Goal: Information Seeking & Learning: Learn about a topic

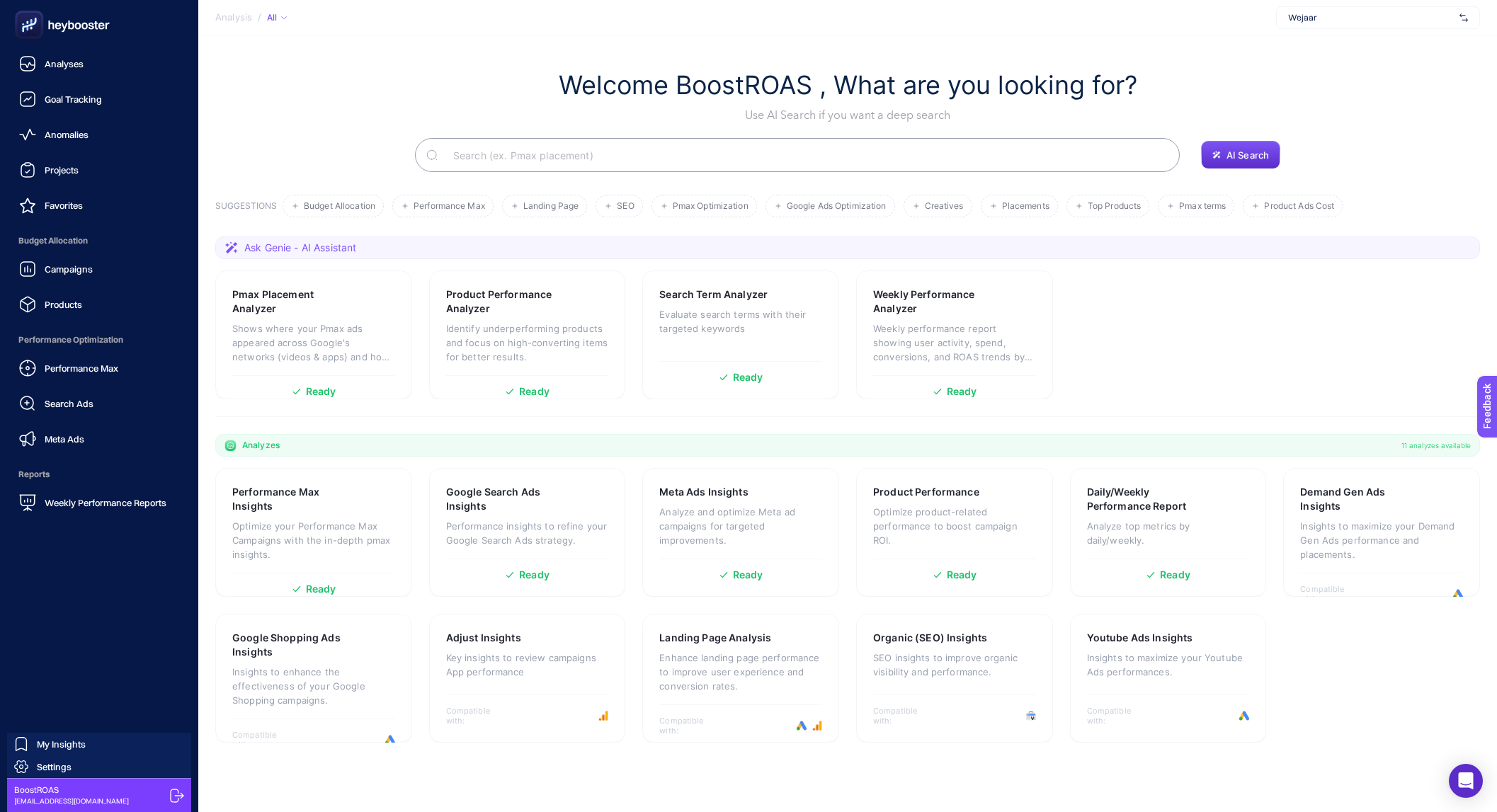
click at [77, 284] on div "Campaigns Products" at bounding box center [99, 286] width 175 height 63
click at [85, 269] on span "Campaigns" at bounding box center [69, 269] width 48 height 11
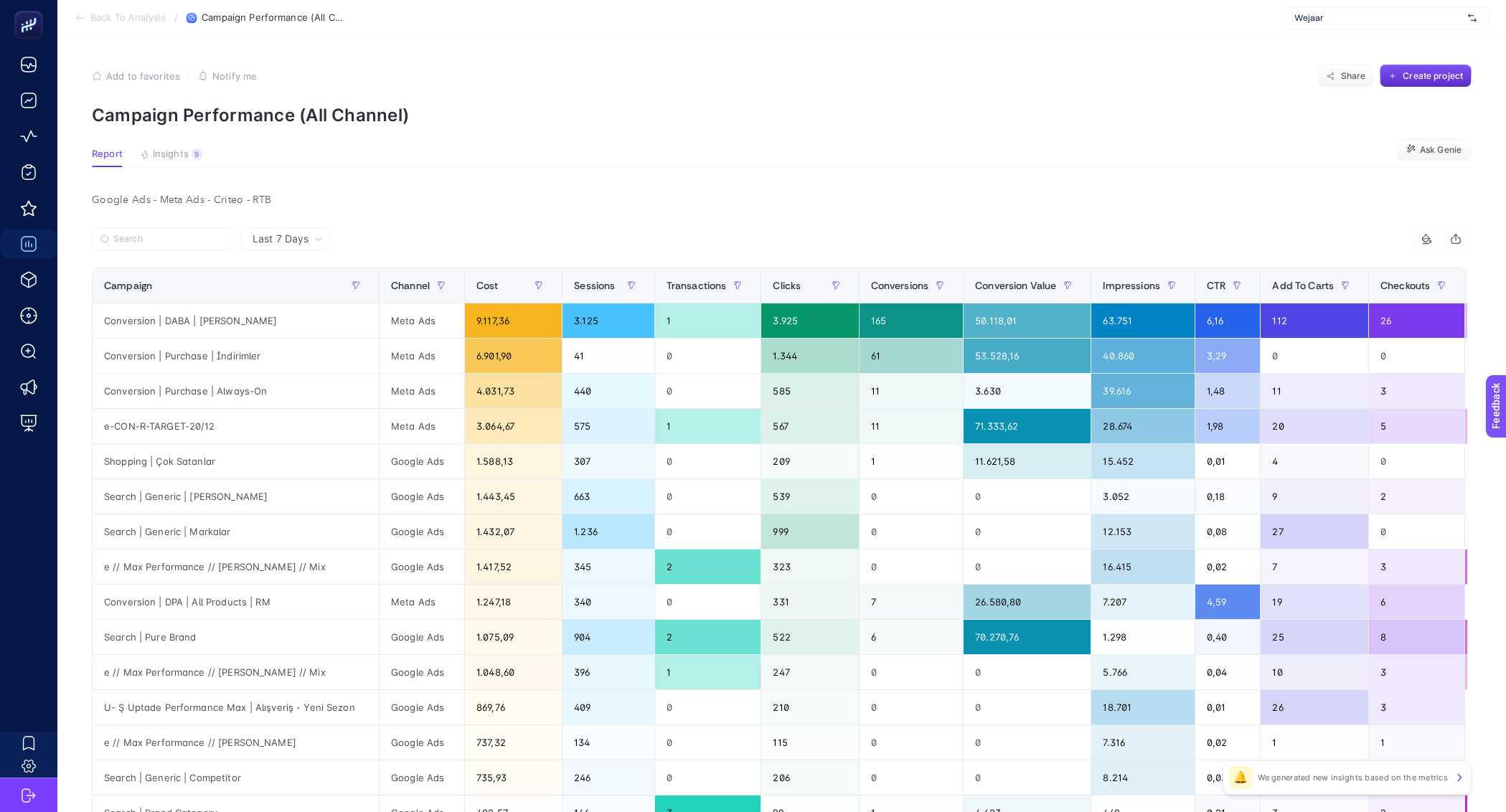
click at [300, 241] on span "Last 7 Days" at bounding box center [280, 239] width 56 height 14
click at [396, 283] on span "Channel" at bounding box center [410, 285] width 38 height 12
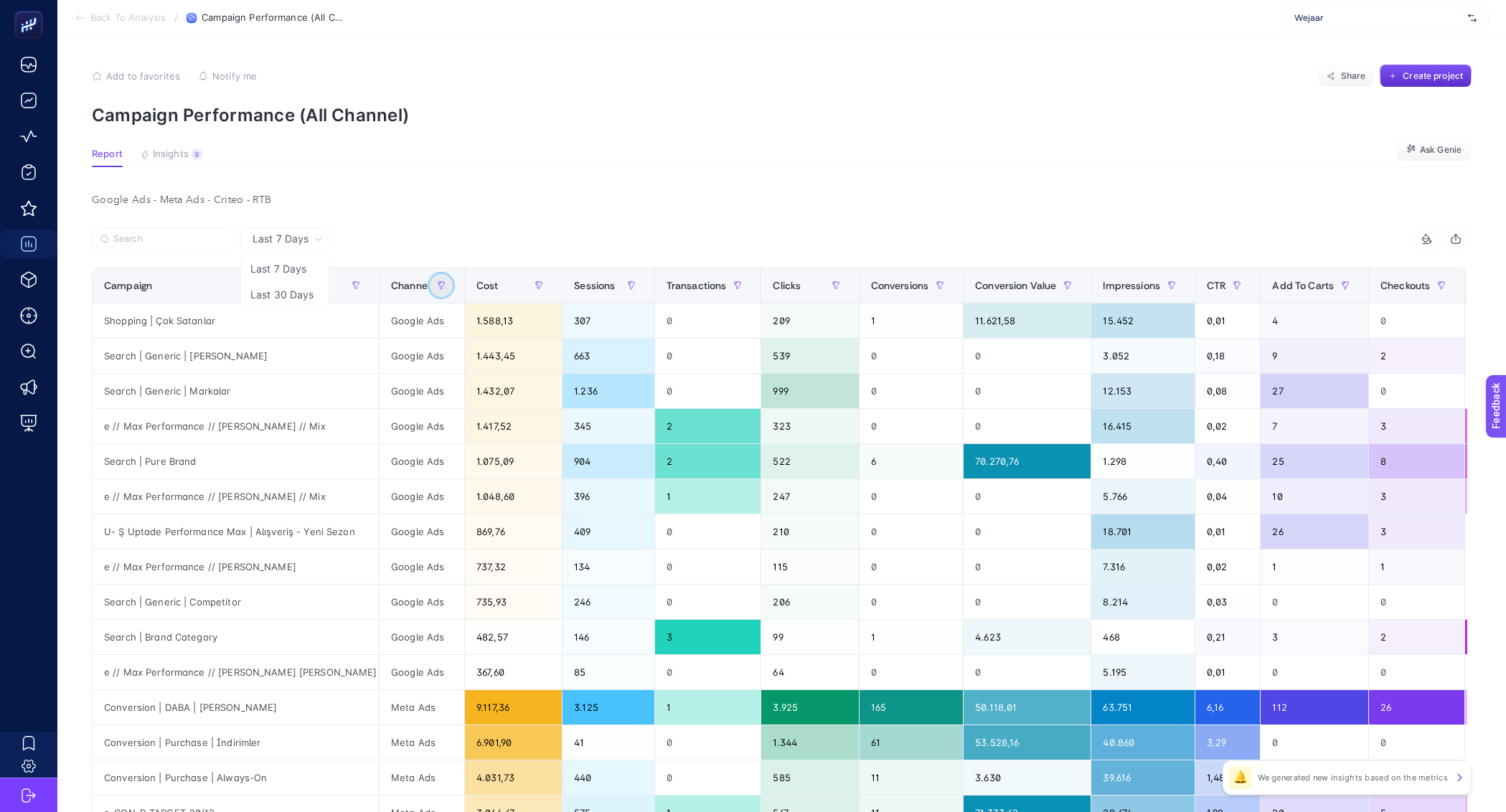
click at [437, 286] on icon "button" at bounding box center [442, 286] width 9 height 9
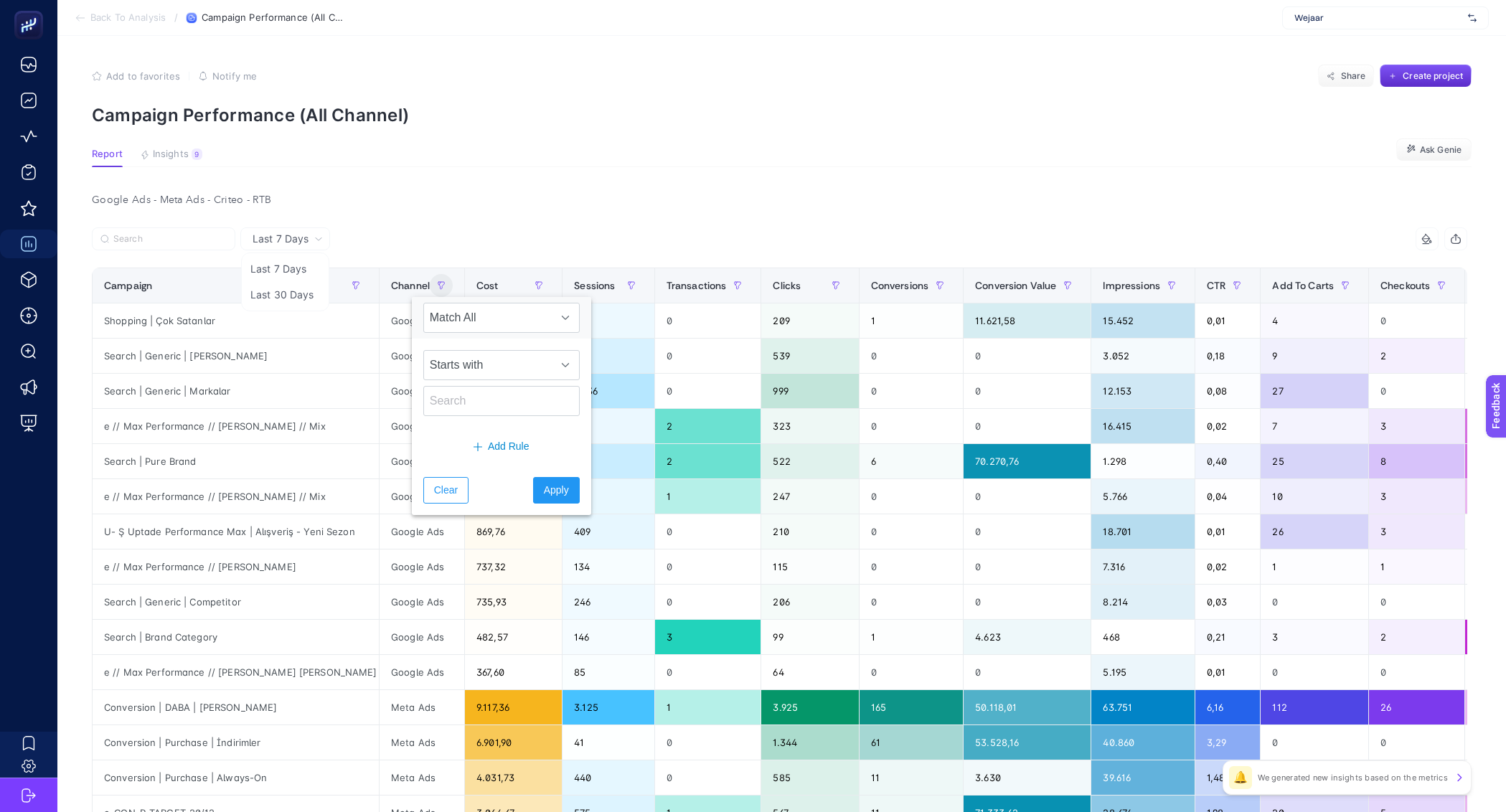
click at [462, 381] on div "Starts with" at bounding box center [501, 383] width 179 height 89
click at [462, 393] on input "text" at bounding box center [501, 401] width 156 height 30
type input "google"
click at [544, 492] on span "Apply" at bounding box center [556, 490] width 25 height 15
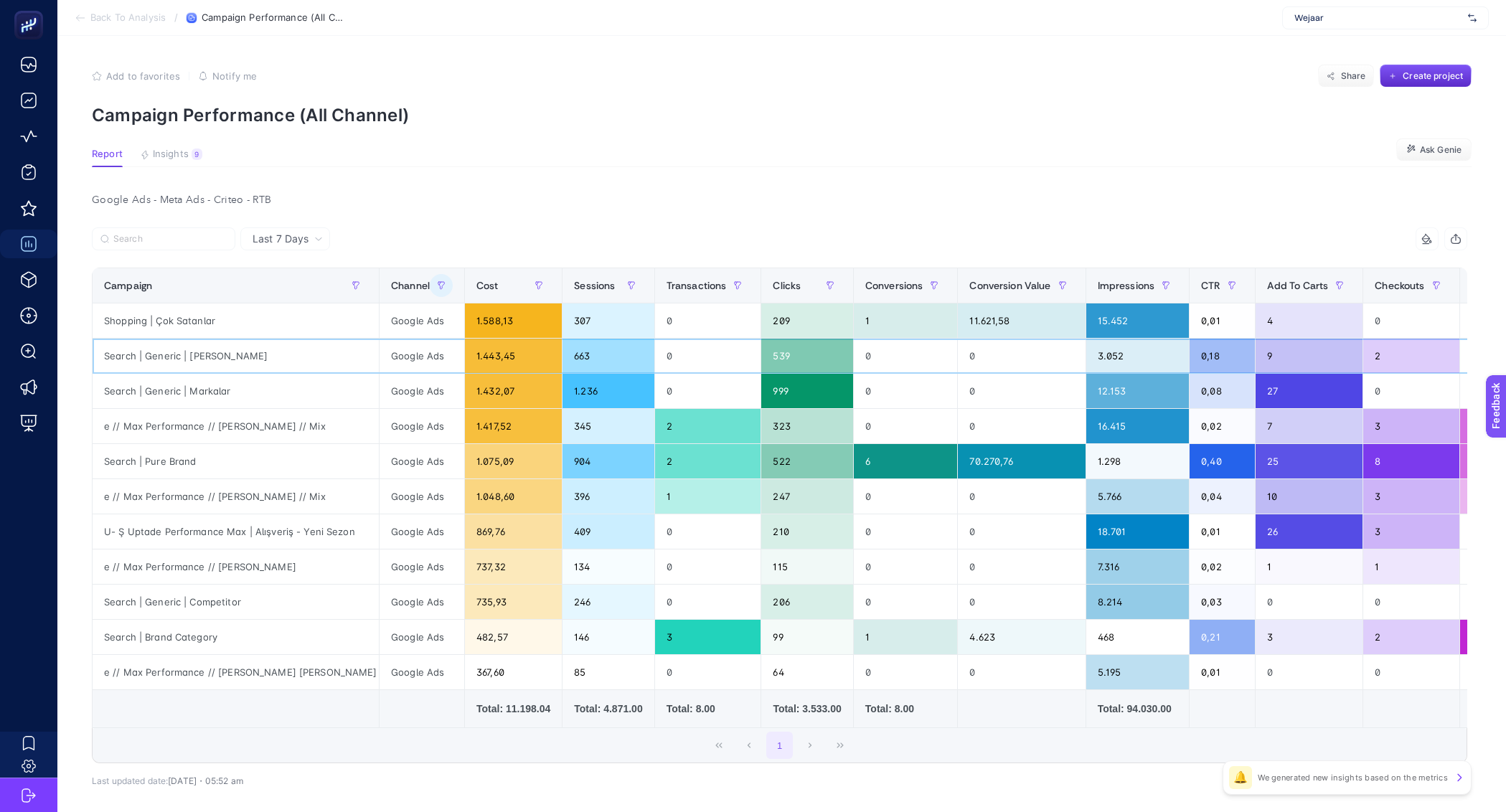
click at [209, 361] on div "Search | Generic | [PERSON_NAME]" at bounding box center [236, 355] width 287 height 35
click at [210, 358] on div "Search | Generic | [PERSON_NAME]" at bounding box center [236, 355] width 287 height 35
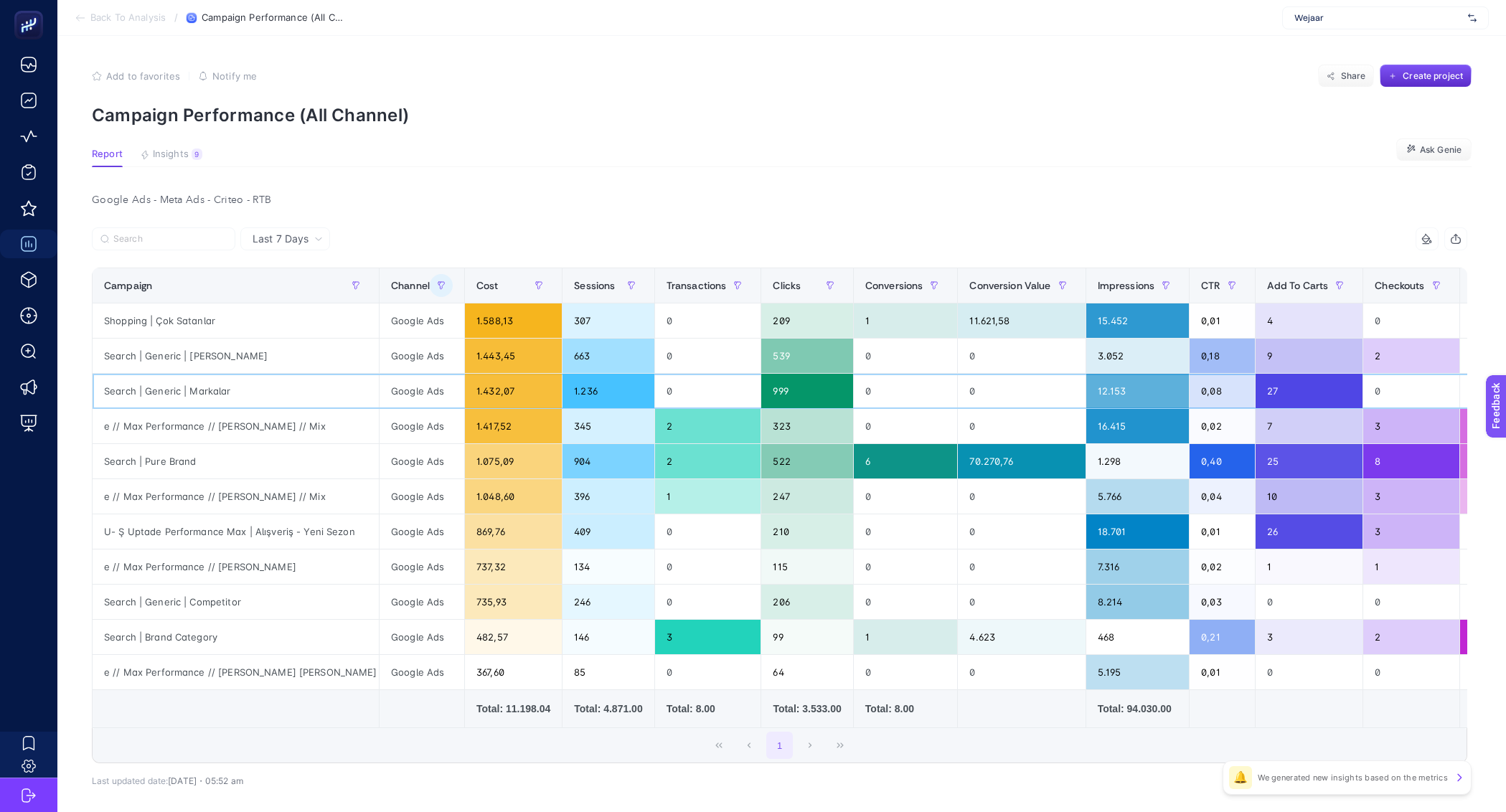
click at [222, 393] on div "Search | Generic | Markalar" at bounding box center [236, 391] width 287 height 35
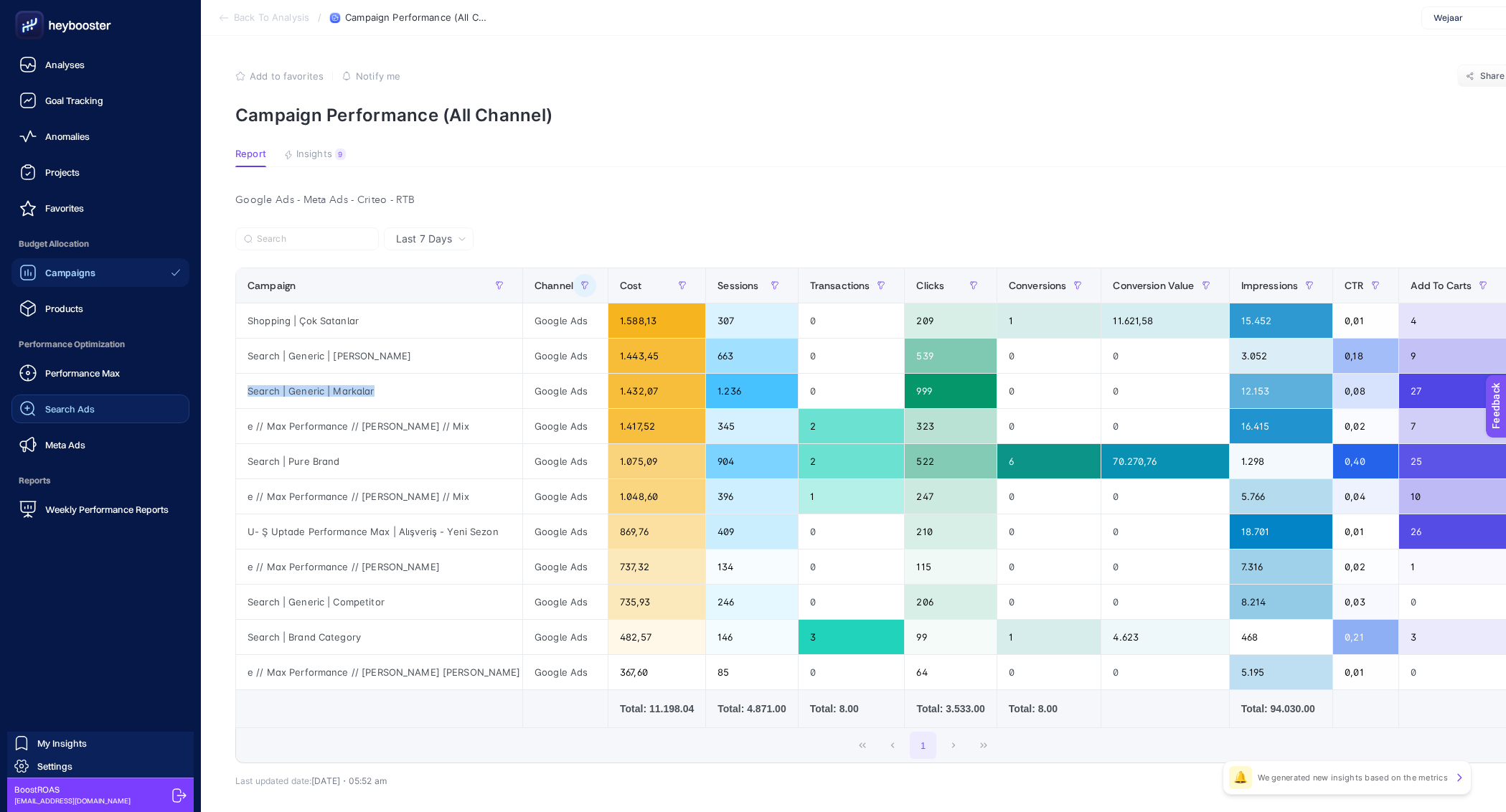
click at [68, 402] on div "Search Ads" at bounding box center [57, 409] width 75 height 17
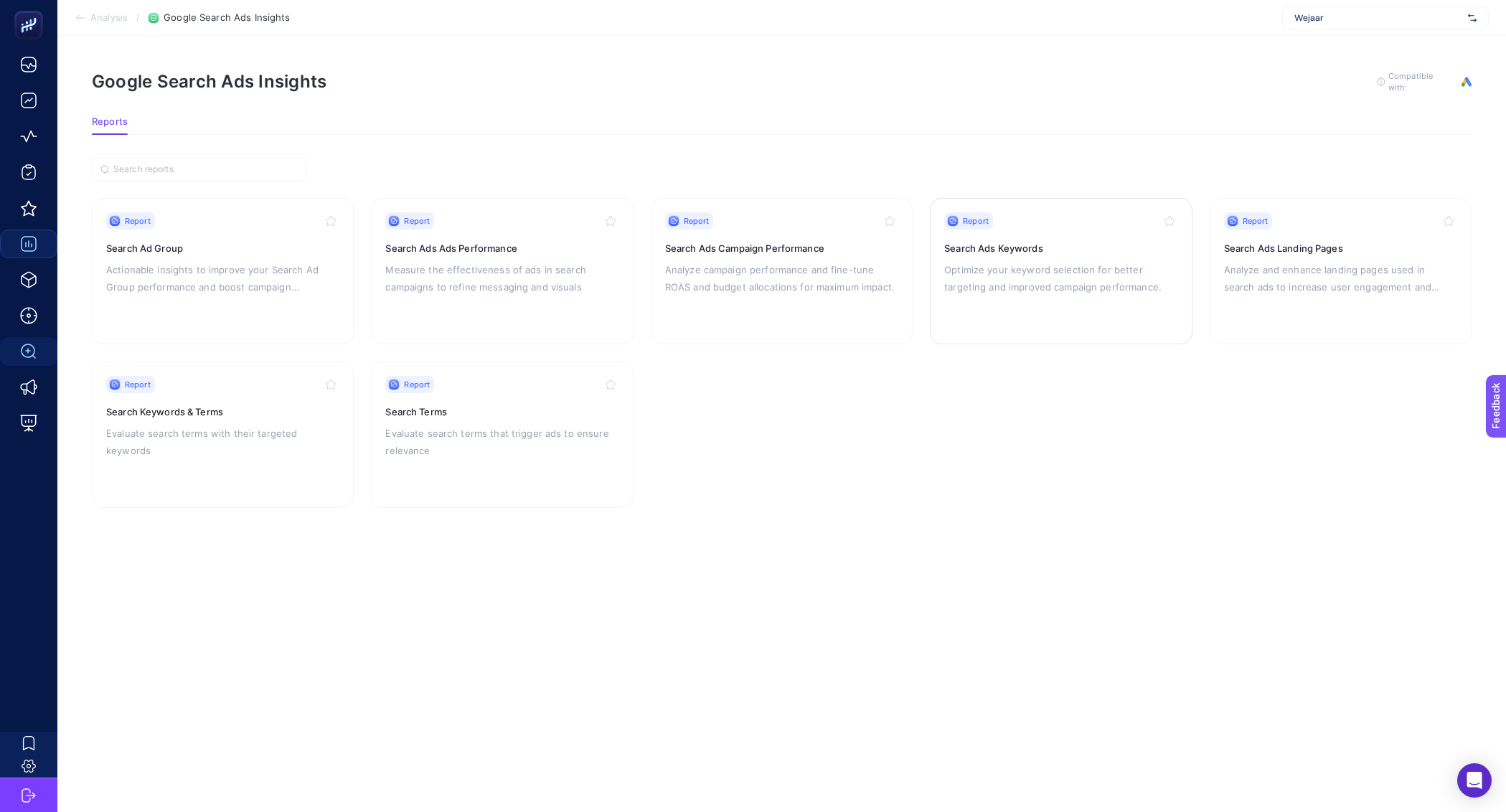
click at [1023, 247] on h3 "Search Ads Keywords" at bounding box center [1061, 248] width 233 height 14
click at [220, 430] on p "Evaluate search terms with their targeted keywords" at bounding box center [222, 442] width 233 height 35
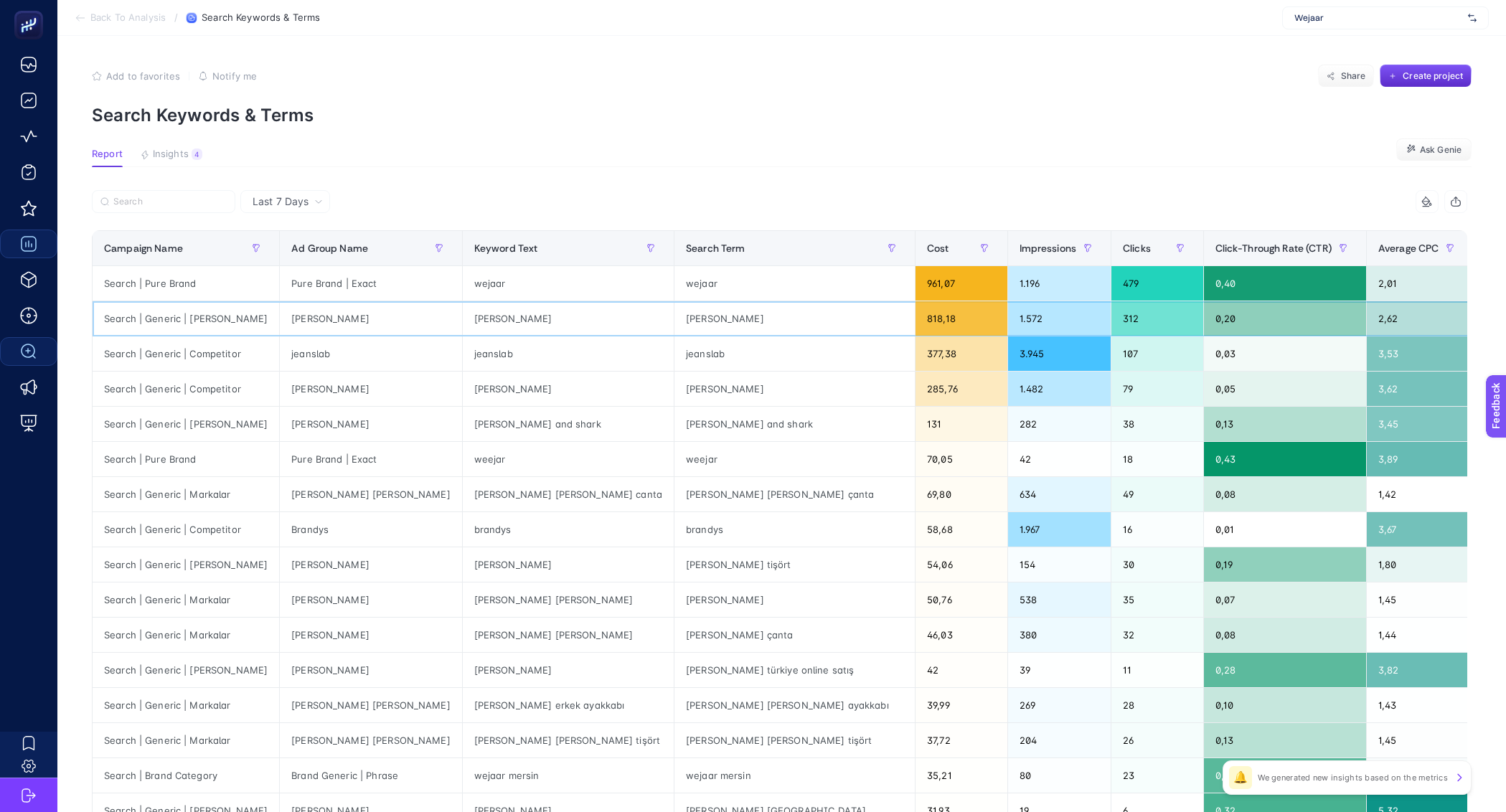
click at [212, 322] on div "Search | Generic | [PERSON_NAME]" at bounding box center [186, 319] width 187 height 35
copy tr "Search | Generic | [PERSON_NAME]"
click at [191, 208] on label at bounding box center [163, 202] width 144 height 23
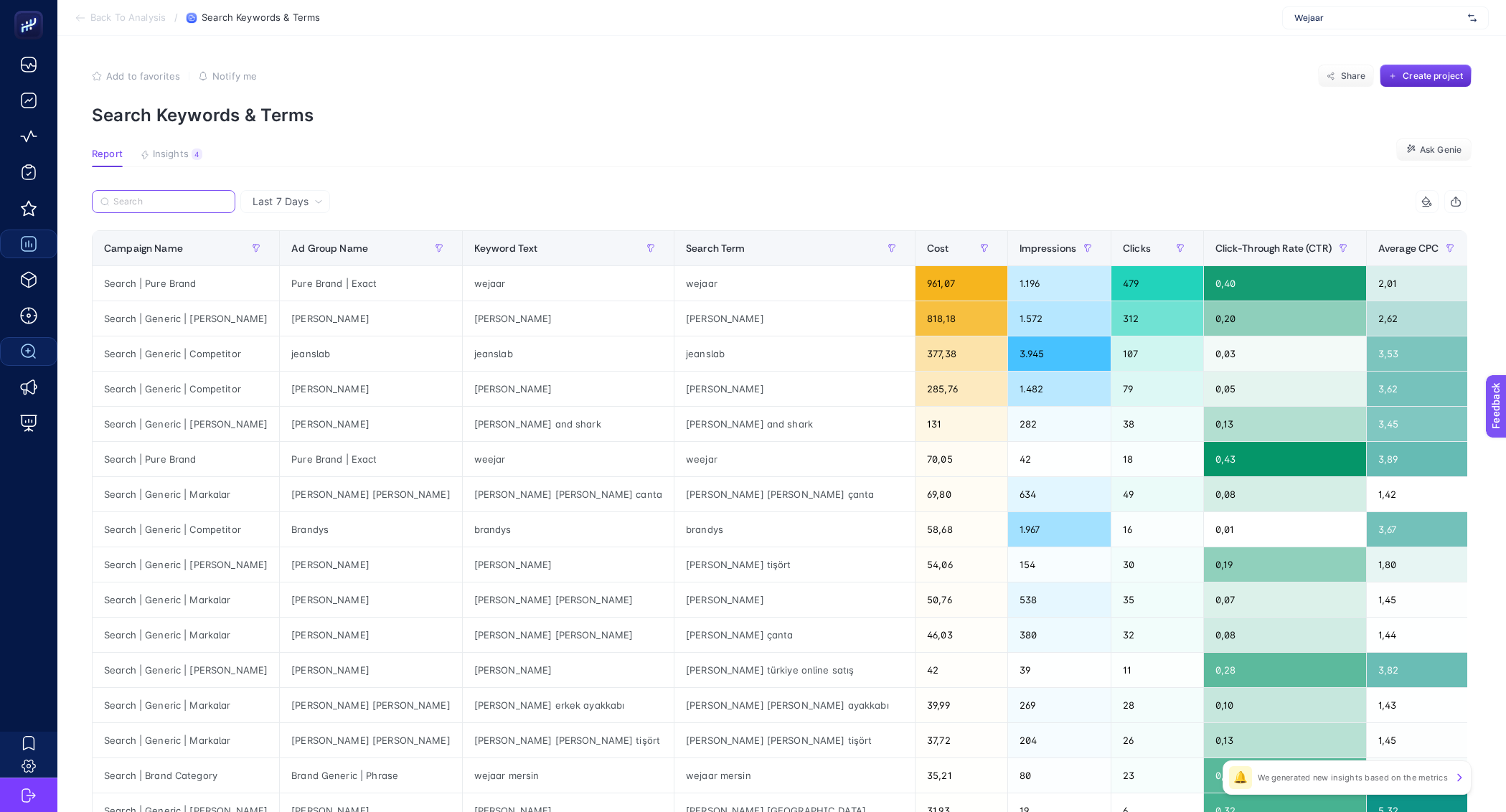
click at [191, 207] on input "Search" at bounding box center [170, 202] width 113 height 11
paste input "Search | Generic | [PERSON_NAME]"
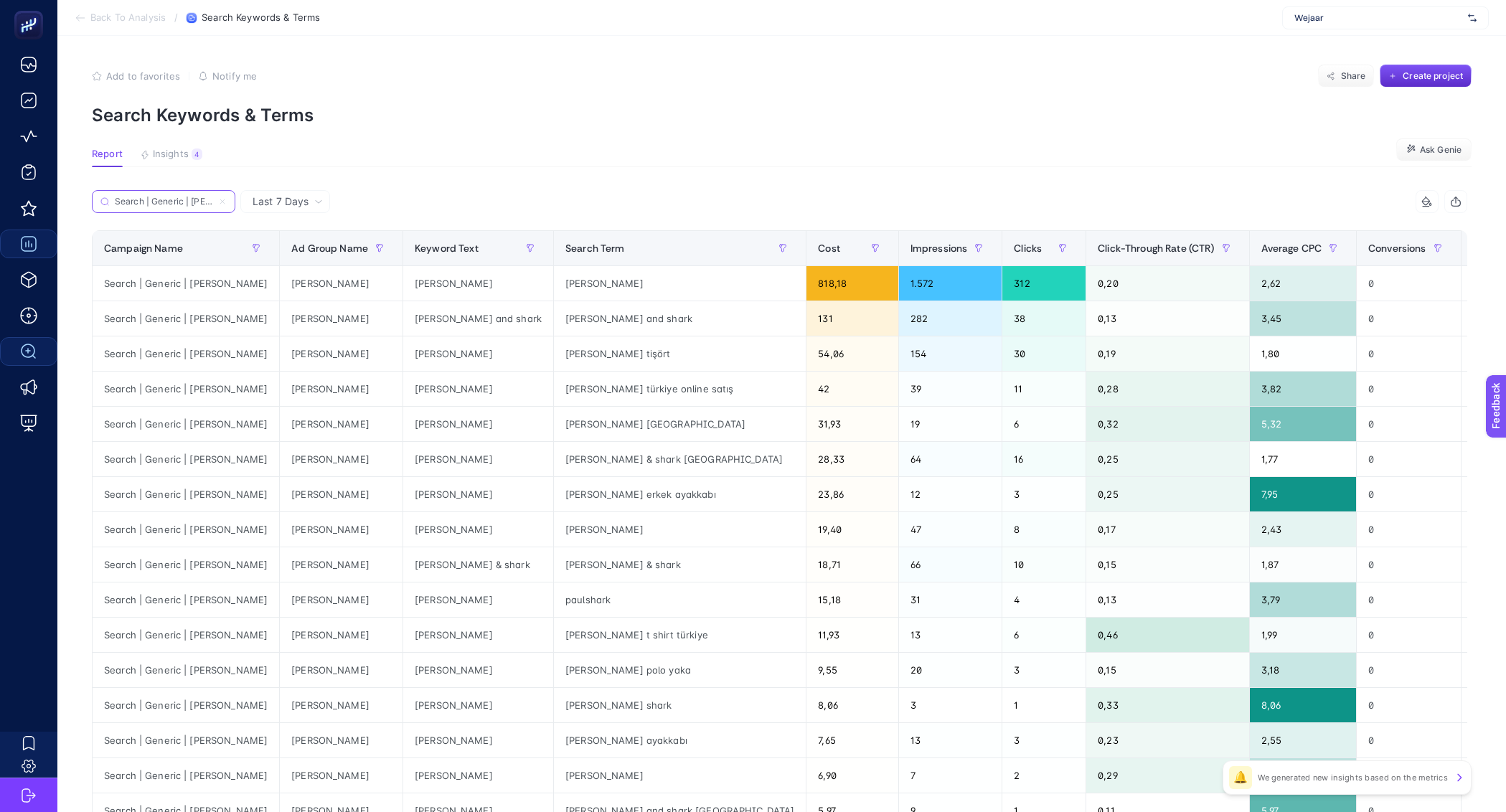
scroll to position [0, 23]
type input "Search | Generic | [PERSON_NAME]"
click at [445, 188] on article "Add to favorites false Notify me Share Create project Search Keywords & Terms R…" at bounding box center [781, 596] width 1449 height 1121
click at [295, 210] on div "Last 7 Days" at bounding box center [285, 202] width 89 height 23
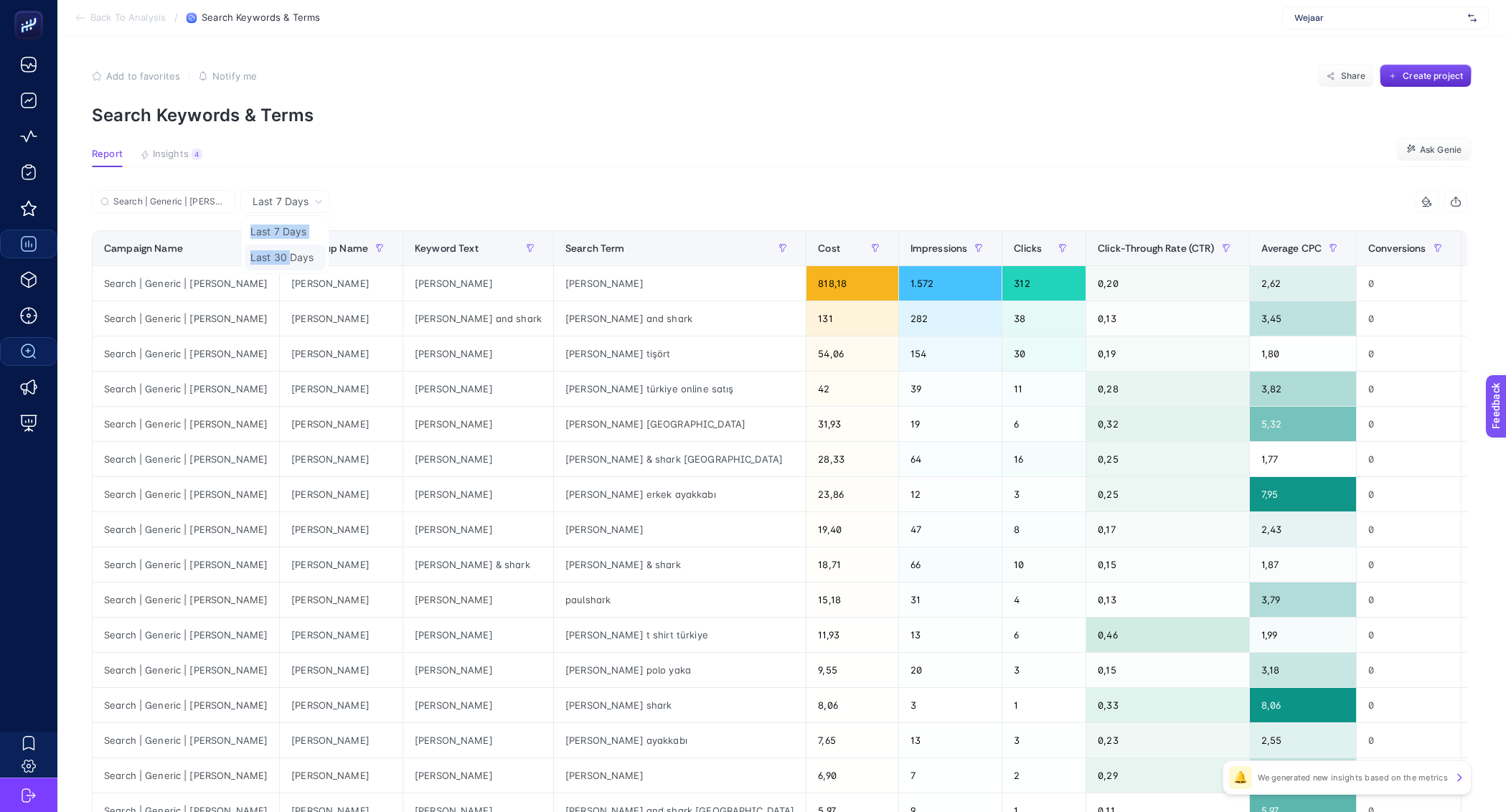
drag, startPoint x: 311, startPoint y: 210, endPoint x: 293, endPoint y: 253, distance: 46.6
click at [293, 213] on div "Last 7 Days Last 7 Days Last 30 Days" at bounding box center [285, 202] width 89 height 23
click at [293, 256] on div "Ad Group Name" at bounding box center [341, 248] width 100 height 23
click at [682, 191] on div "Search | Generic | [PERSON_NAME]" at bounding box center [436, 205] width 688 height 31
click at [307, 198] on span "Last 7 Days" at bounding box center [280, 202] width 56 height 14
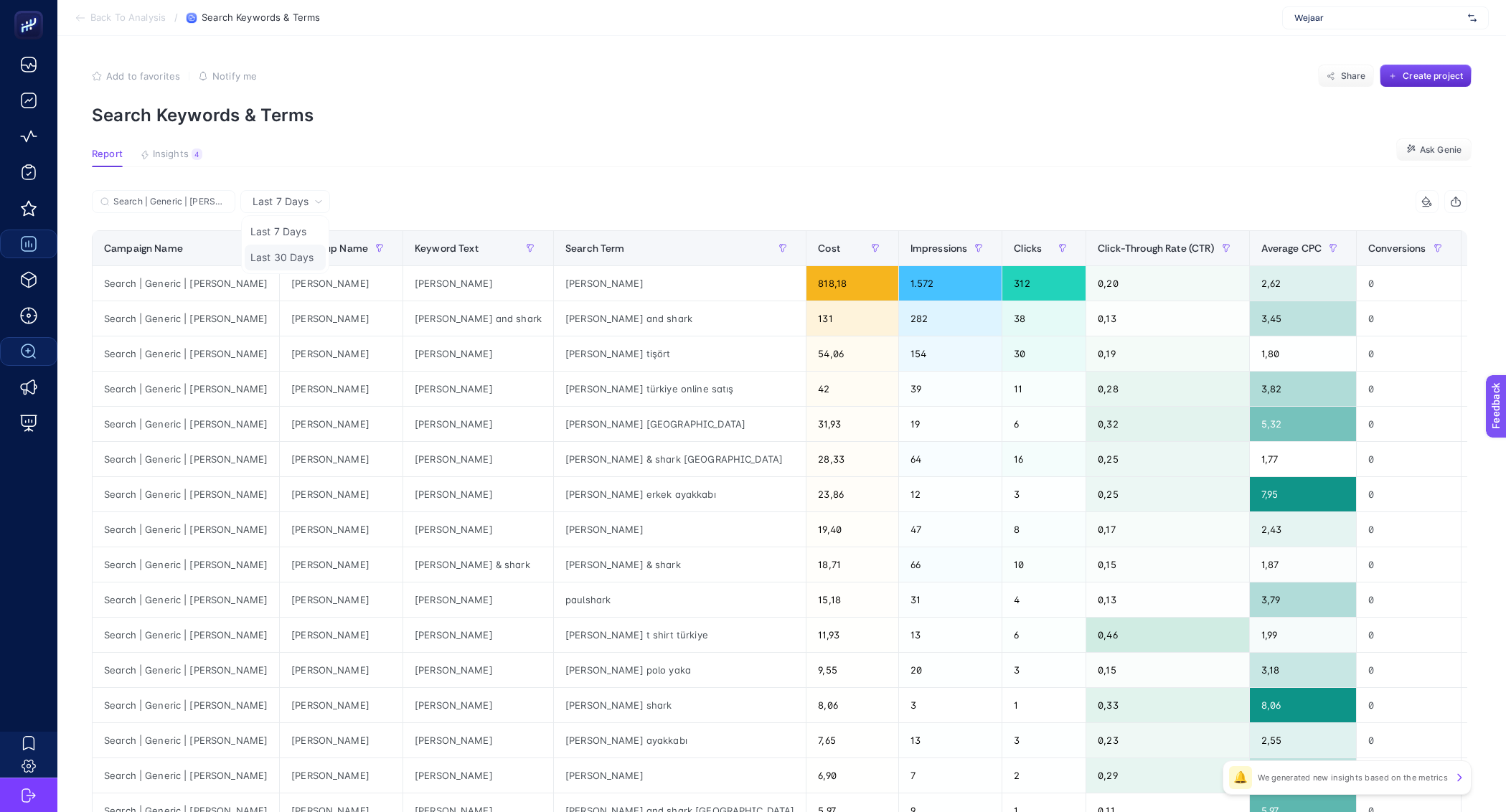
click at [304, 252] on li "Last 30 Days" at bounding box center [285, 257] width 81 height 26
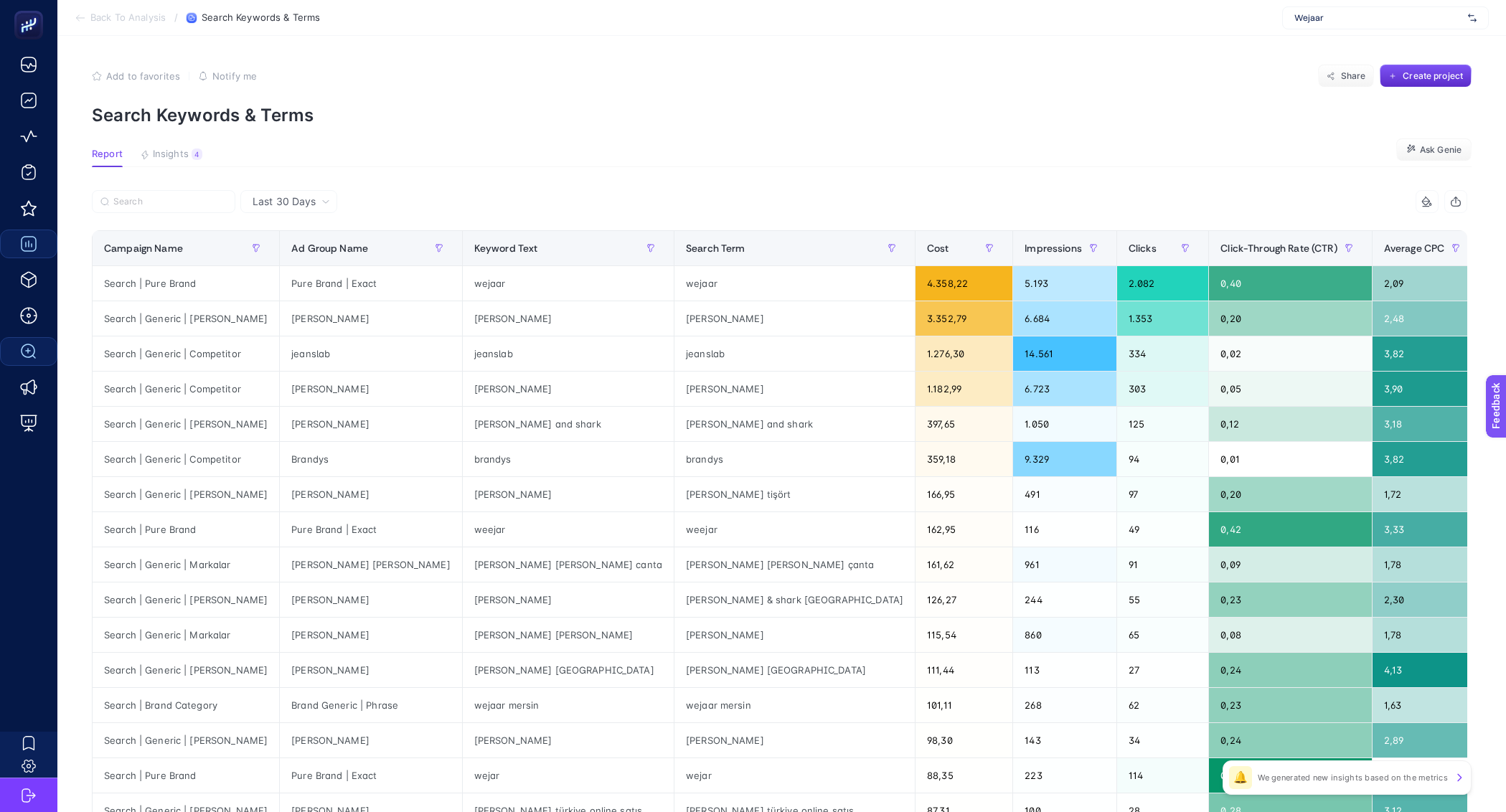
click at [579, 190] on div at bounding box center [436, 205] width 688 height 31
click at [199, 203] on input "Search" at bounding box center [170, 202] width 113 height 11
paste input "Search | Generic | [PERSON_NAME]"
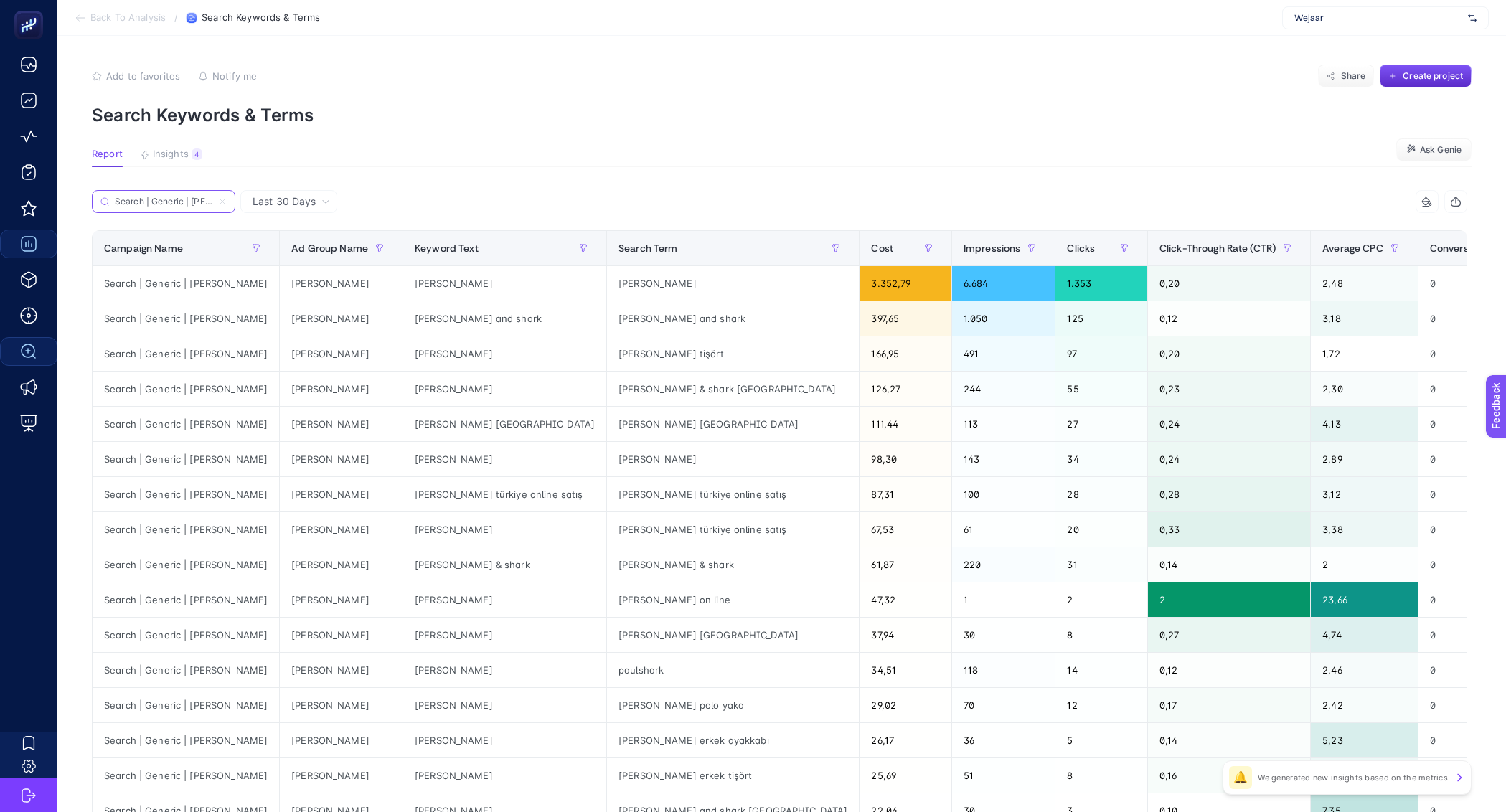
scroll to position [0, 23]
type input "Search | Generic | [PERSON_NAME]"
click at [565, 210] on div "Search | Generic | [PERSON_NAME]" at bounding box center [436, 205] width 688 height 31
click at [129, 21] on span "Back To Analysis" at bounding box center [128, 18] width 75 height 12
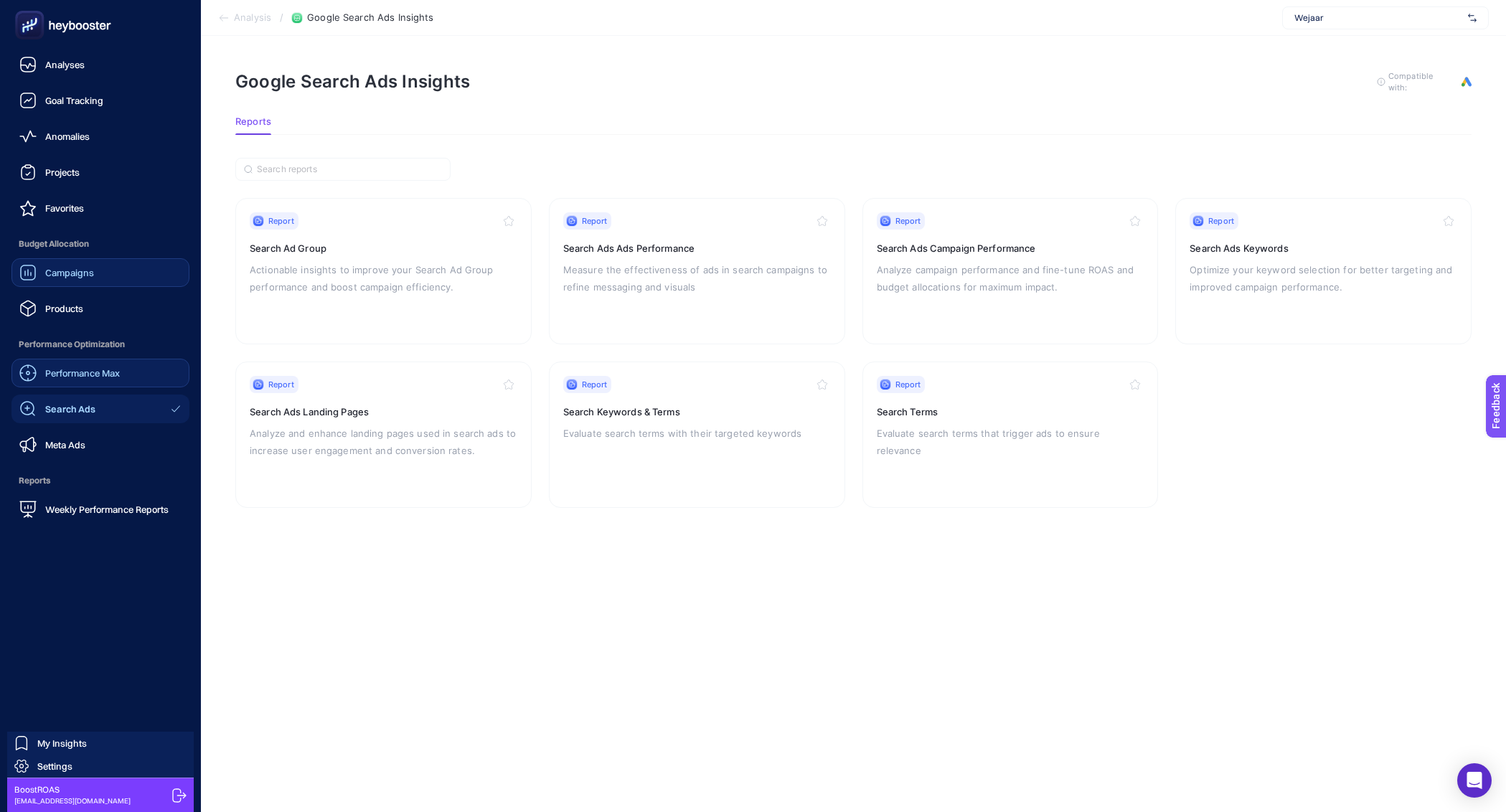
click at [104, 368] on span "Performance Max" at bounding box center [83, 373] width 75 height 12
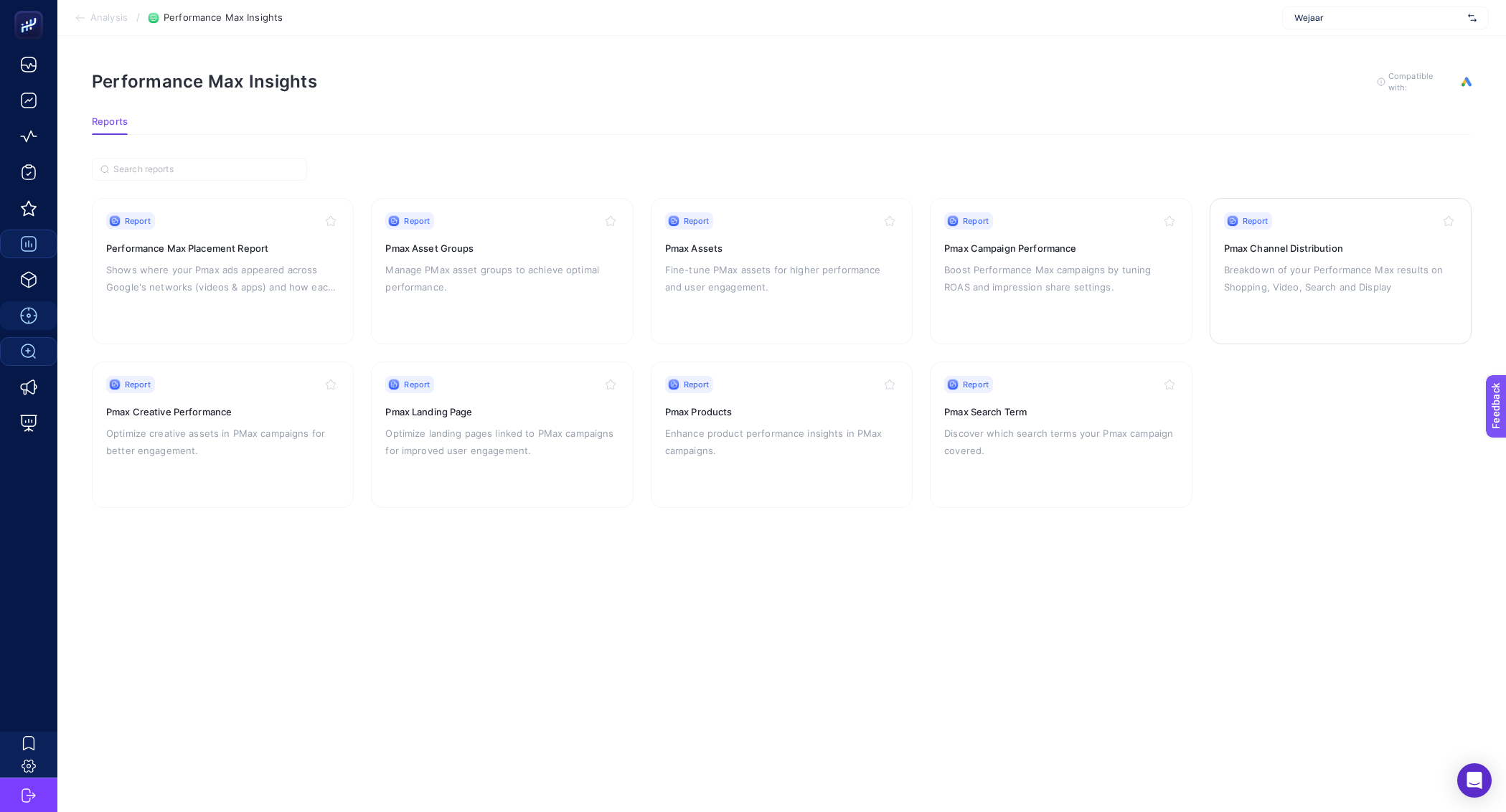
click at [1337, 220] on div "Report" at bounding box center [1340, 220] width 233 height 17
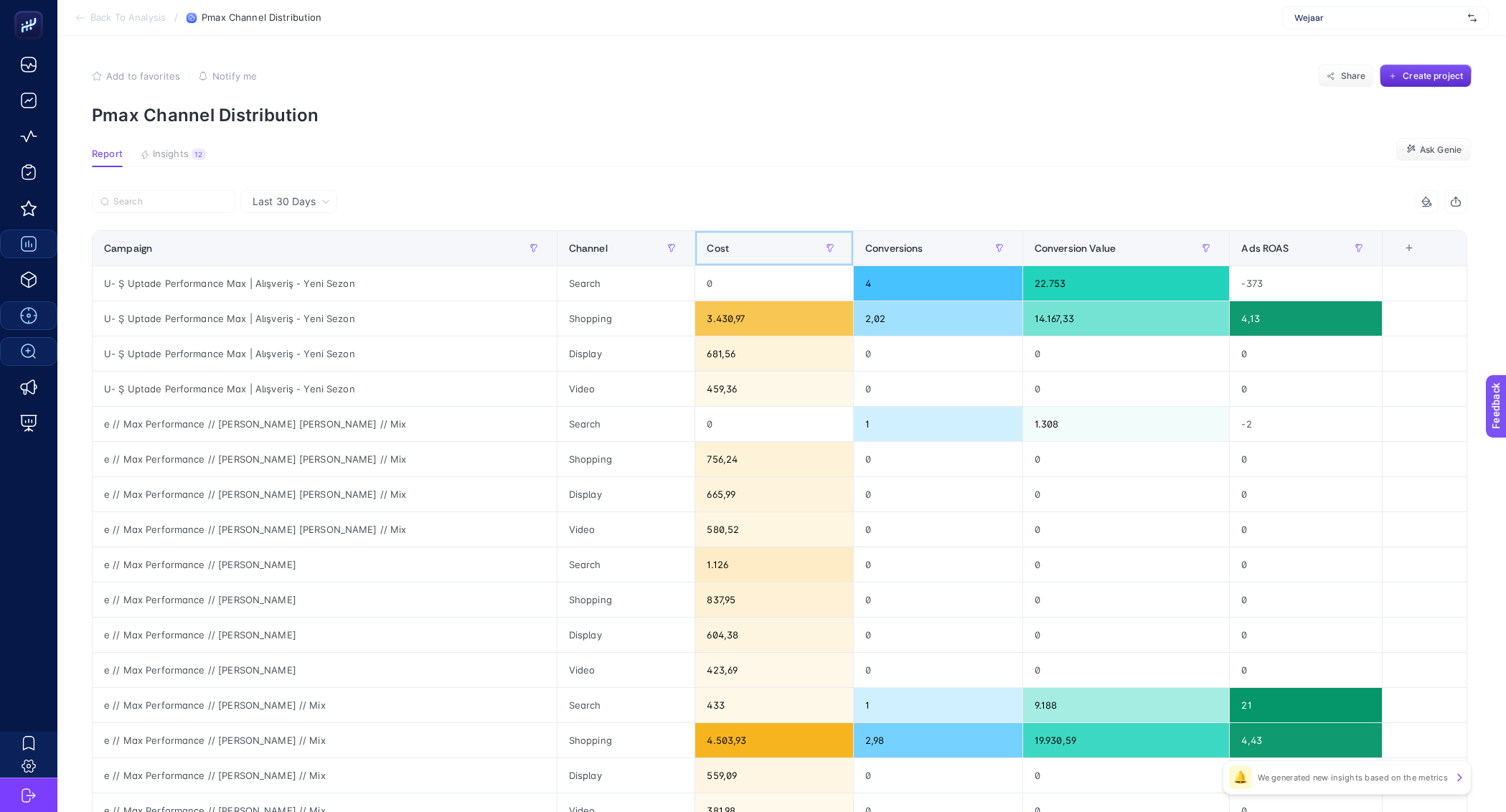
click at [728, 243] on div "Cost" at bounding box center [774, 248] width 135 height 23
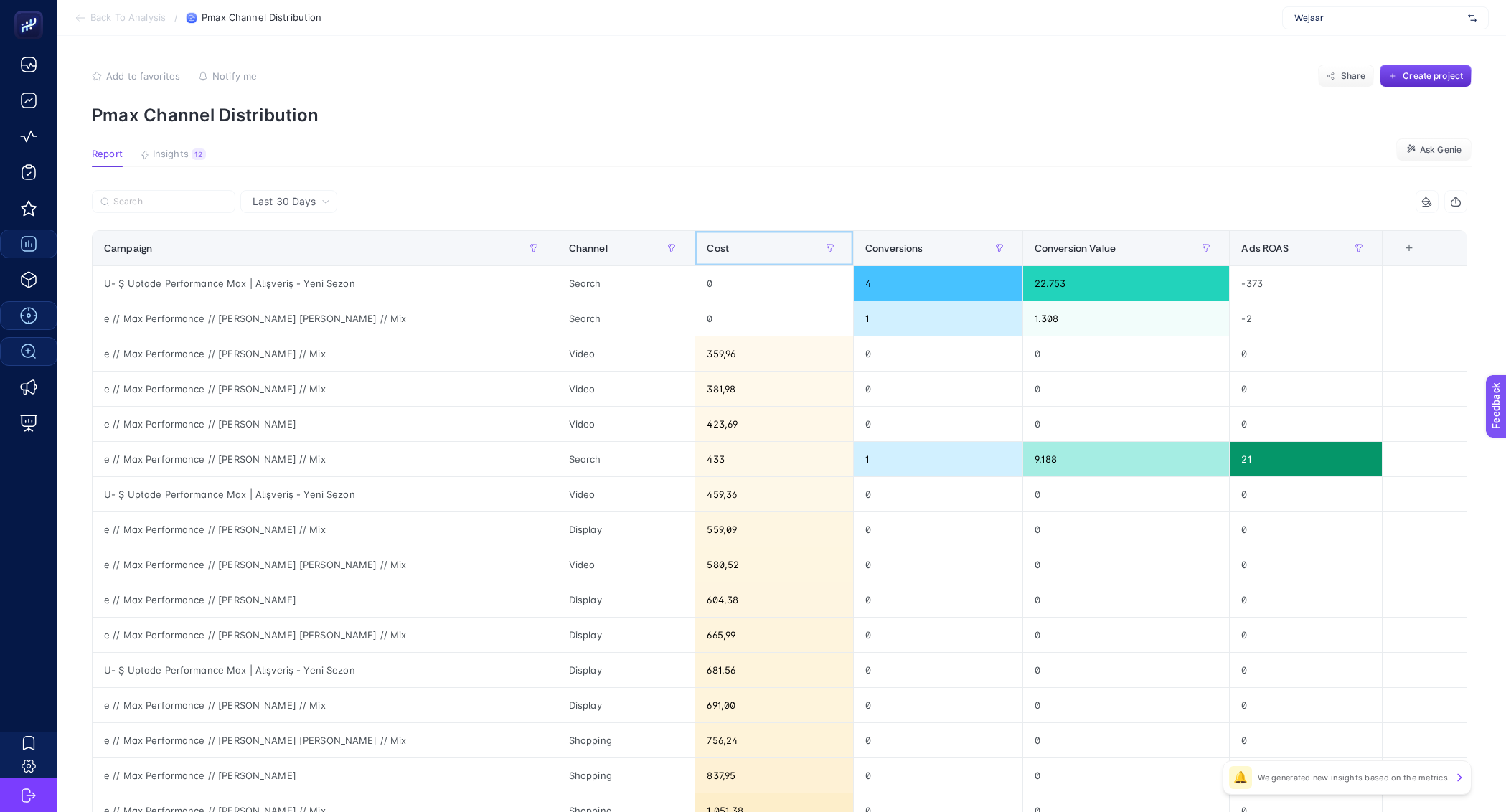
click at [742, 251] on div "Cost" at bounding box center [774, 248] width 135 height 23
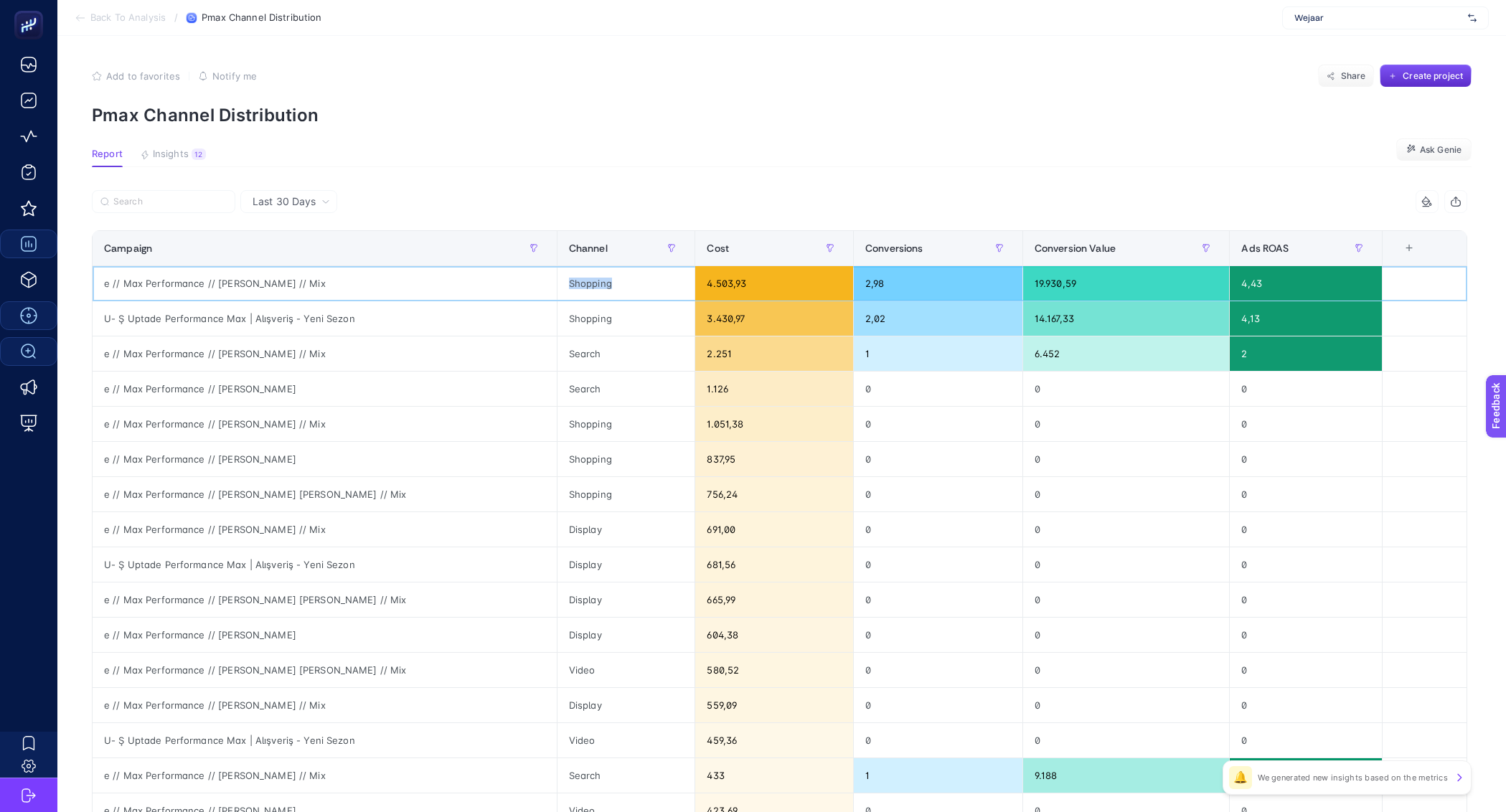
drag, startPoint x: 551, startPoint y: 277, endPoint x: 576, endPoint y: 293, distance: 29.7
click at [576, 293] on div "Shopping" at bounding box center [627, 283] width 137 height 35
click at [487, 294] on div "e // Max Performance // [PERSON_NAME] // Mix" at bounding box center [325, 283] width 464 height 35
click at [300, 203] on span "Last 30 Days" at bounding box center [284, 202] width 63 height 14
click at [304, 258] on li "Last 7 Days" at bounding box center [288, 257] width 88 height 26
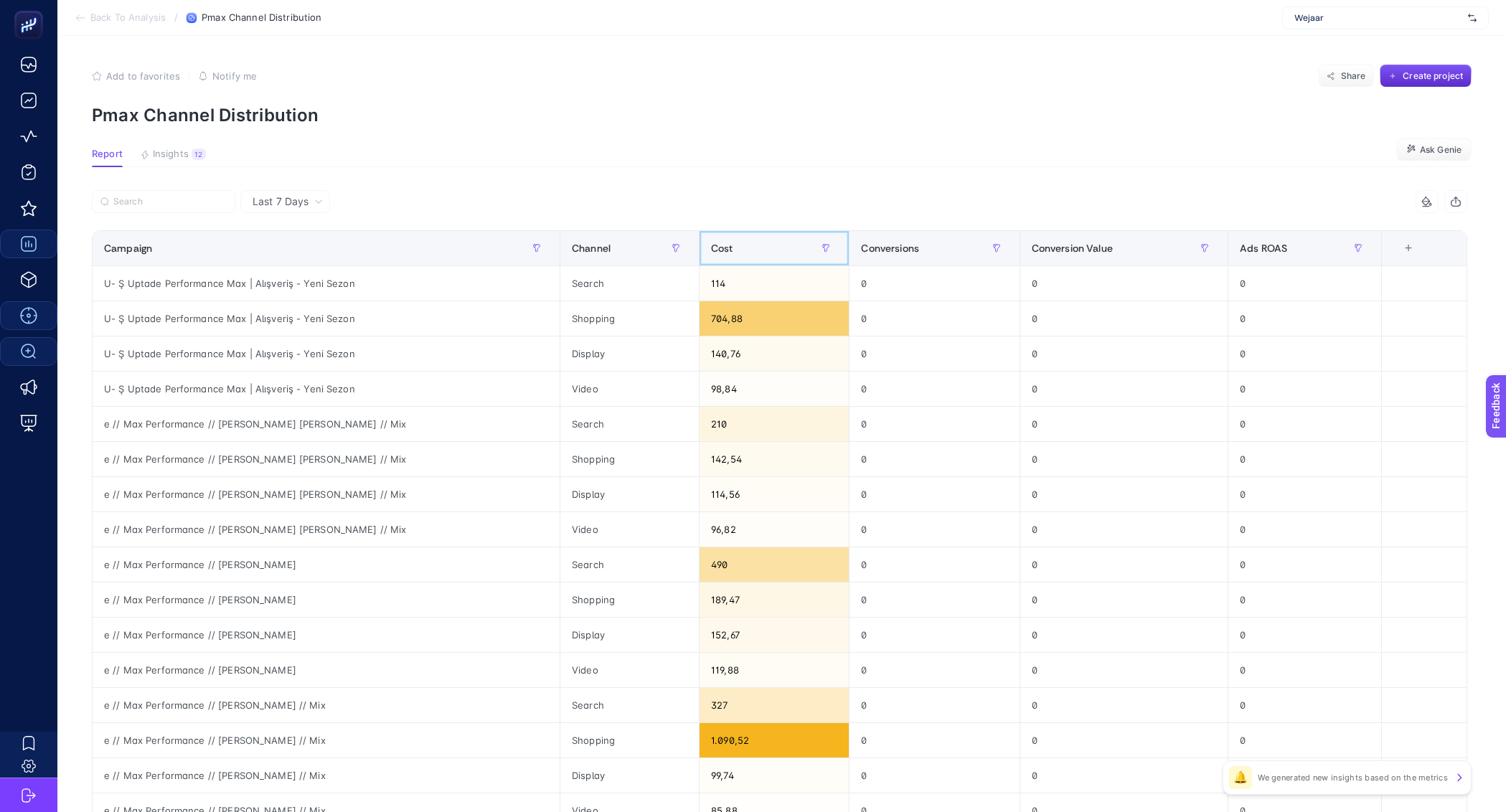
click at [715, 243] on span "Cost" at bounding box center [722, 248] width 22 height 12
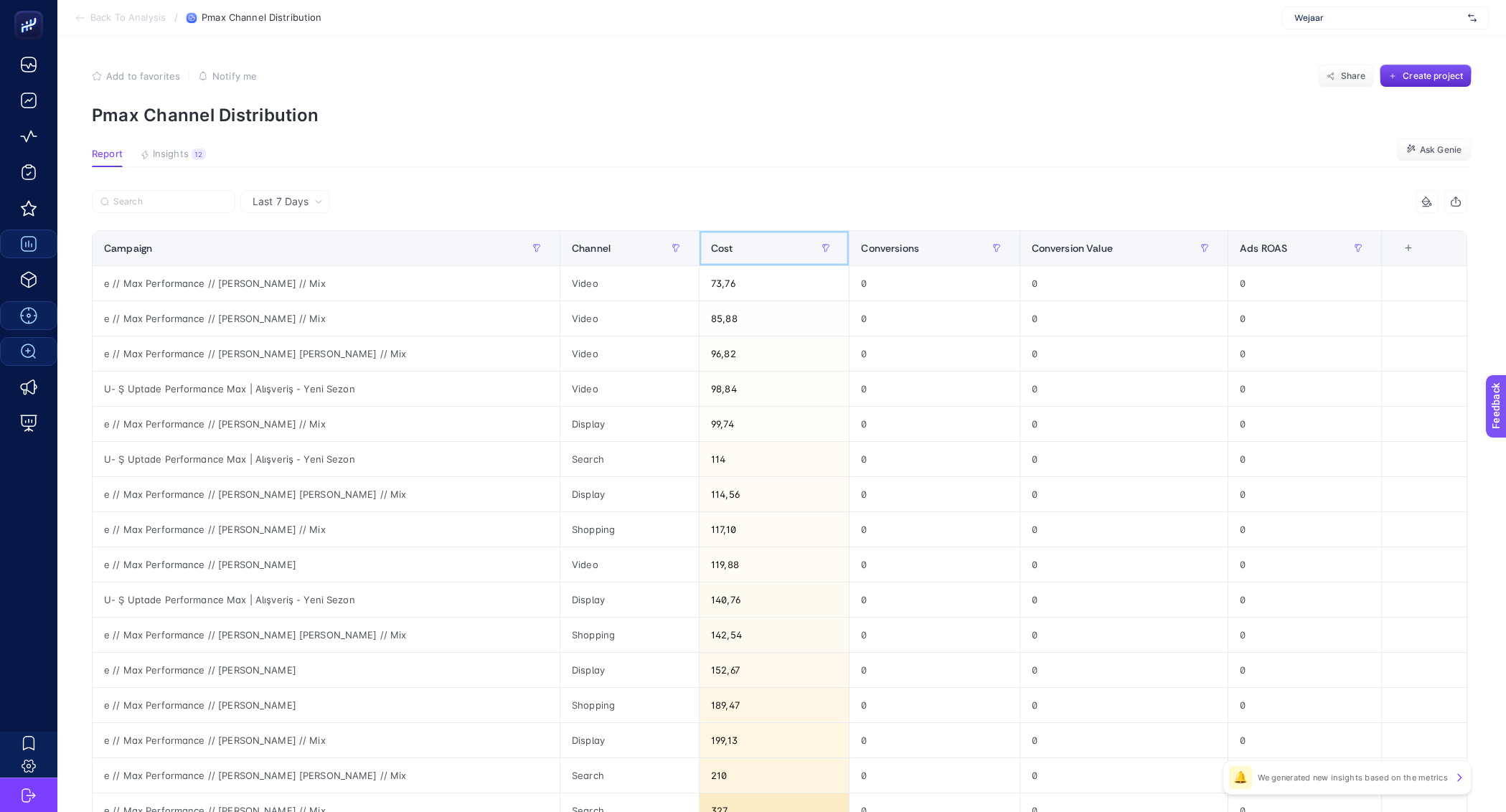
click at [715, 243] on span "Cost" at bounding box center [722, 248] width 22 height 12
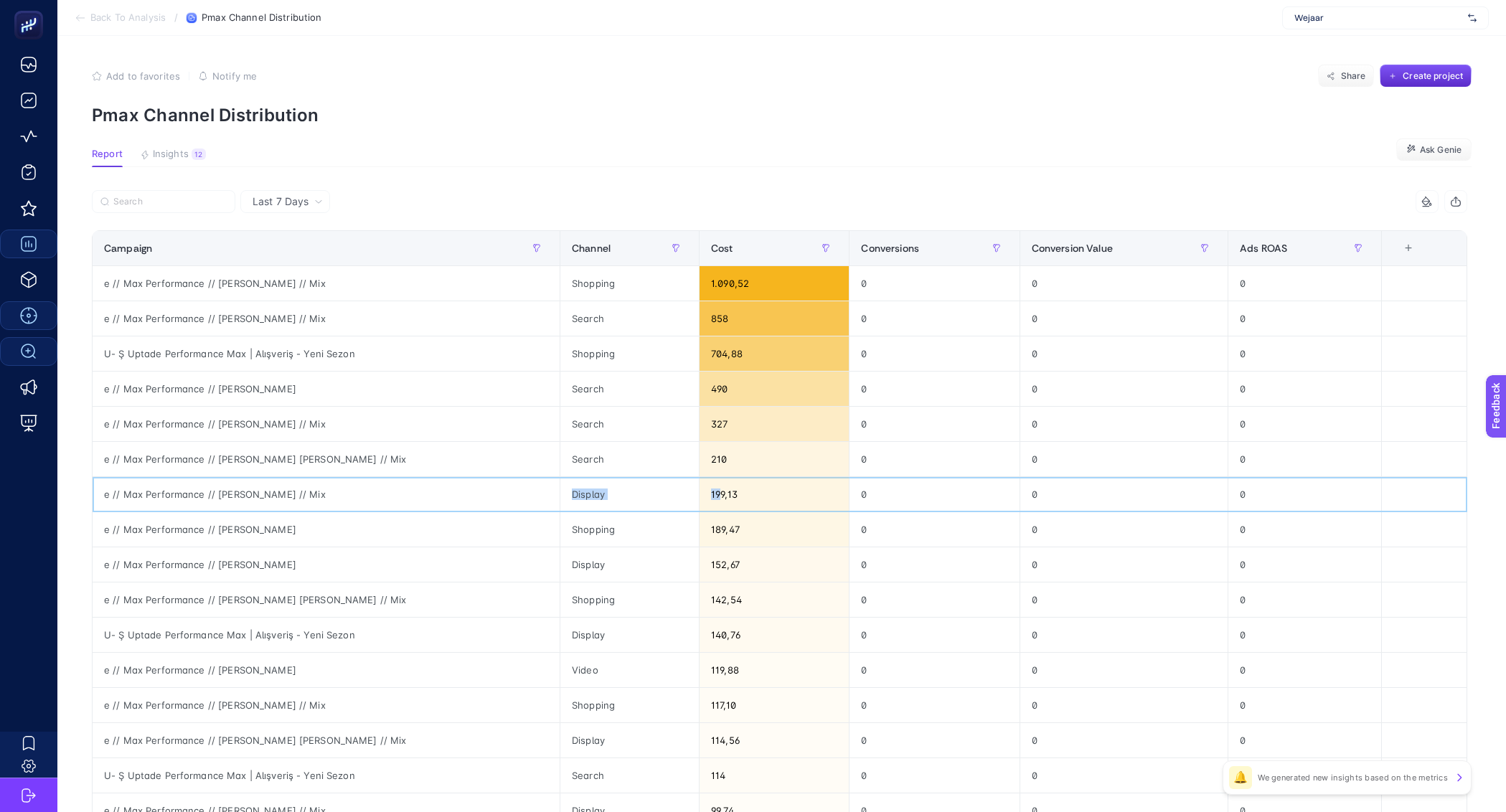
drag, startPoint x: 586, startPoint y: 492, endPoint x: 704, endPoint y: 495, distance: 118.0
click at [704, 495] on tr "e // Max Performance // [PERSON_NAME] // Mix Display 199,13 0 0 0" at bounding box center [780, 494] width 1375 height 35
click at [700, 486] on div "199,13" at bounding box center [774, 494] width 149 height 35
click at [705, 492] on div "199,13" at bounding box center [774, 494] width 149 height 35
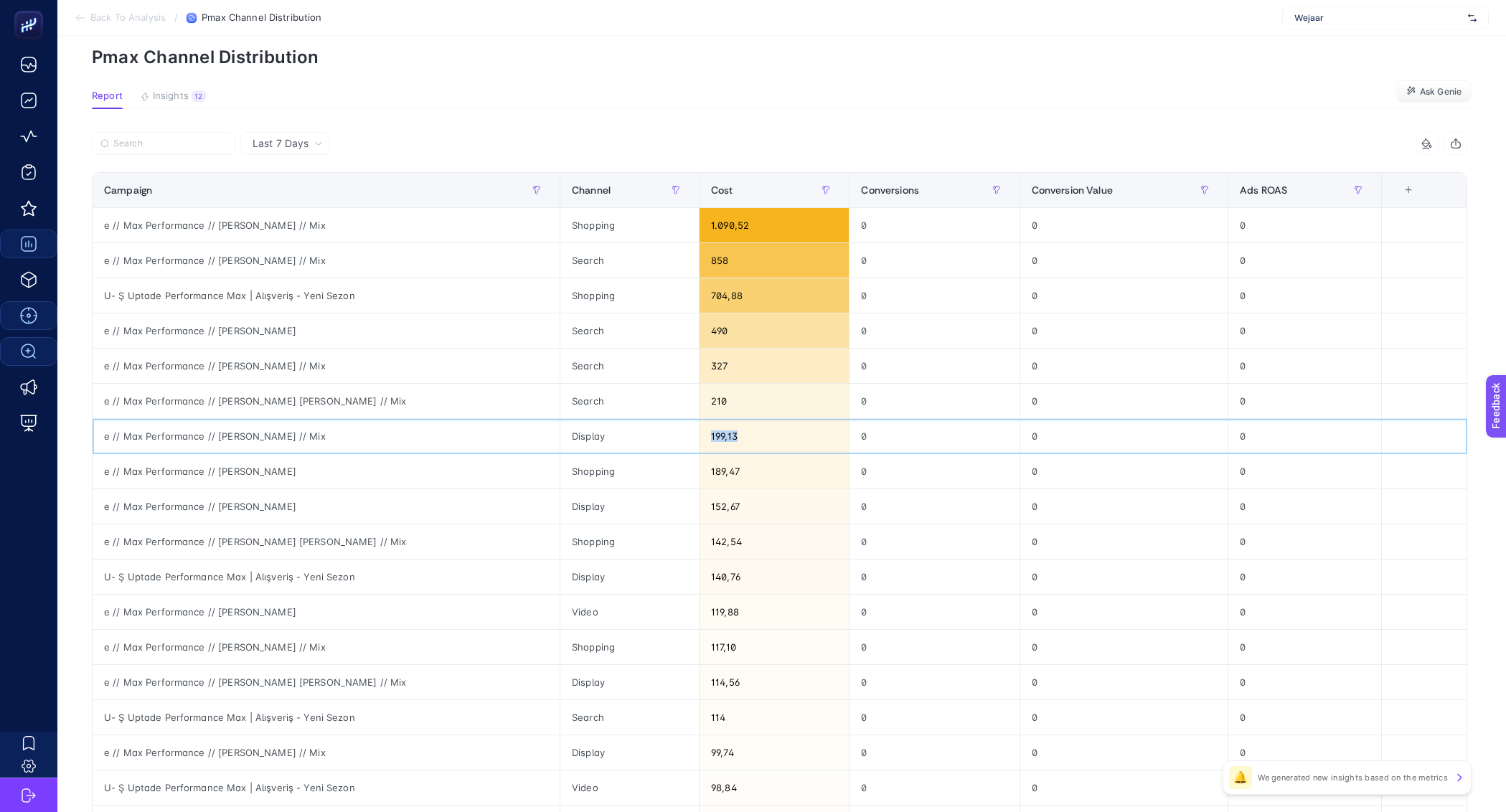
scroll to position [61, 0]
click at [212, 269] on div "e // Max Performance // [PERSON_NAME] // Mix" at bounding box center [326, 258] width 467 height 35
click at [1370, 20] on span "Wejaar" at bounding box center [1378, 18] width 168 height 12
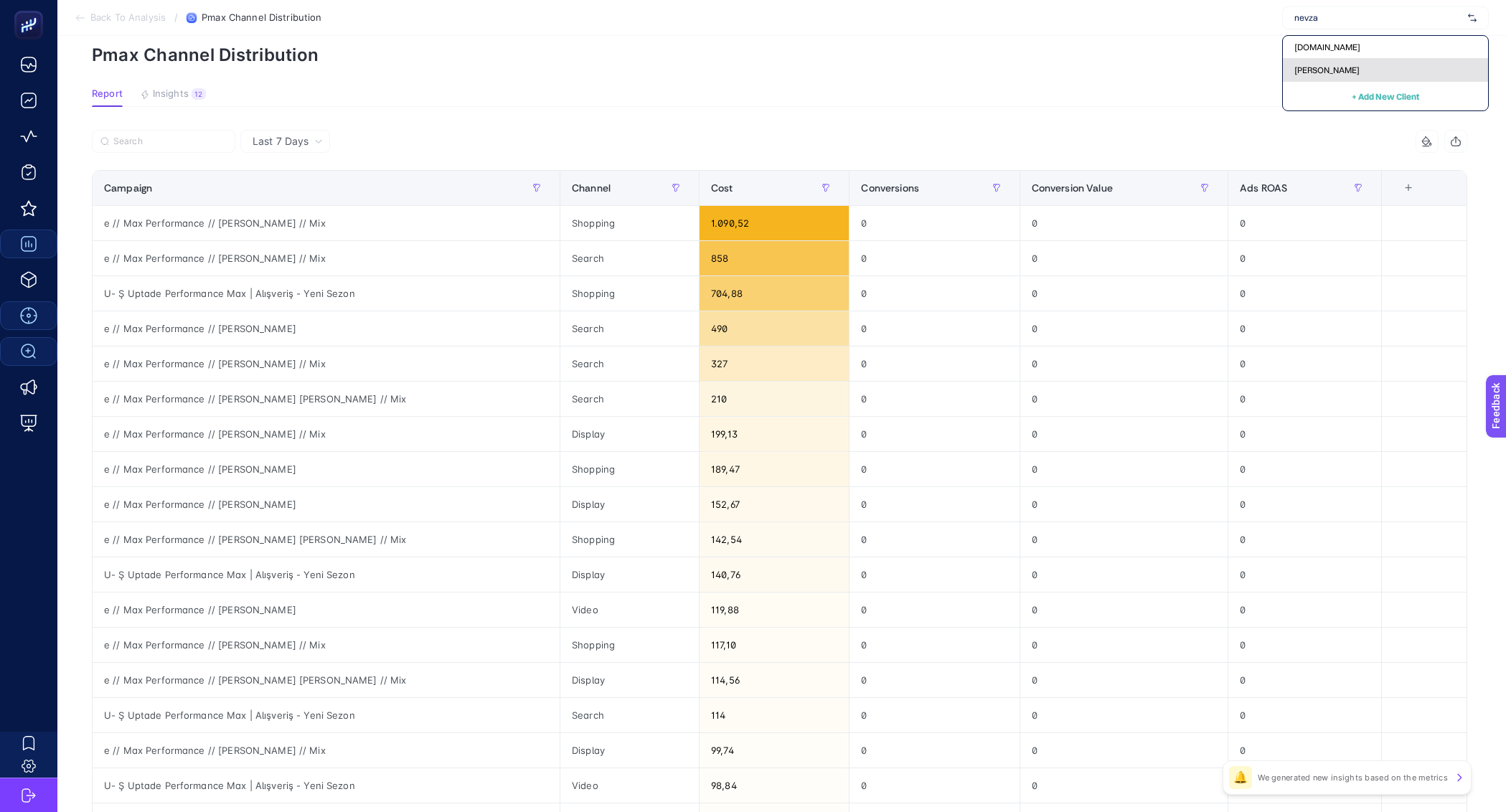
type input "nevza"
click at [1338, 61] on div "[PERSON_NAME]" at bounding box center [1385, 70] width 205 height 23
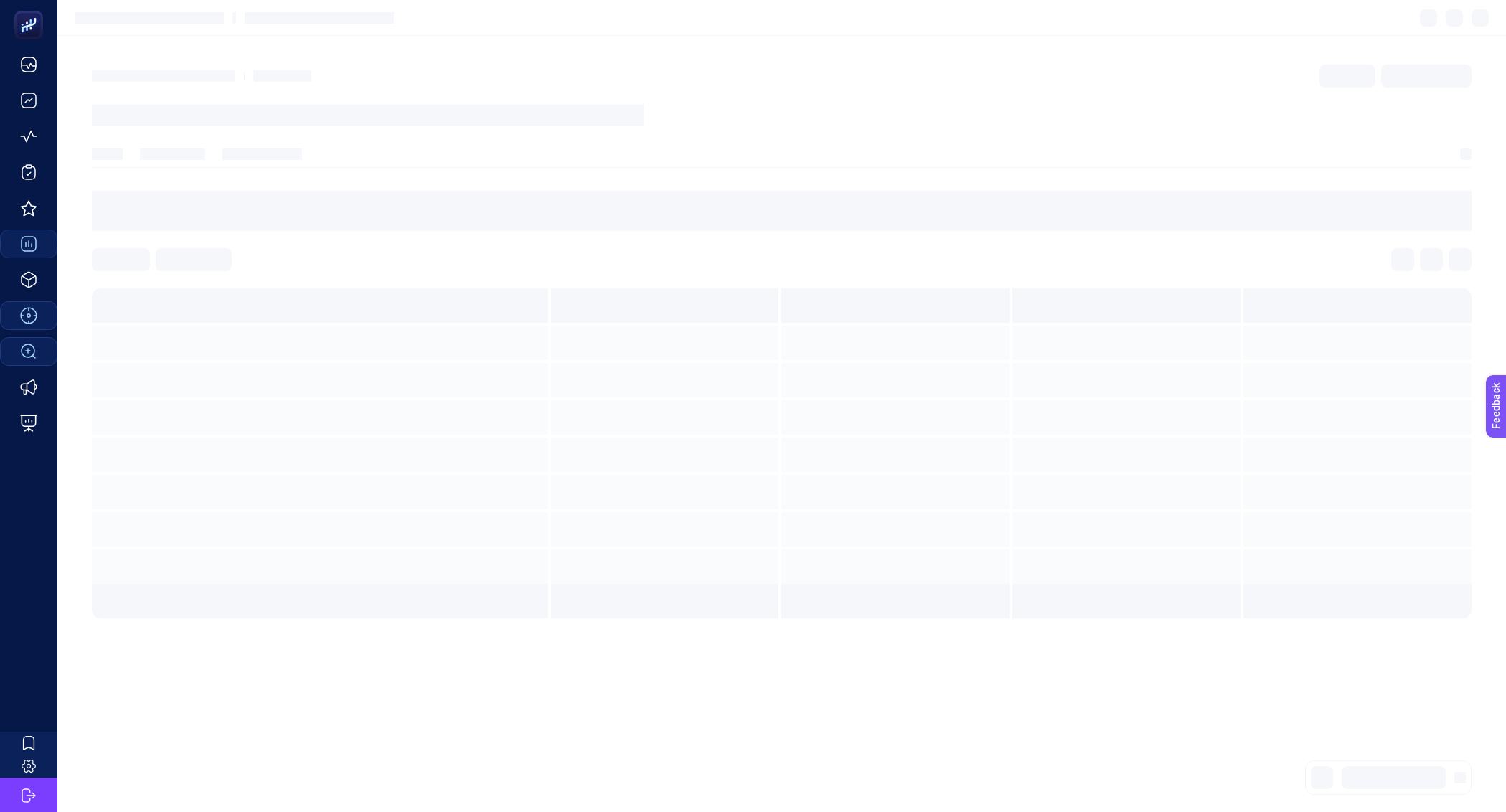
scroll to position [0, 0]
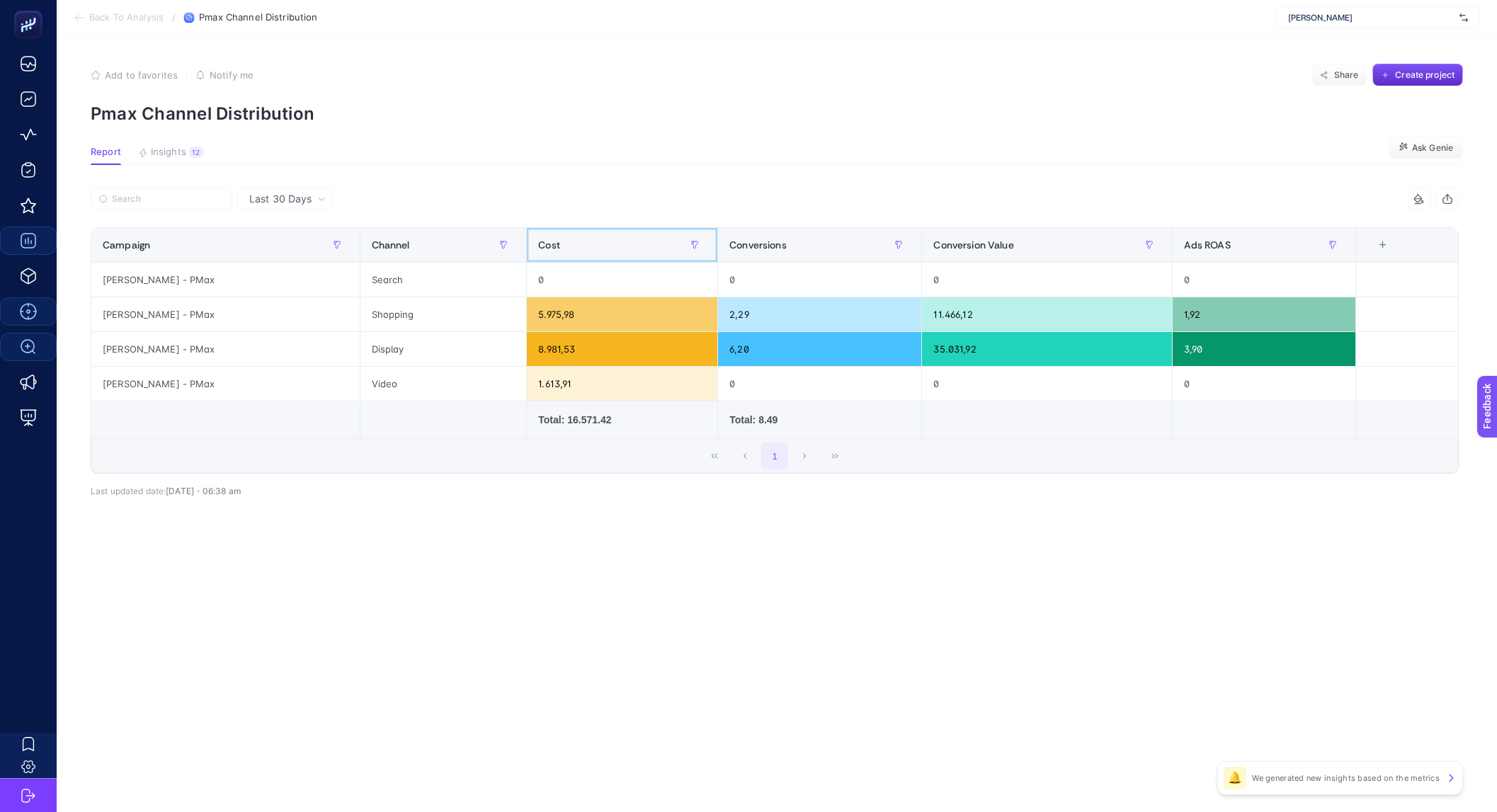
click at [559, 247] on div "Cost" at bounding box center [622, 245] width 168 height 23
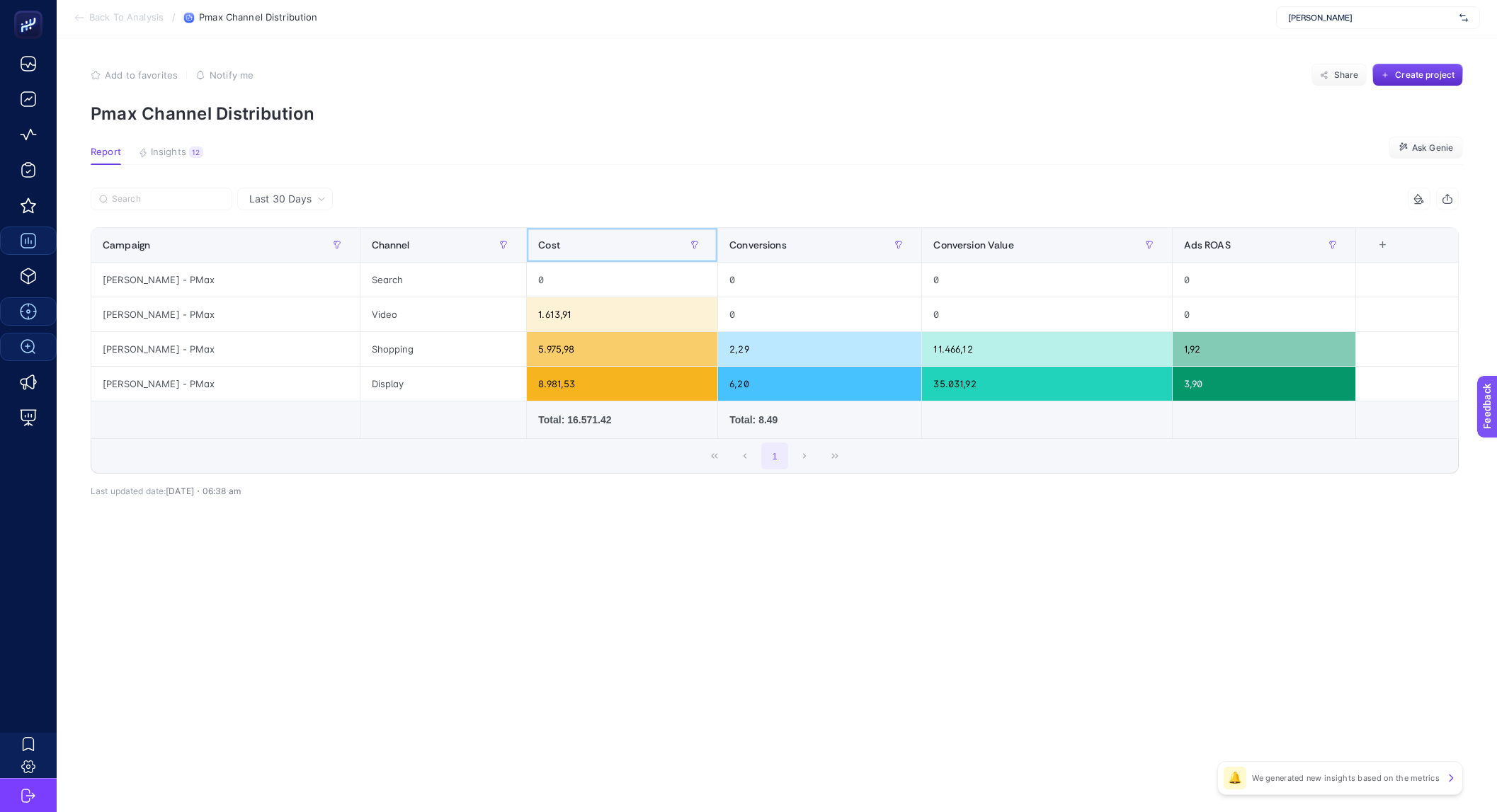
click at [559, 247] on div "Cost" at bounding box center [622, 245] width 168 height 23
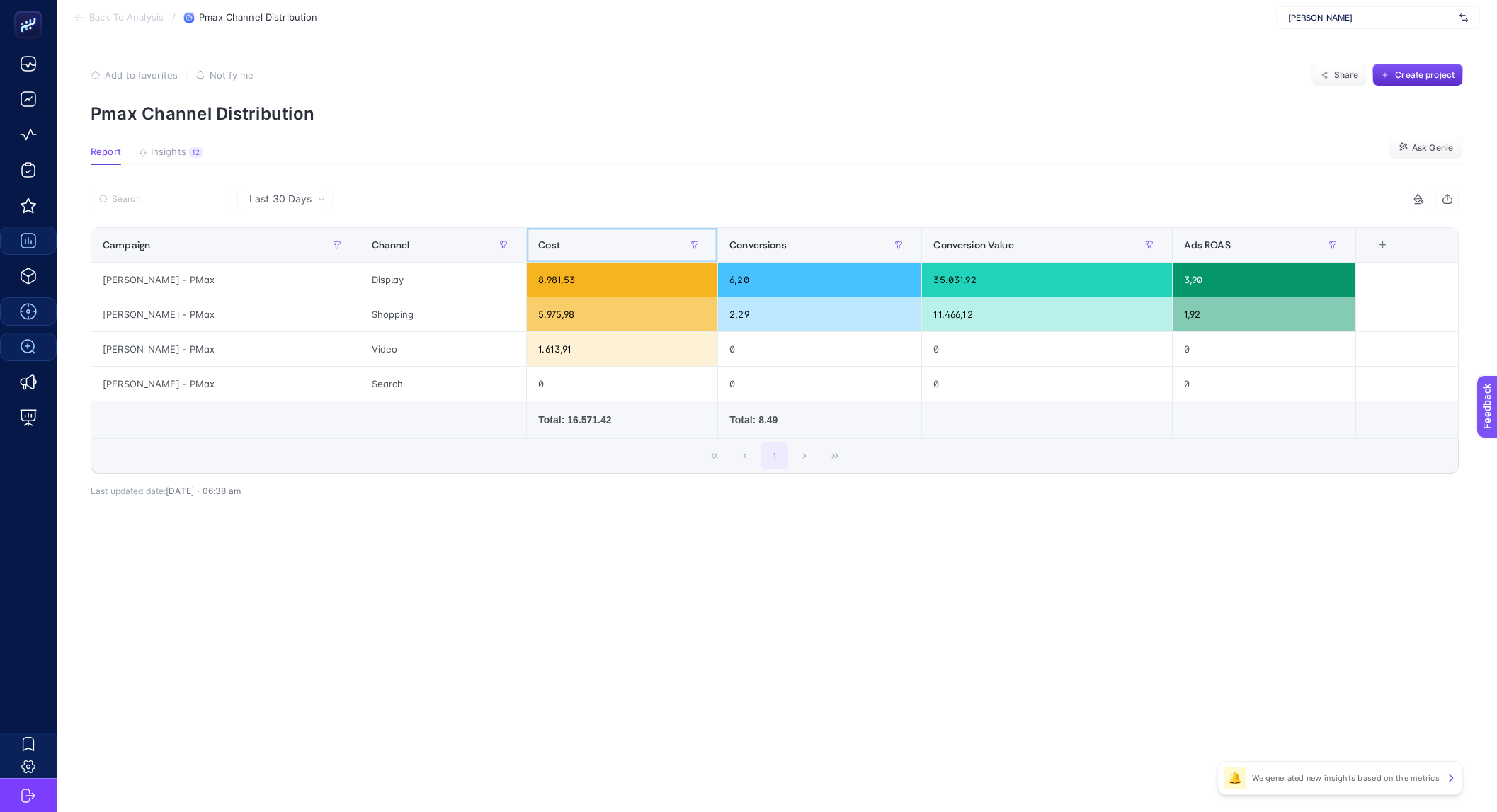
click at [559, 247] on div "Cost" at bounding box center [622, 245] width 168 height 23
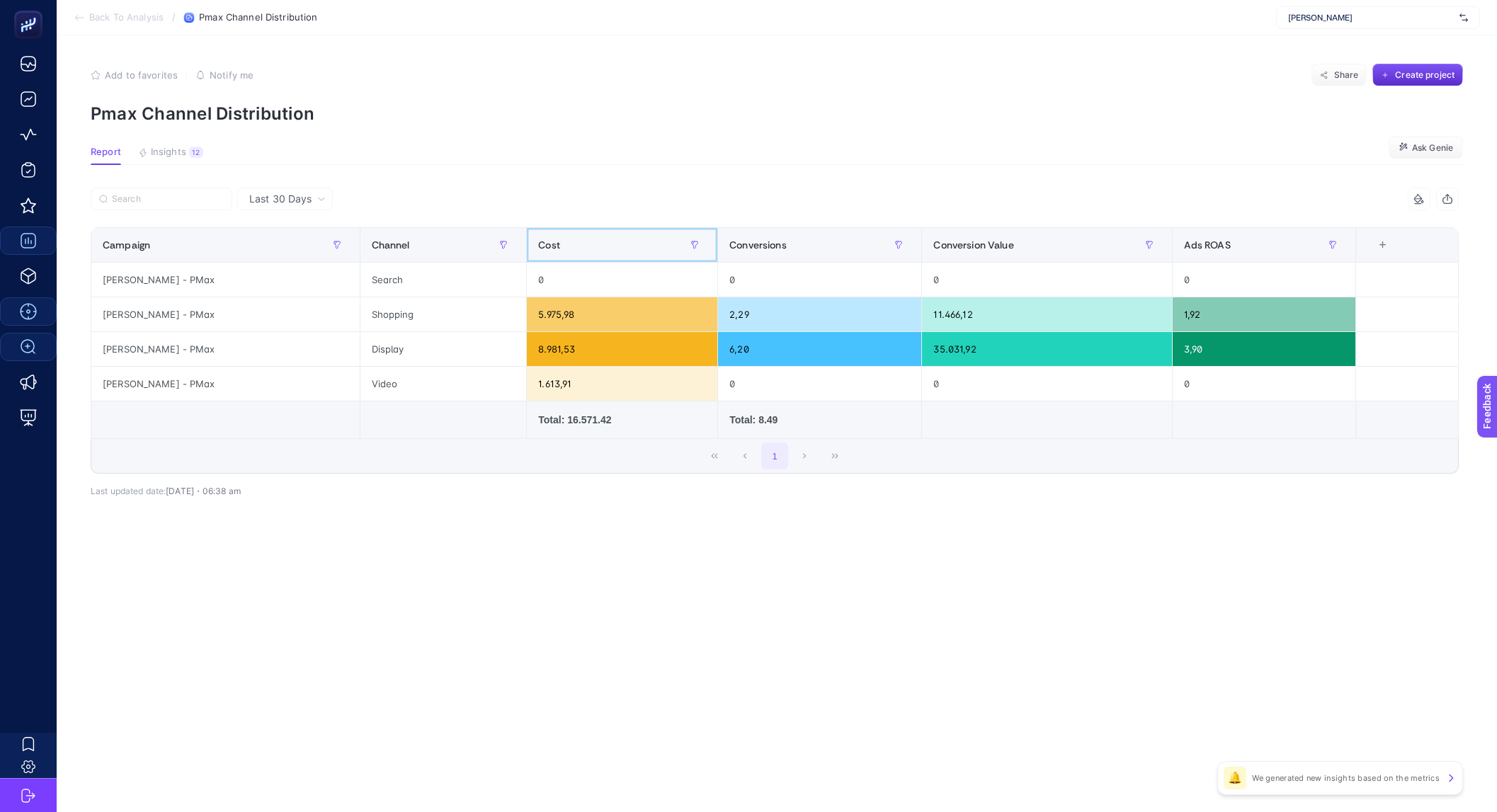
click at [559, 247] on div "Cost" at bounding box center [622, 245] width 168 height 23
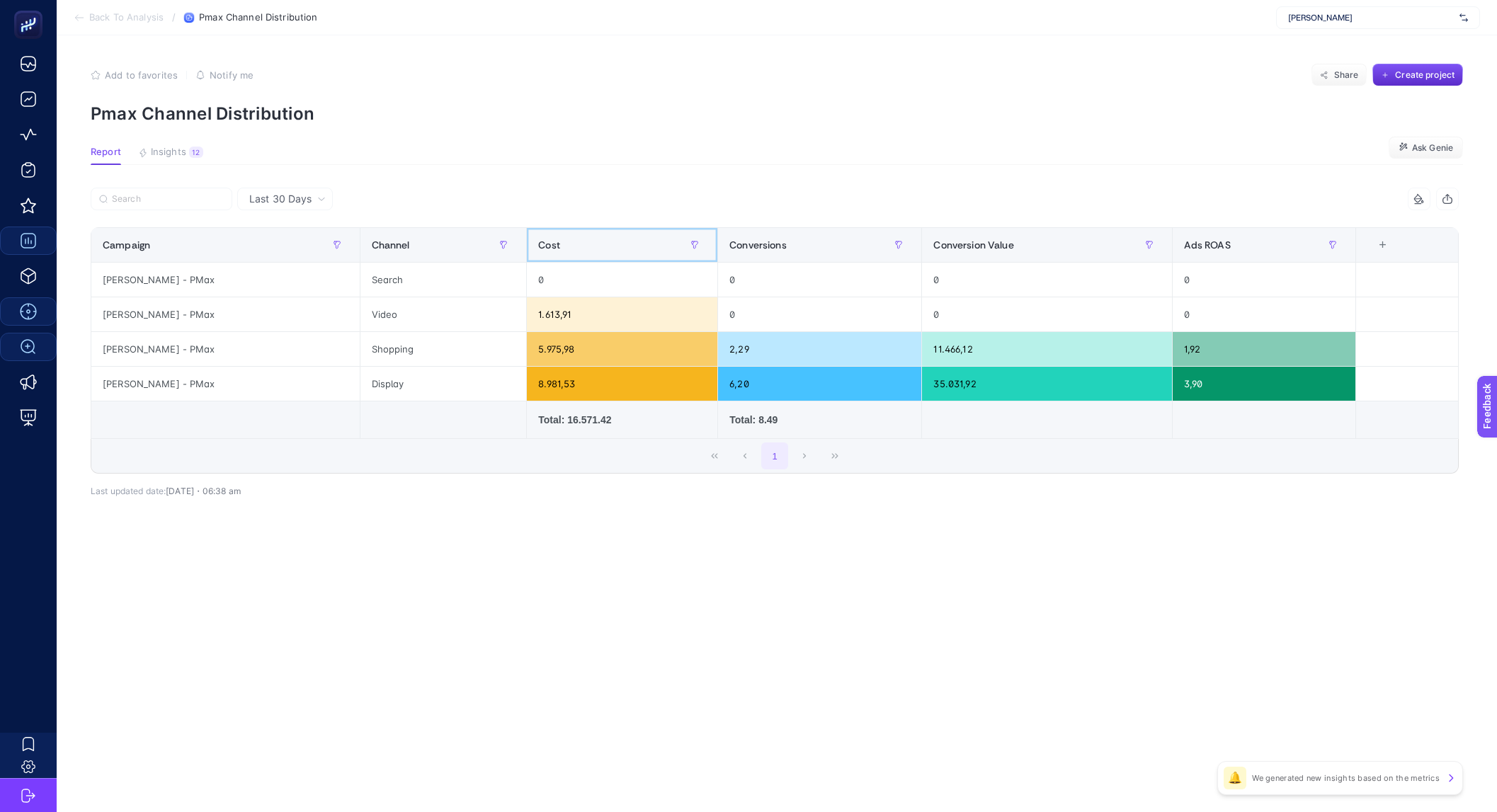
click at [559, 240] on div "Cost" at bounding box center [622, 245] width 168 height 23
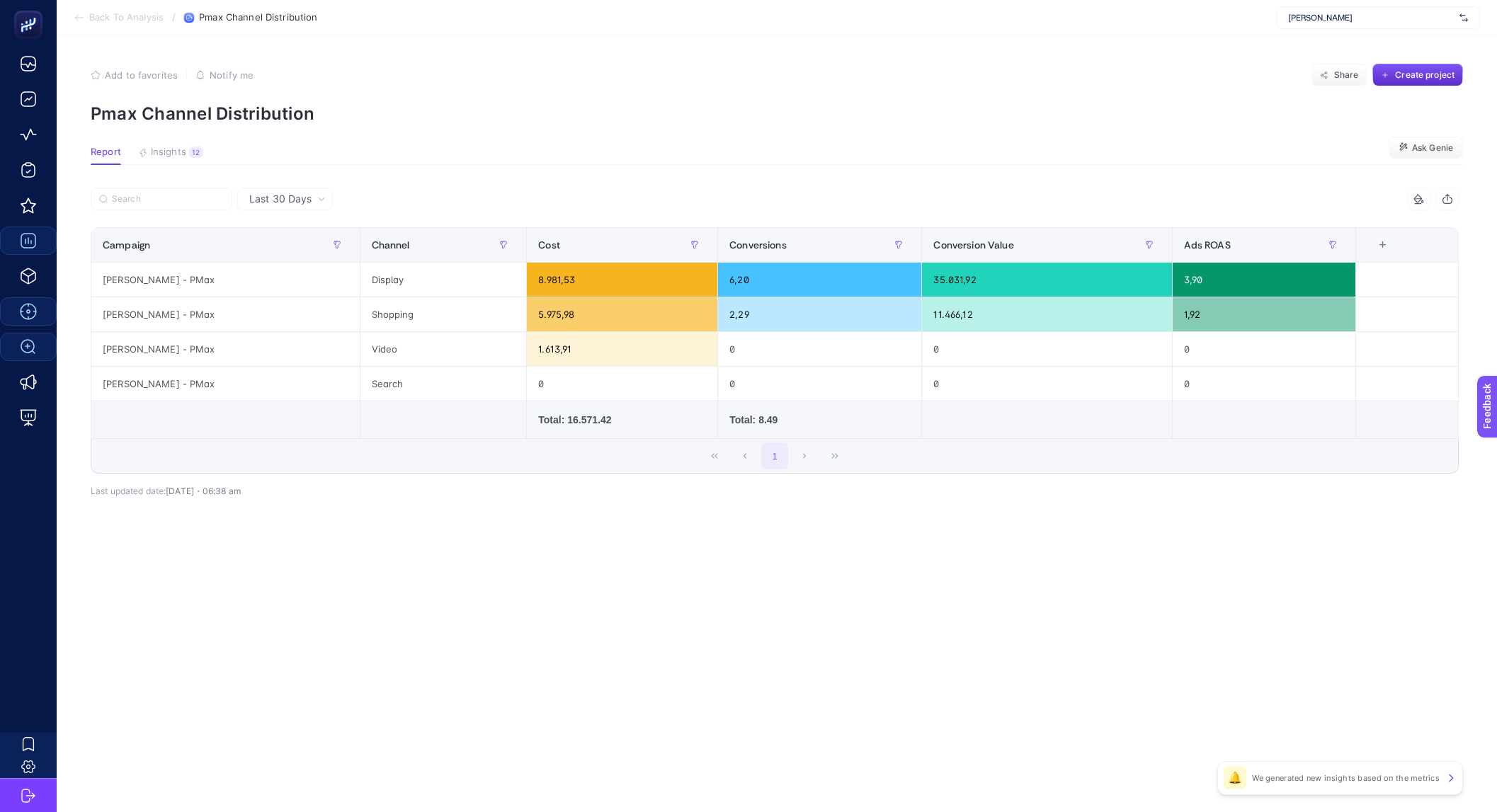
click at [293, 188] on div "Last 30 Days" at bounding box center [285, 199] width 96 height 23
click at [300, 262] on li "Last 7 Days" at bounding box center [285, 254] width 87 height 26
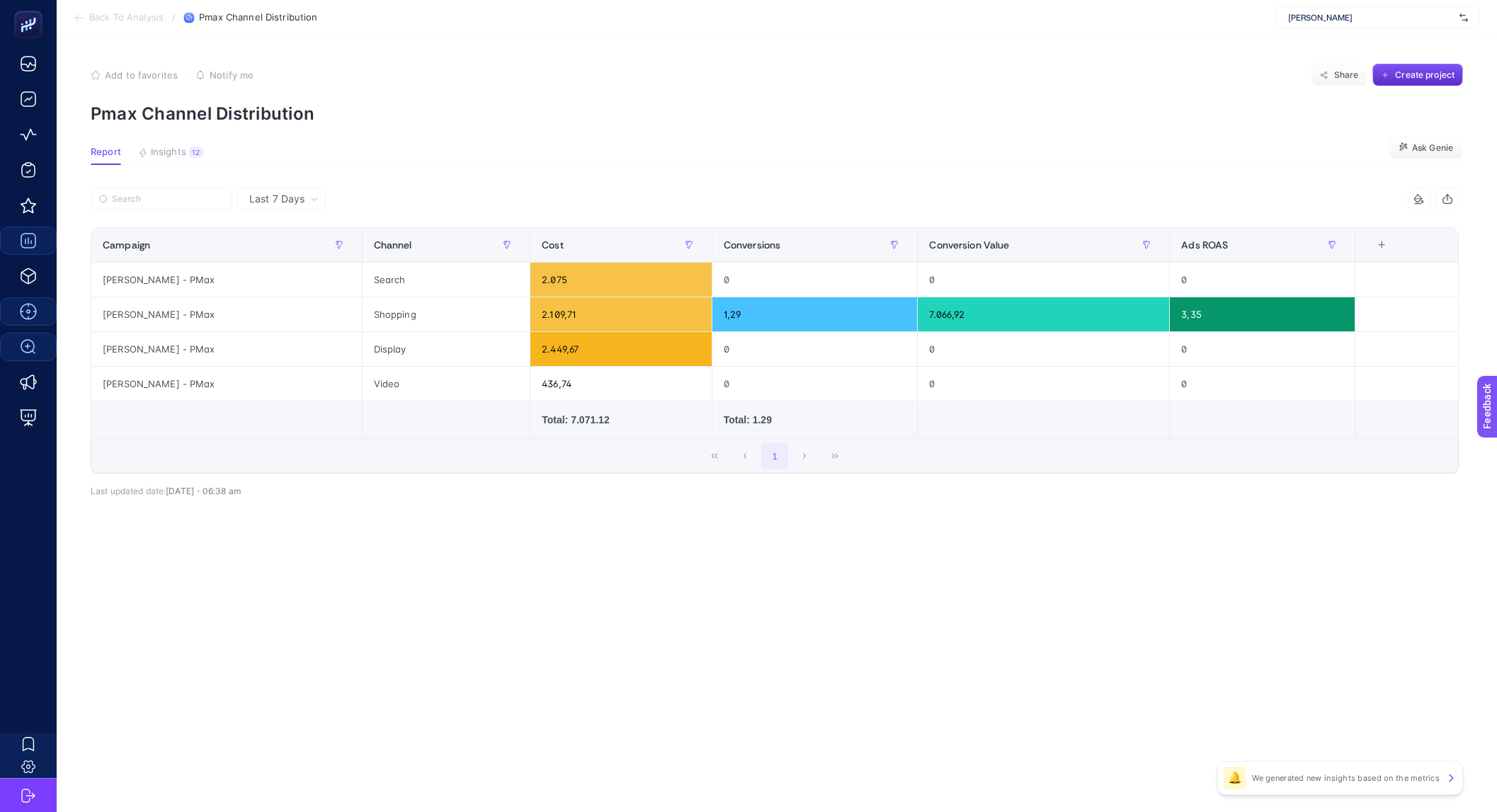
click at [566, 151] on section "Report Insights 12 We generated new insights based on the metrics Ask Genie" at bounding box center [777, 155] width 1373 height 18
click at [565, 235] on div "Cost" at bounding box center [621, 245] width 159 height 23
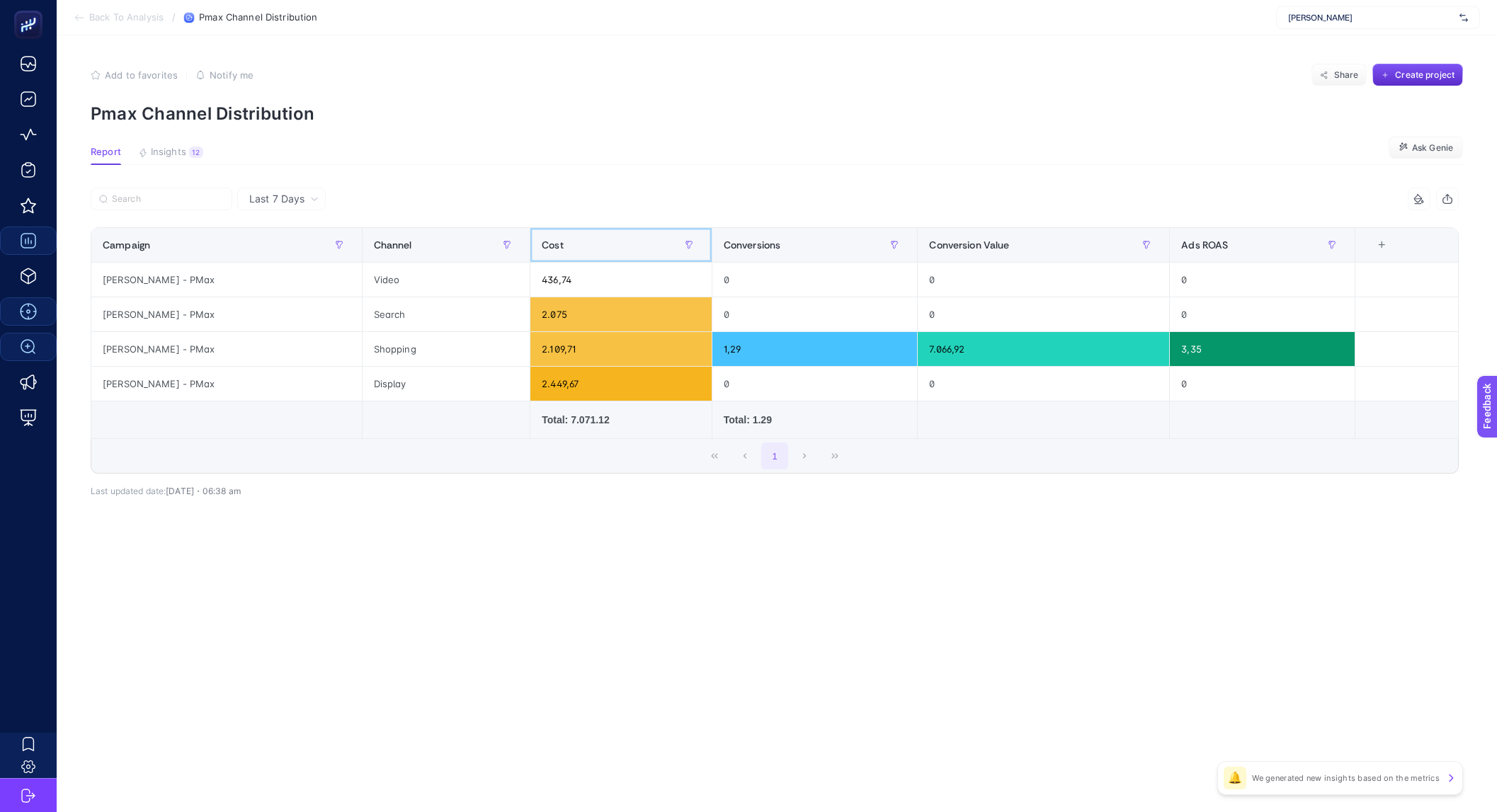
click at [565, 236] on div "Cost" at bounding box center [621, 245] width 159 height 23
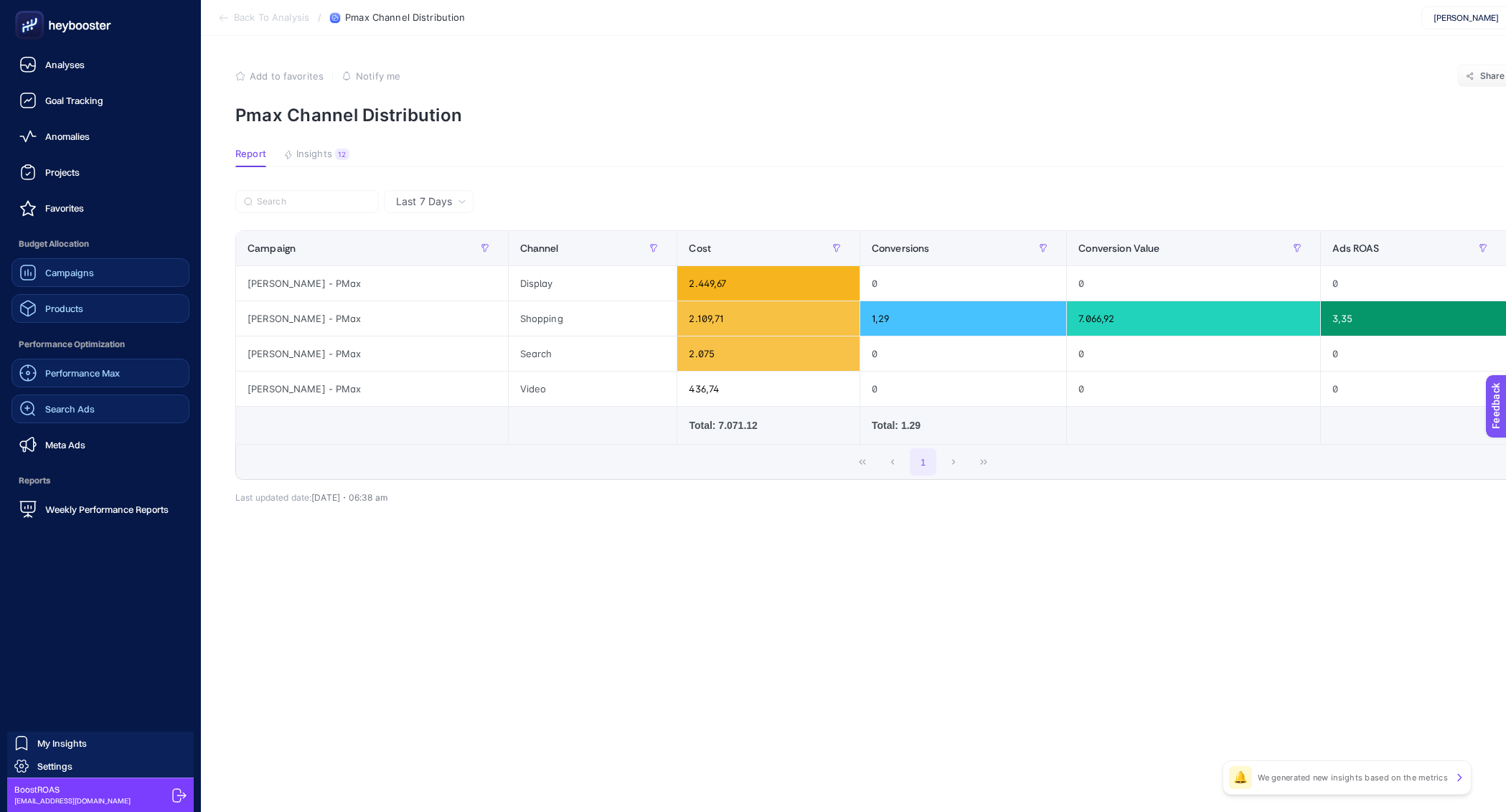
click at [70, 313] on span "Products" at bounding box center [64, 308] width 38 height 12
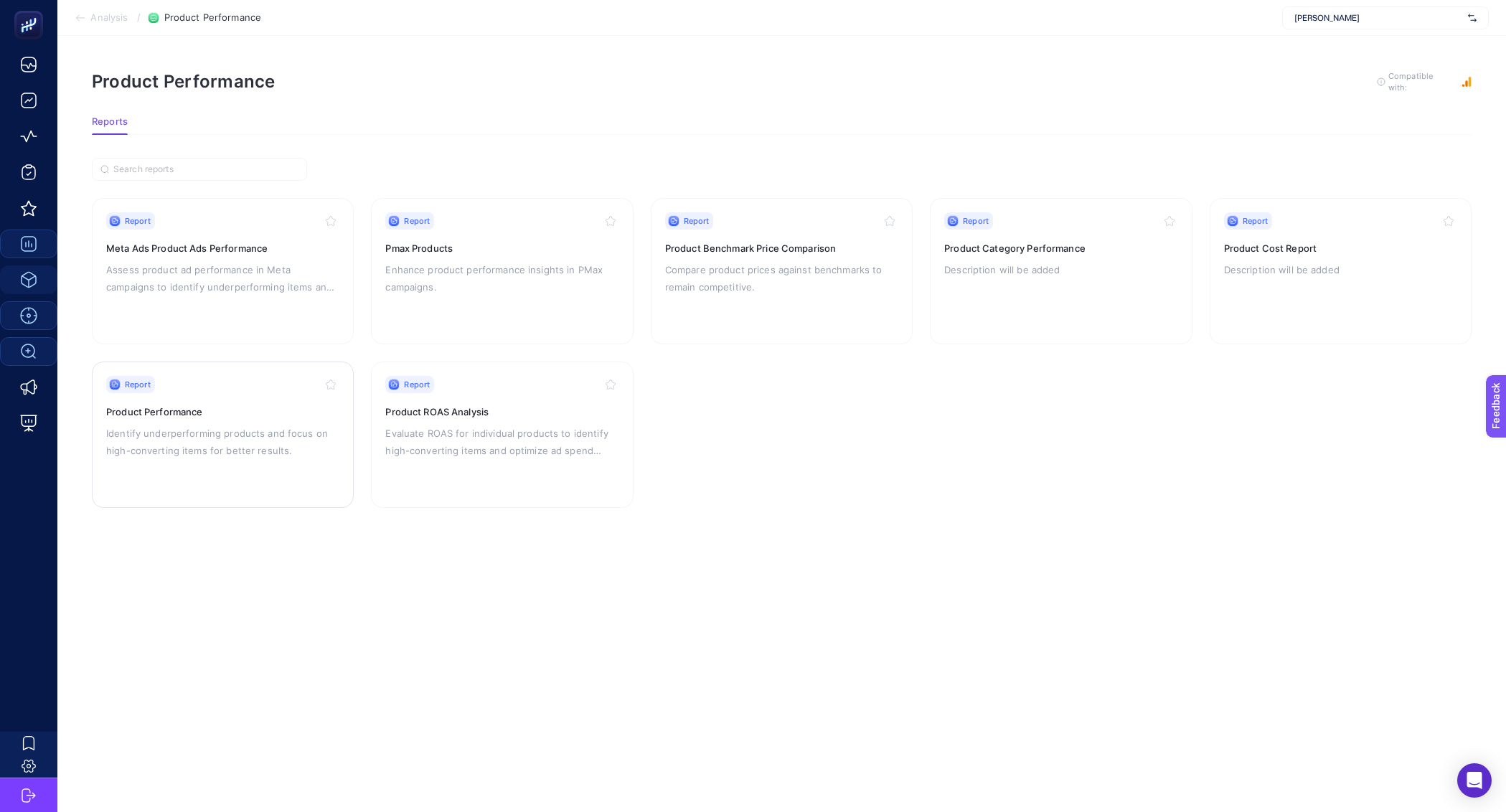
click at [290, 452] on p "Identify underperforming products and focus on high-converting items for better…" at bounding box center [222, 442] width 233 height 35
click at [1266, 229] on div "Report Product Cost Report Description will be added" at bounding box center [1340, 271] width 233 height 118
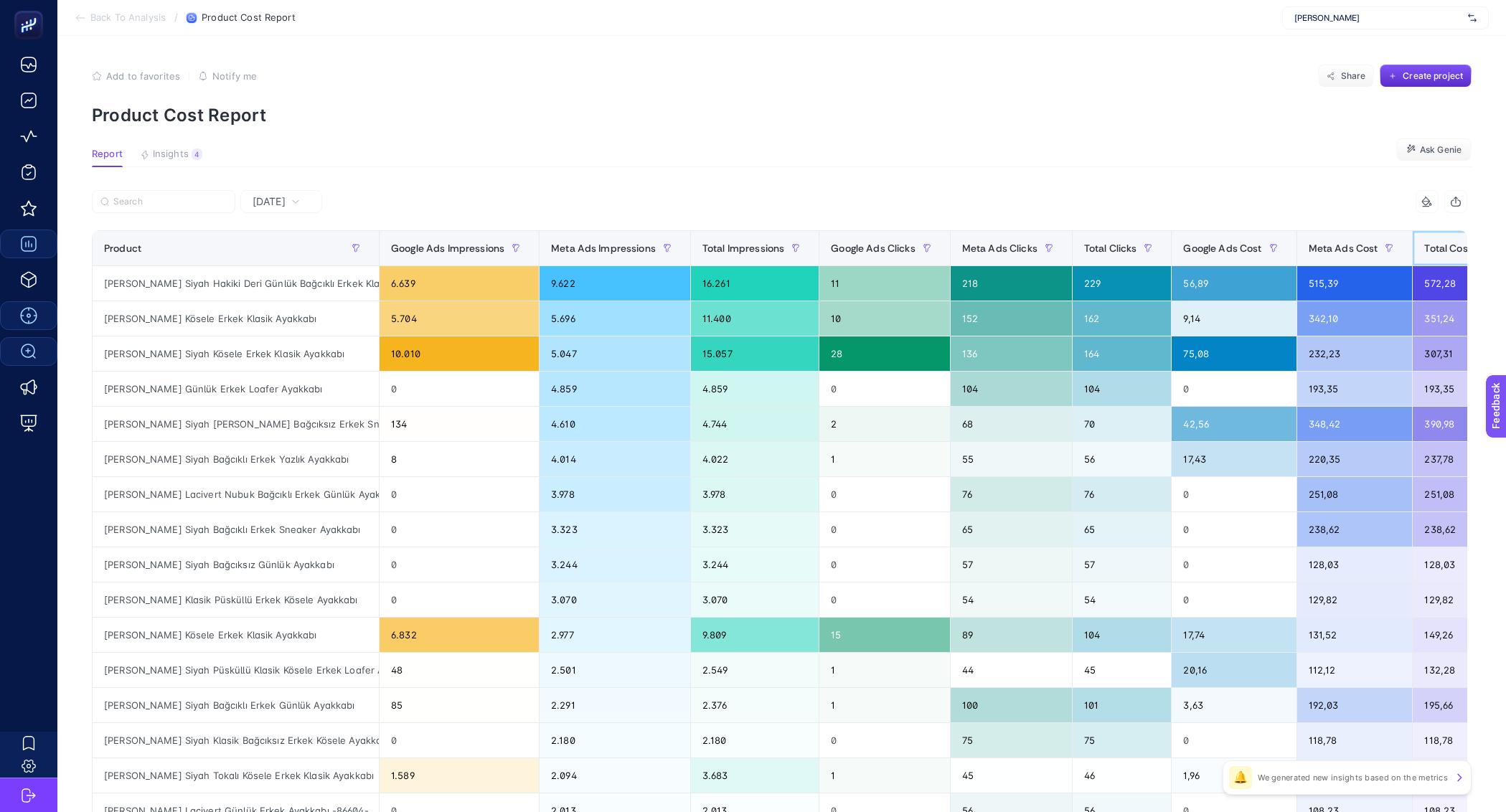
click at [1458, 246] on span "Total Cost" at bounding box center [1448, 248] width 46 height 12
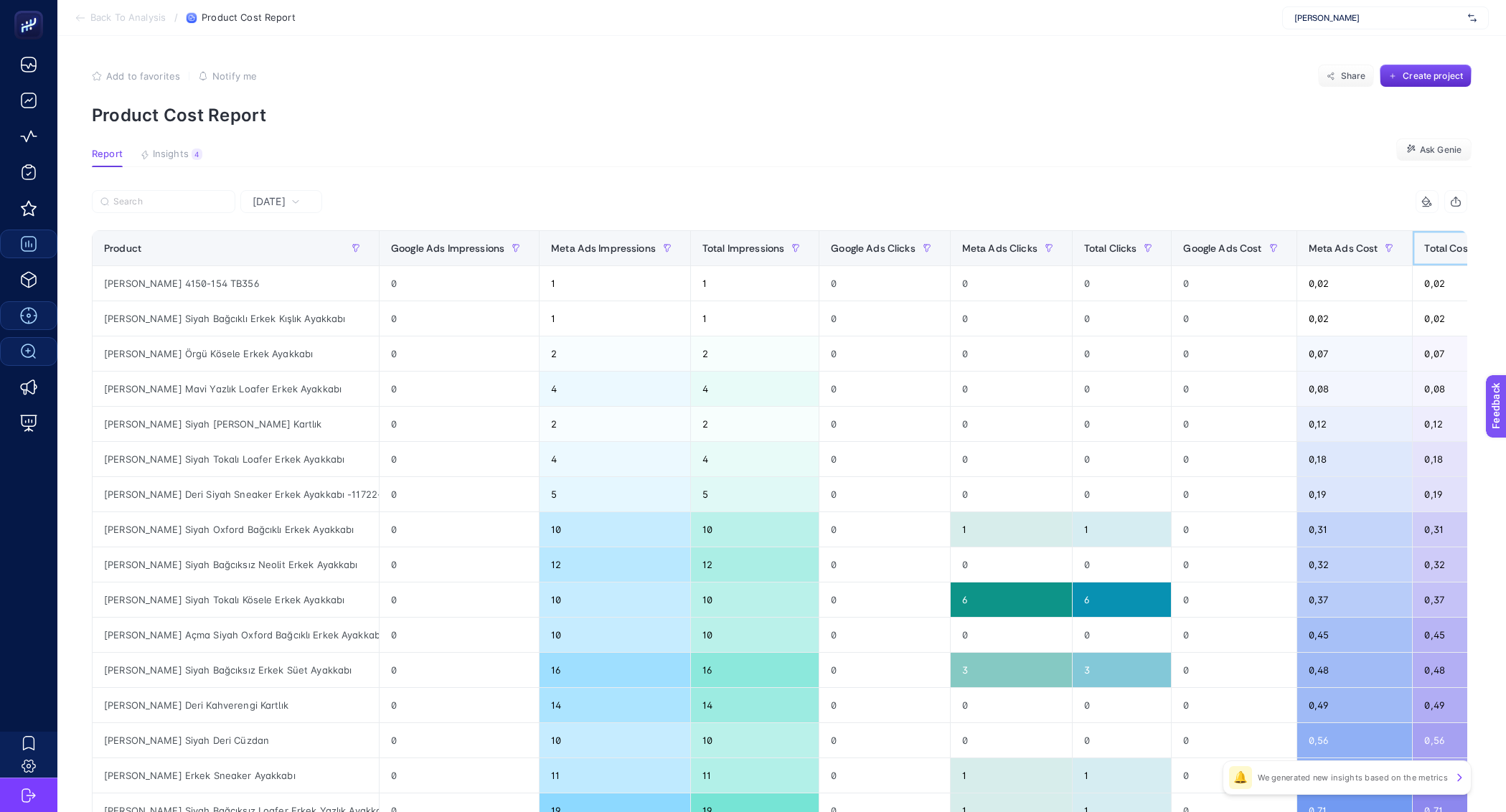
click at [1444, 258] on div "Total Cost" at bounding box center [1460, 248] width 70 height 23
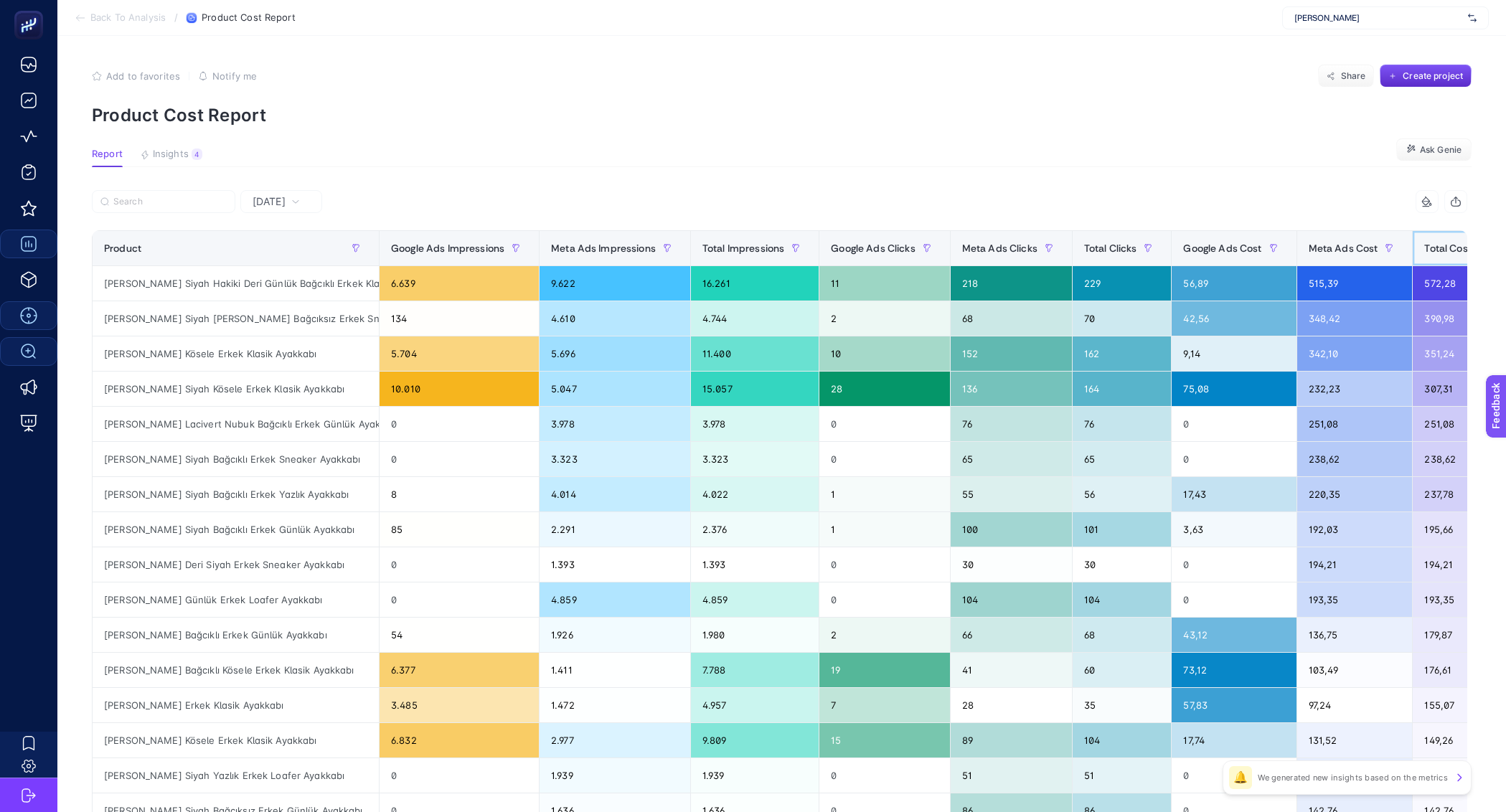
scroll to position [0, 6]
click at [92, 20] on span "Back To Analysis" at bounding box center [128, 18] width 75 height 12
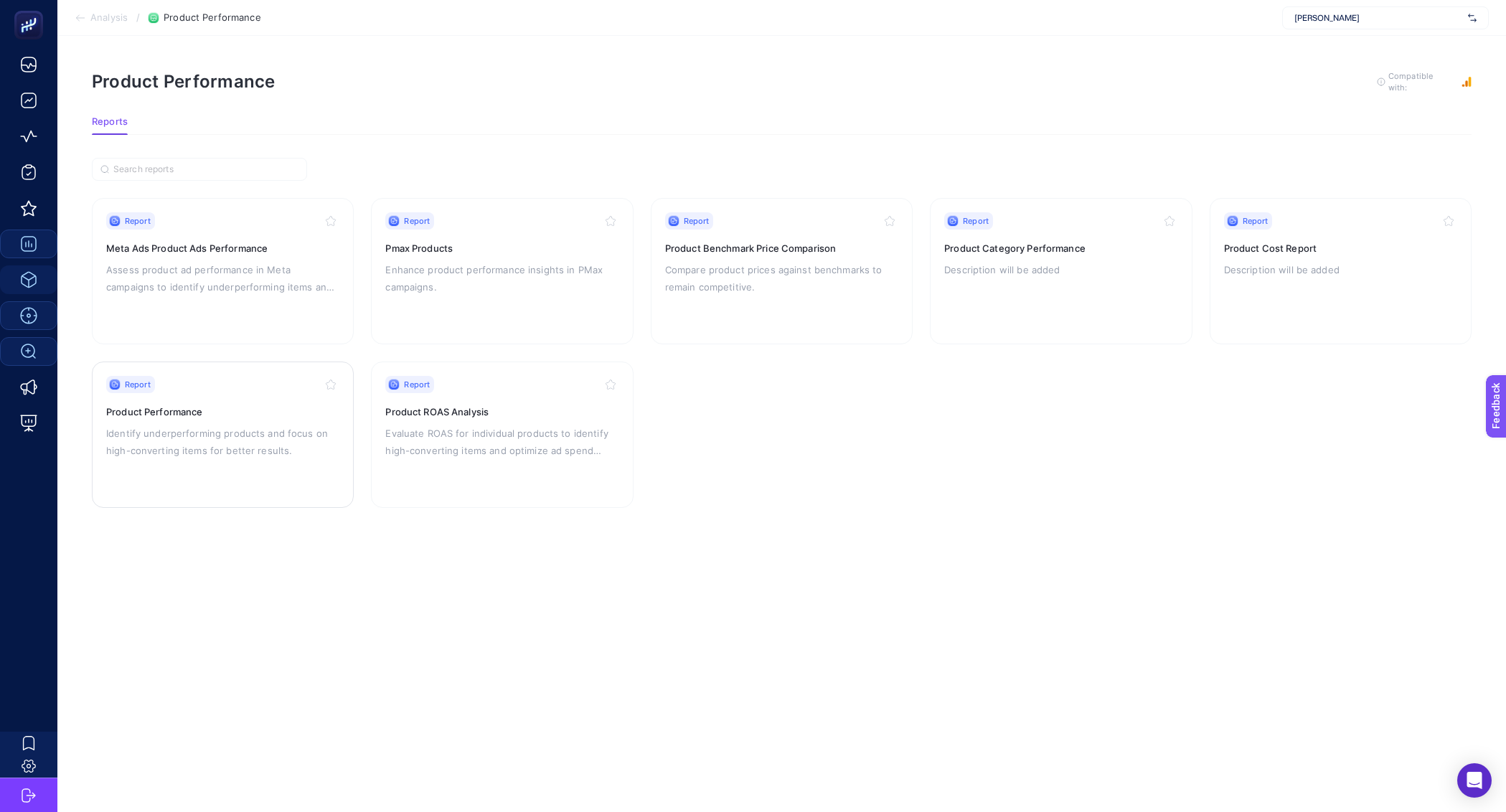
click at [291, 418] on div "Report Product Performance Identify underperforming products and focus on high-…" at bounding box center [222, 435] width 233 height 118
click at [486, 408] on h3 "Product ROAS Analysis" at bounding box center [502, 411] width 233 height 14
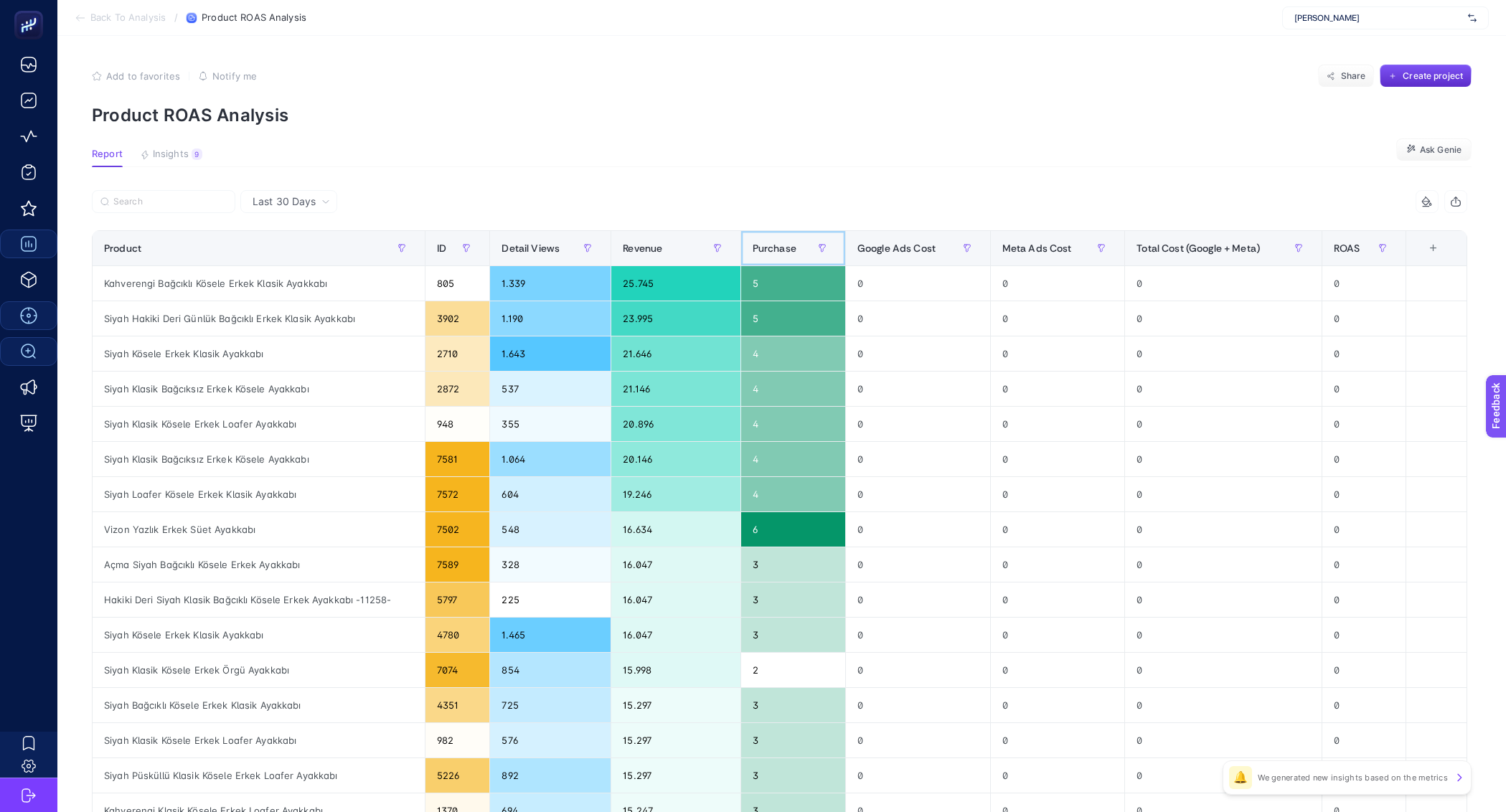
click at [782, 257] on div "Purchase" at bounding box center [793, 248] width 81 height 23
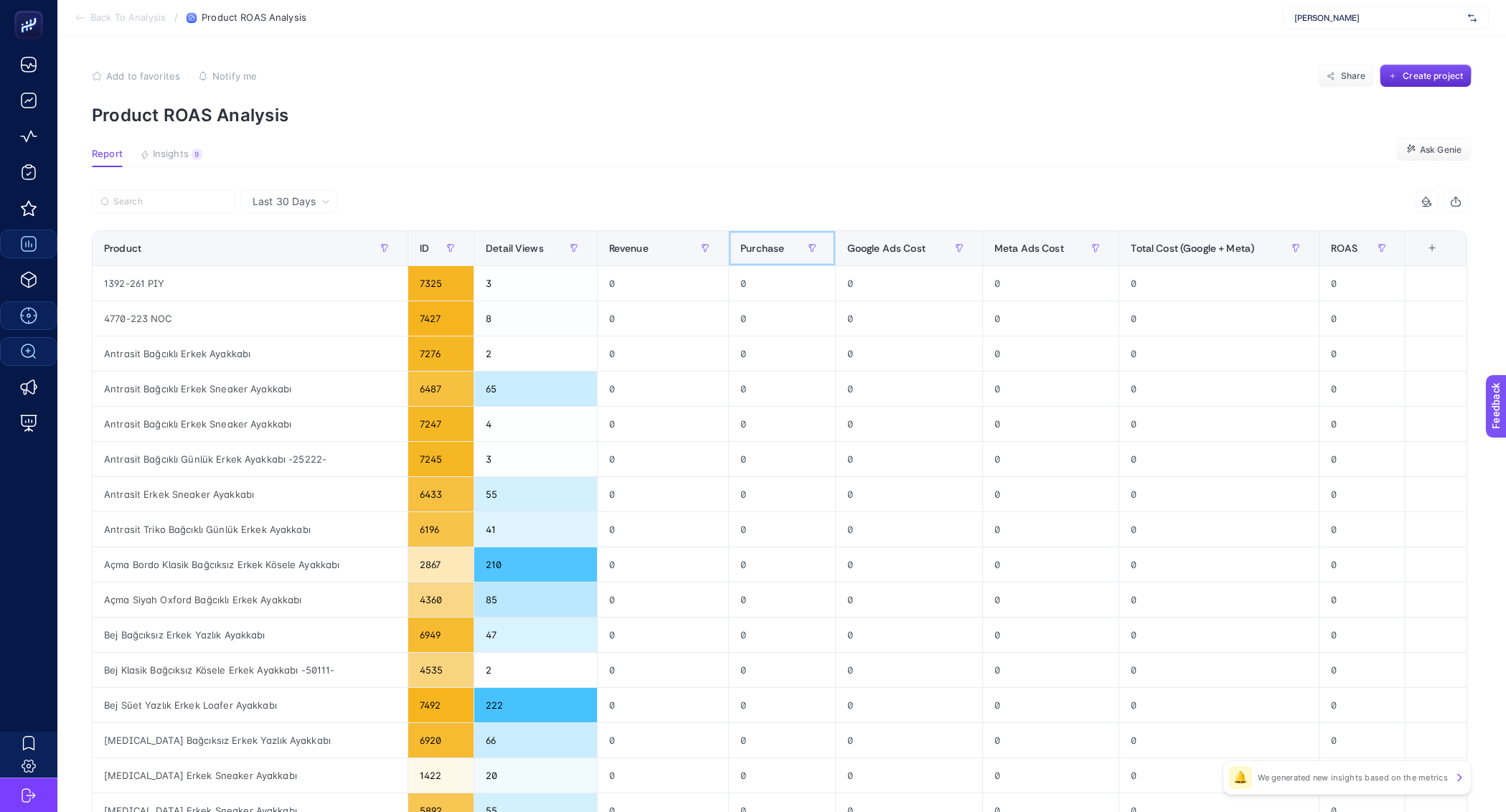
click at [781, 257] on div "Purchase" at bounding box center [782, 248] width 83 height 23
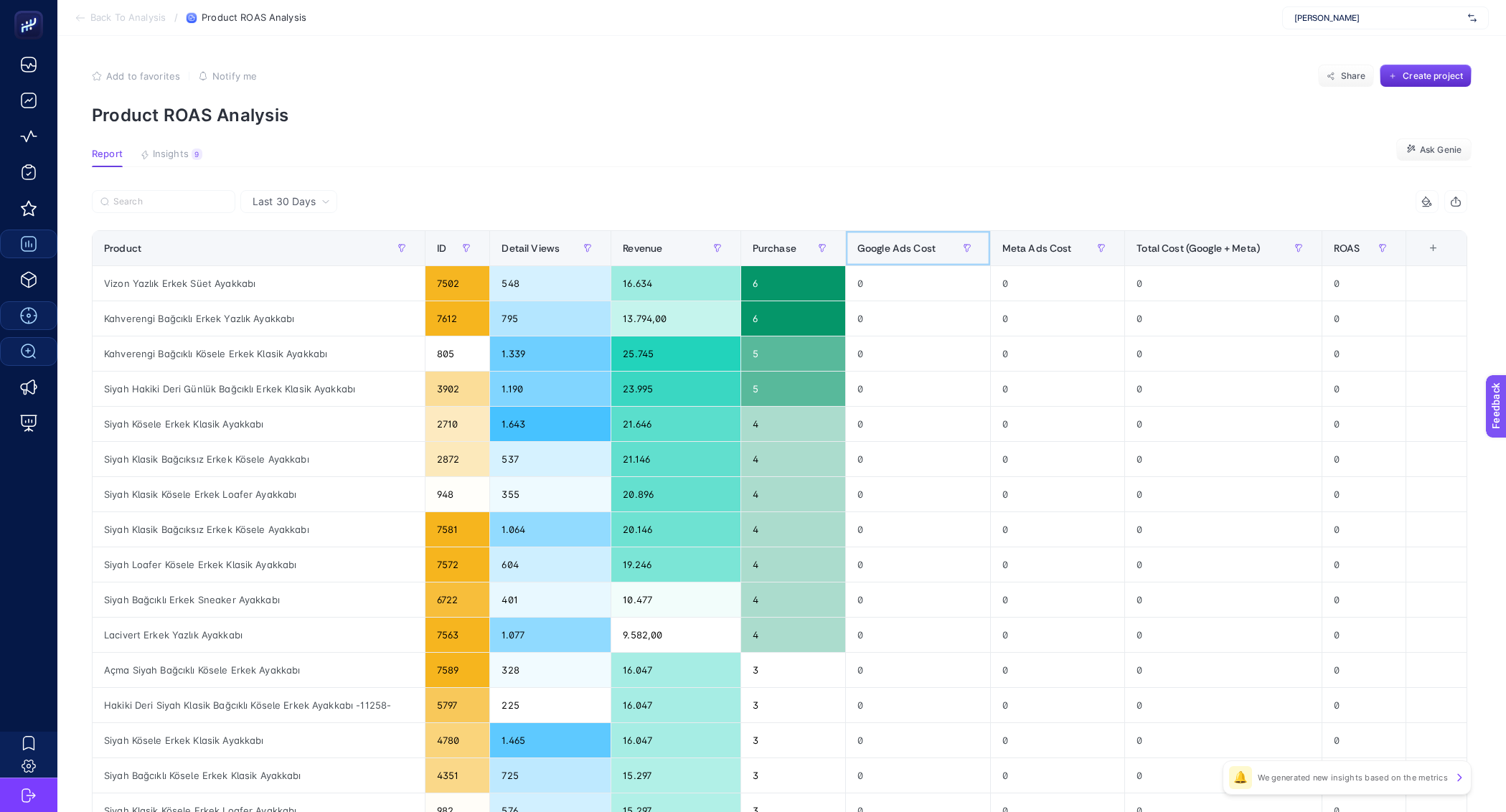
click at [931, 245] on span "Google Ads Cost" at bounding box center [897, 248] width 79 height 12
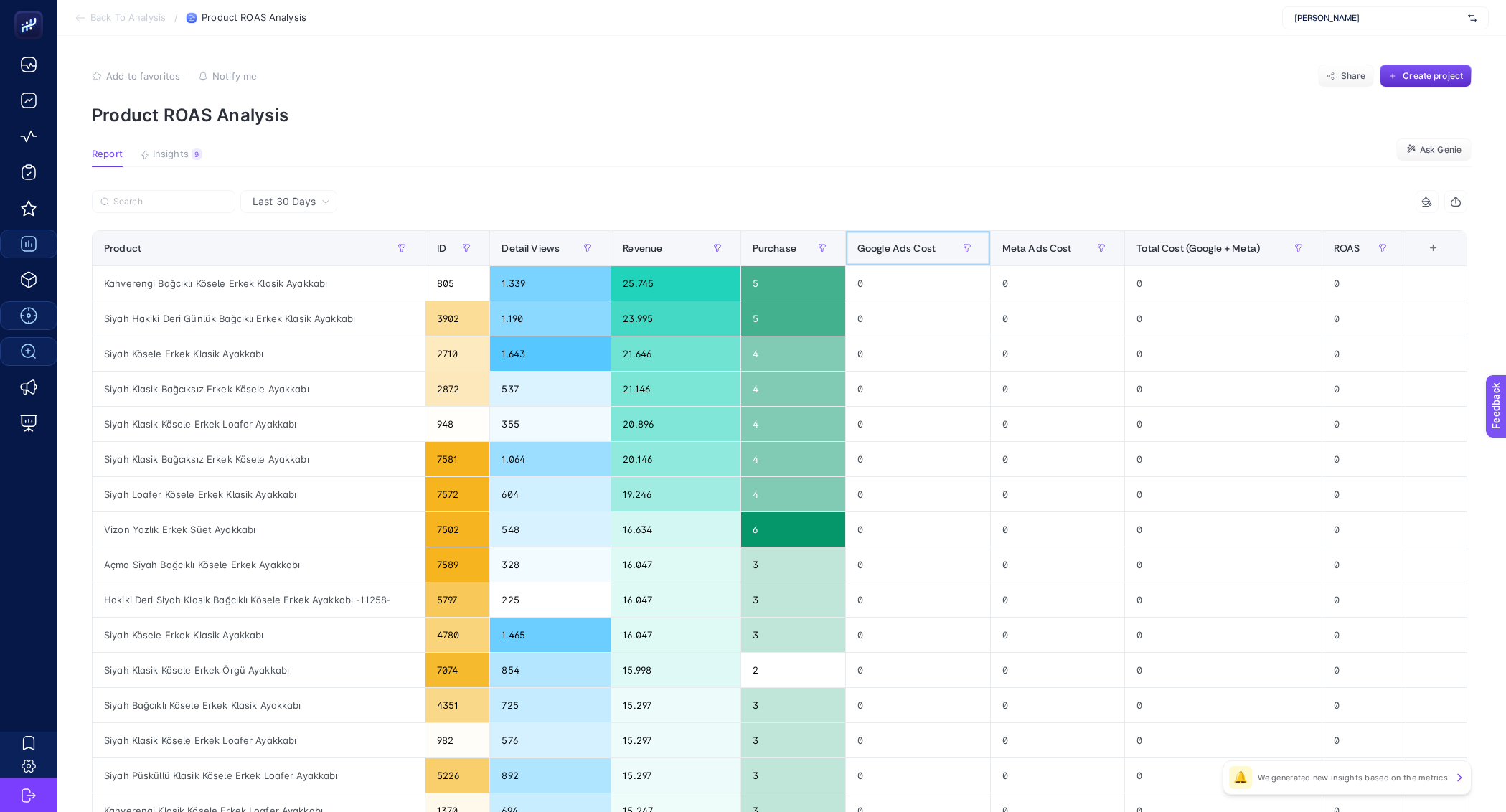
click at [930, 246] on span "Google Ads Cost" at bounding box center [897, 248] width 79 height 12
click at [936, 254] on span "Google Ads Cost" at bounding box center [897, 248] width 79 height 12
click at [1062, 253] on span "Meta Ads Cost" at bounding box center [1037, 248] width 70 height 12
click at [1039, 255] on div "Meta Ads Cost" at bounding box center [1058, 248] width 112 height 23
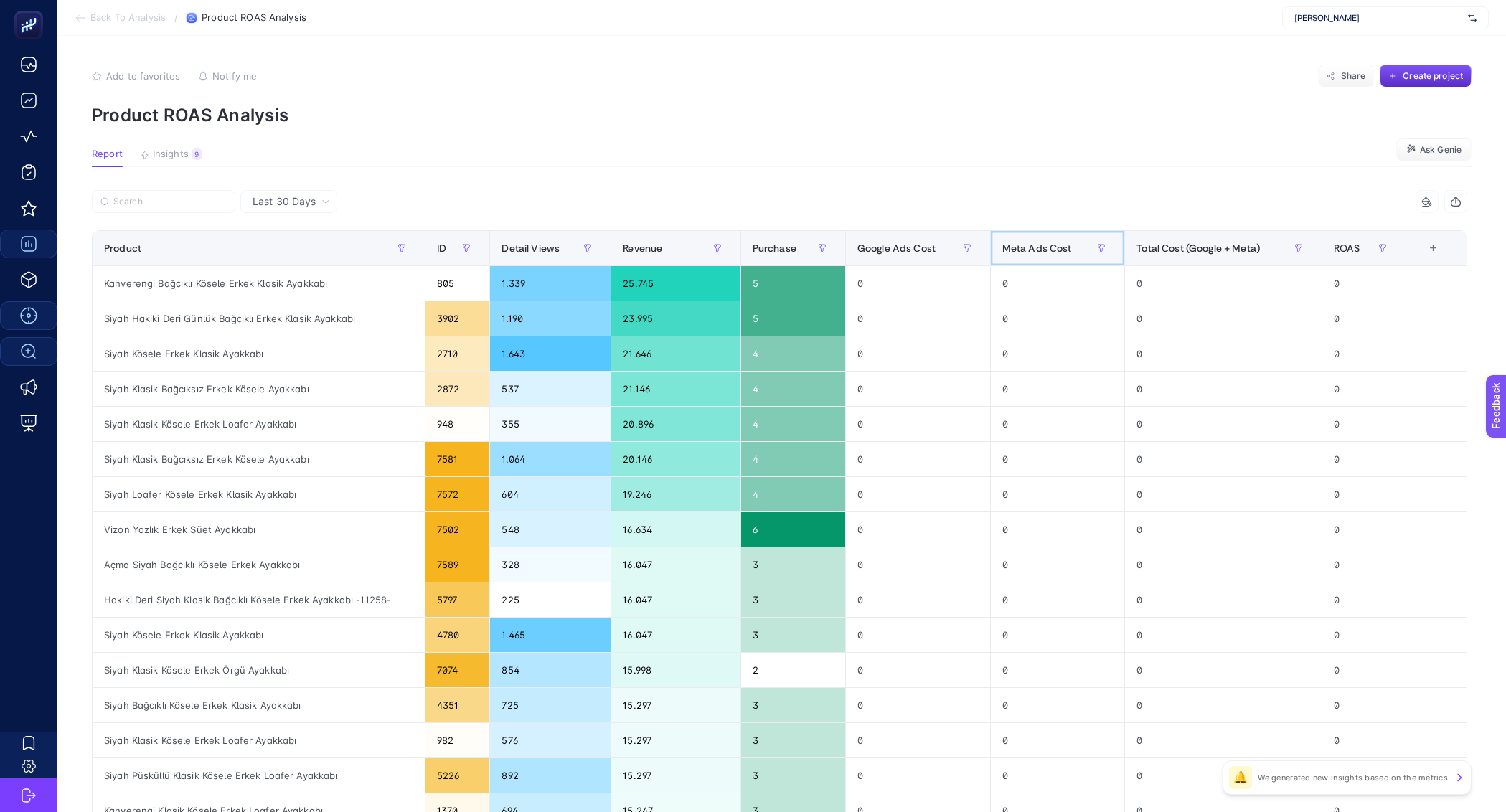
click at [1032, 255] on div "Meta Ads Cost" at bounding box center [1058, 248] width 112 height 23
click at [1029, 198] on div "8 items selected" at bounding box center [1124, 202] width 688 height 23
click at [1031, 243] on span "Meta Ads Cost" at bounding box center [1037, 248] width 70 height 12
click at [1029, 244] on span "Meta Ads Cost" at bounding box center [1037, 248] width 70 height 12
click at [920, 252] on span "Google Ads Cost" at bounding box center [897, 248] width 79 height 12
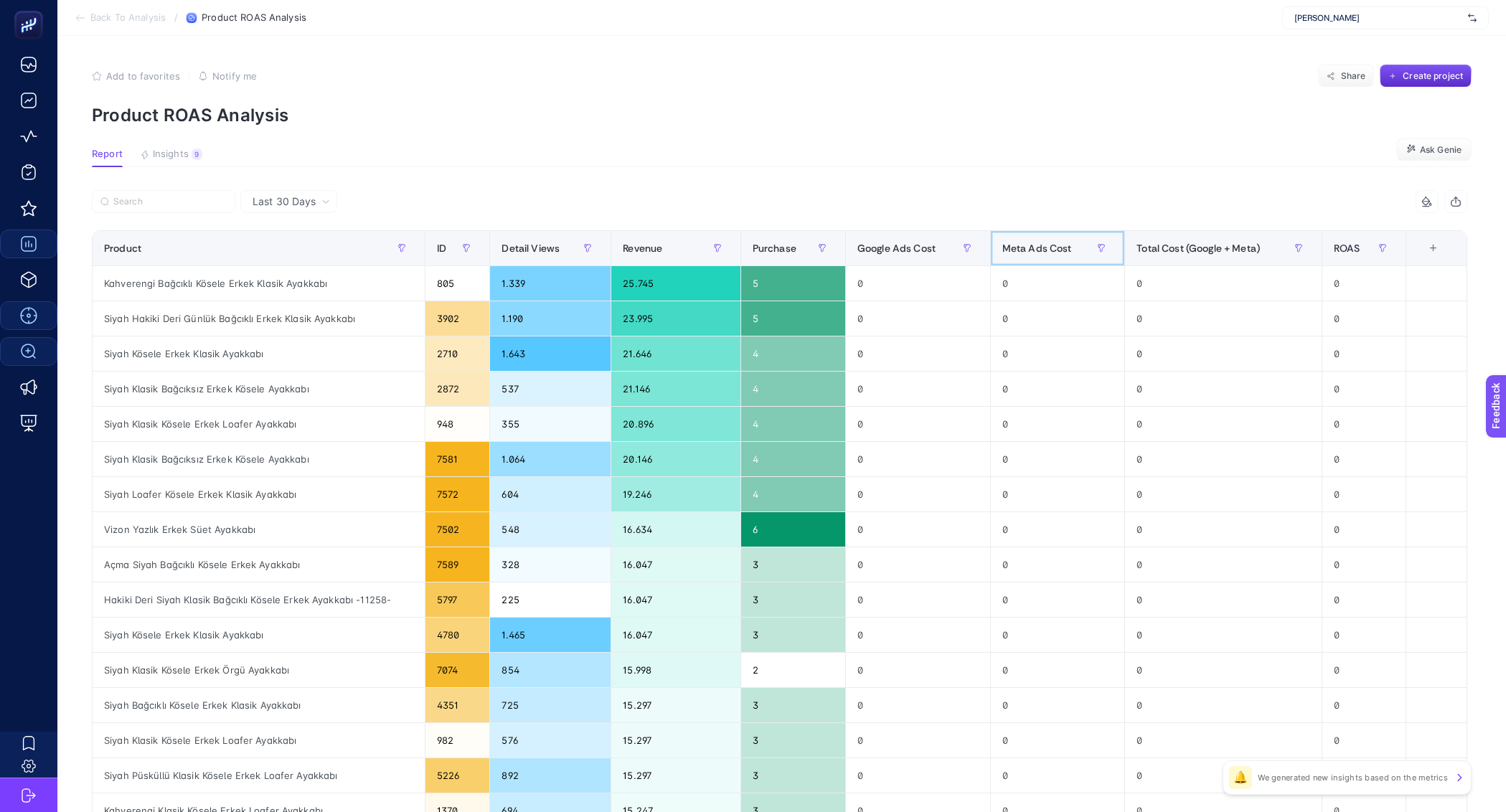
click at [1088, 258] on div "Meta Ads Cost" at bounding box center [1058, 248] width 112 height 23
click at [1204, 255] on div "Total Cost (Google + Meta)" at bounding box center [1223, 248] width 173 height 23
click at [1203, 255] on div "Total Cost (Google + Meta)" at bounding box center [1223, 248] width 173 height 23
click at [953, 261] on th "Google Ads Cost" at bounding box center [918, 248] width 145 height 35
click at [1043, 234] on th "Meta Ads Cost" at bounding box center [1057, 248] width 135 height 35
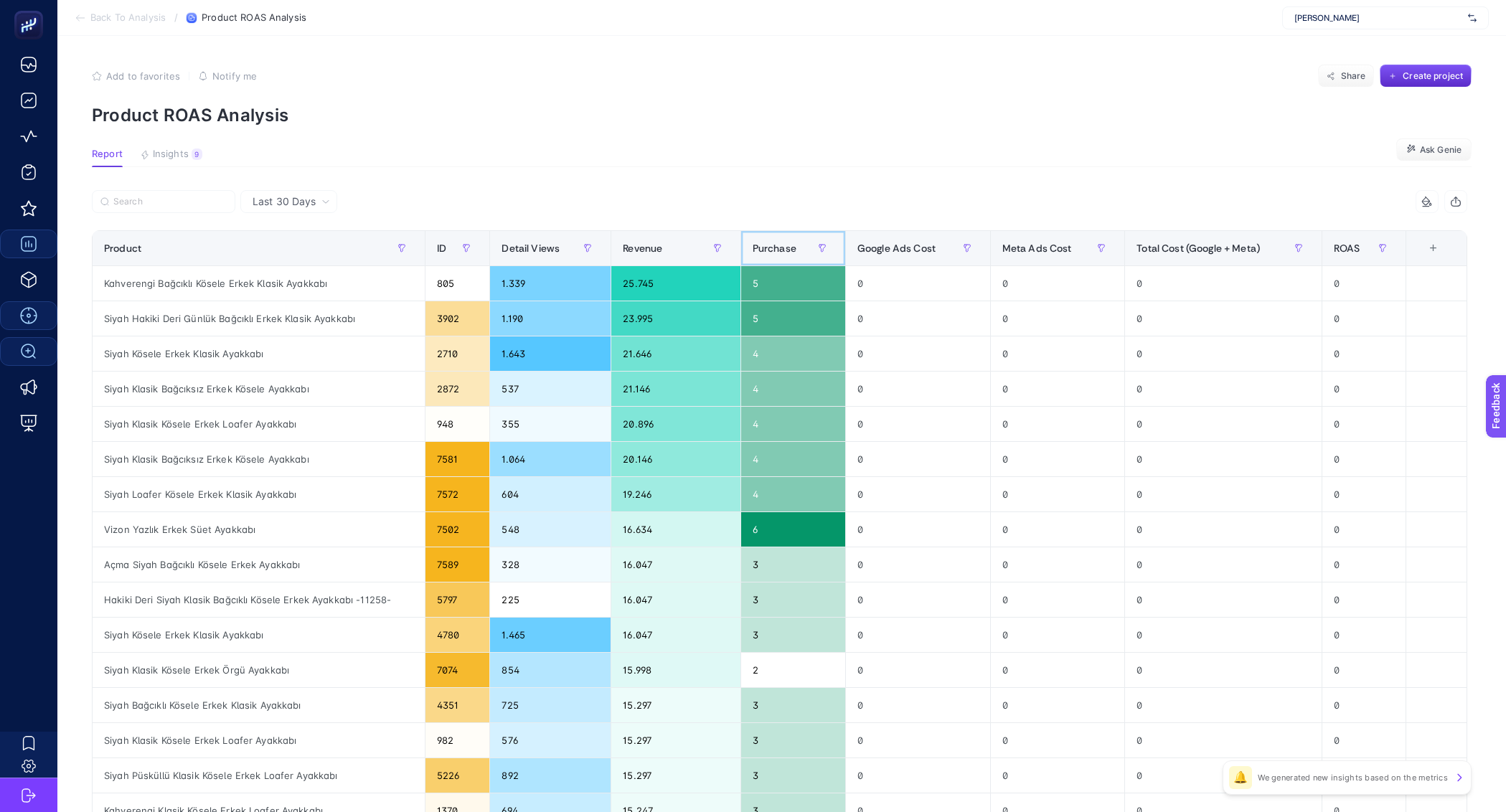
click at [770, 246] on span "Purchase" at bounding box center [774, 248] width 44 height 12
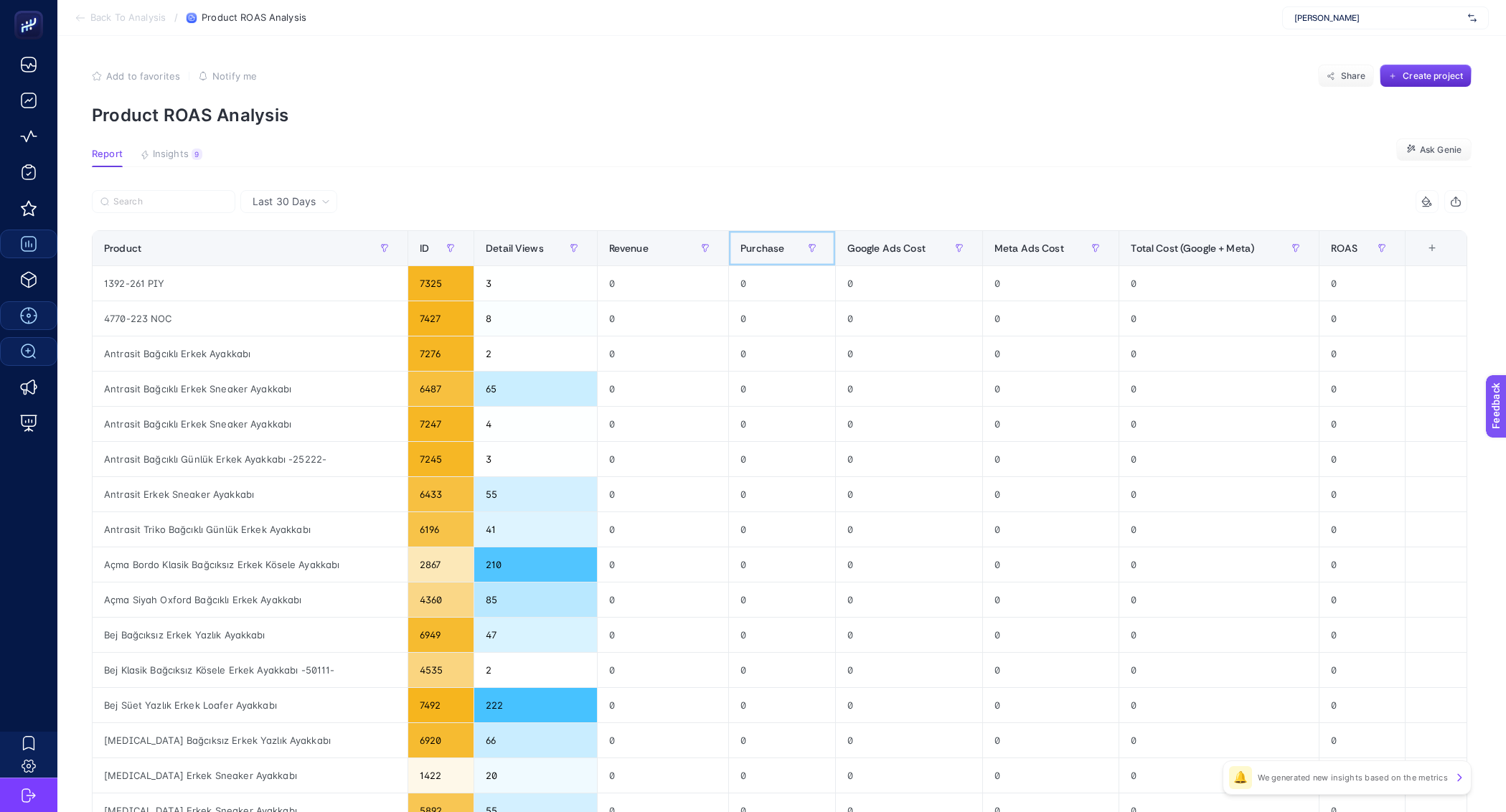
click at [772, 248] on span "Purchase" at bounding box center [762, 248] width 44 height 12
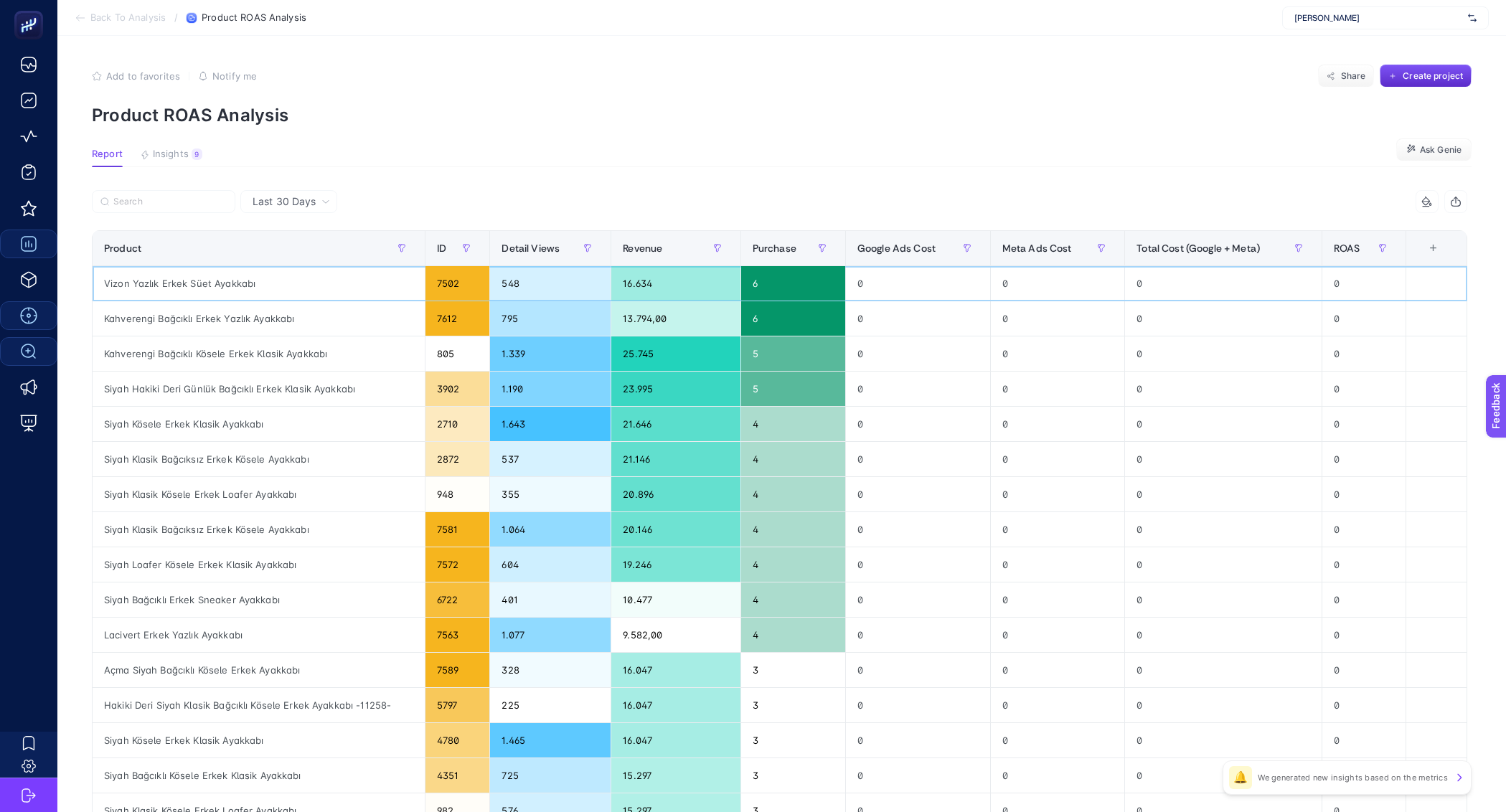
click at [178, 285] on div "Vizon Yazlık Erkek Süet Ayakkabı" at bounding box center [259, 283] width 332 height 35
copy tr "Vizon Yazlık Erkek Süet Ayakkabı"
click at [691, 70] on div "Add to favorites false Notify me Share Create project" at bounding box center [782, 76] width 1380 height 23
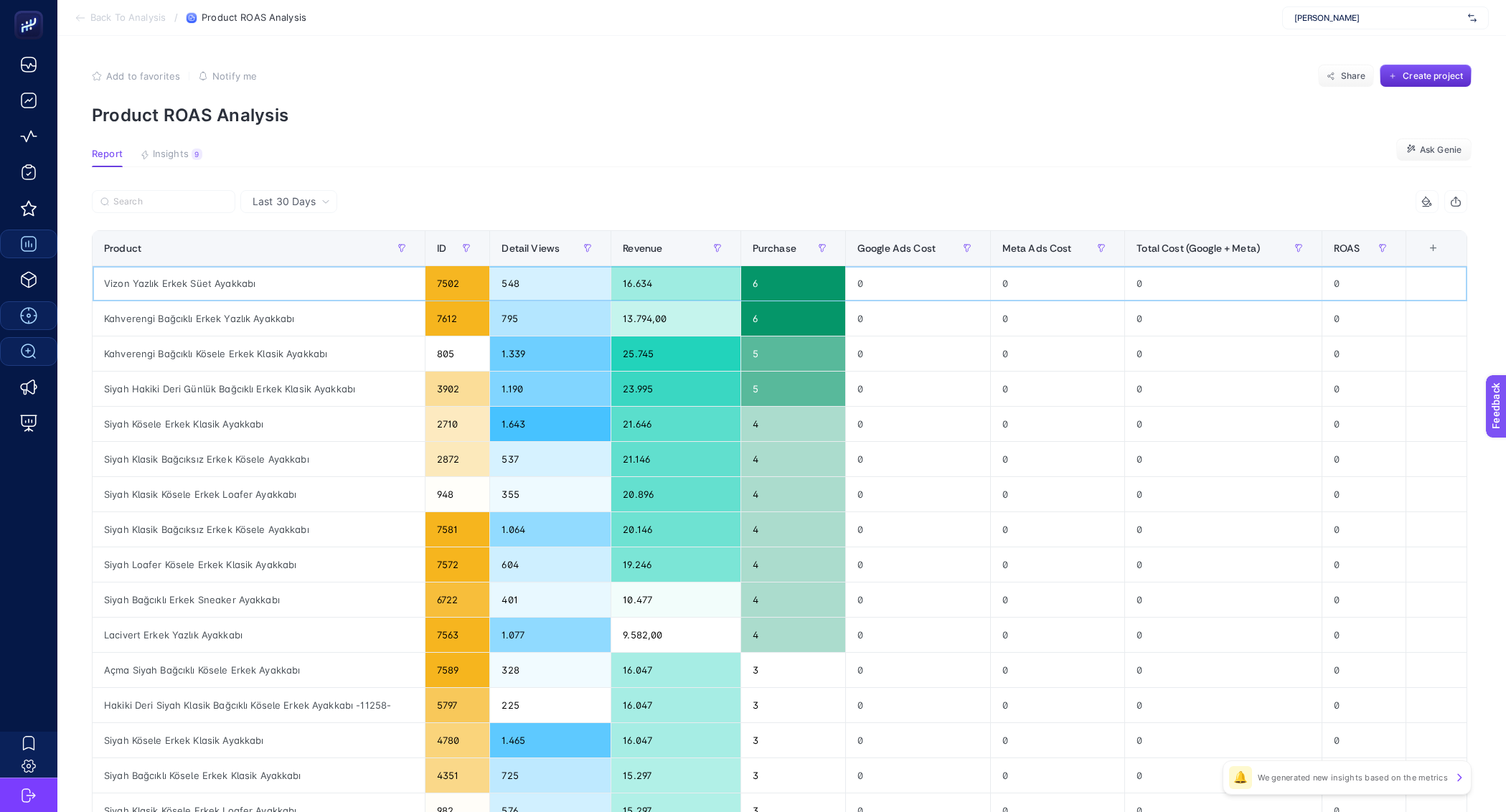
click at [446, 287] on div "7502" at bounding box center [458, 283] width 64 height 35
click at [445, 313] on div "7612" at bounding box center [458, 319] width 64 height 35
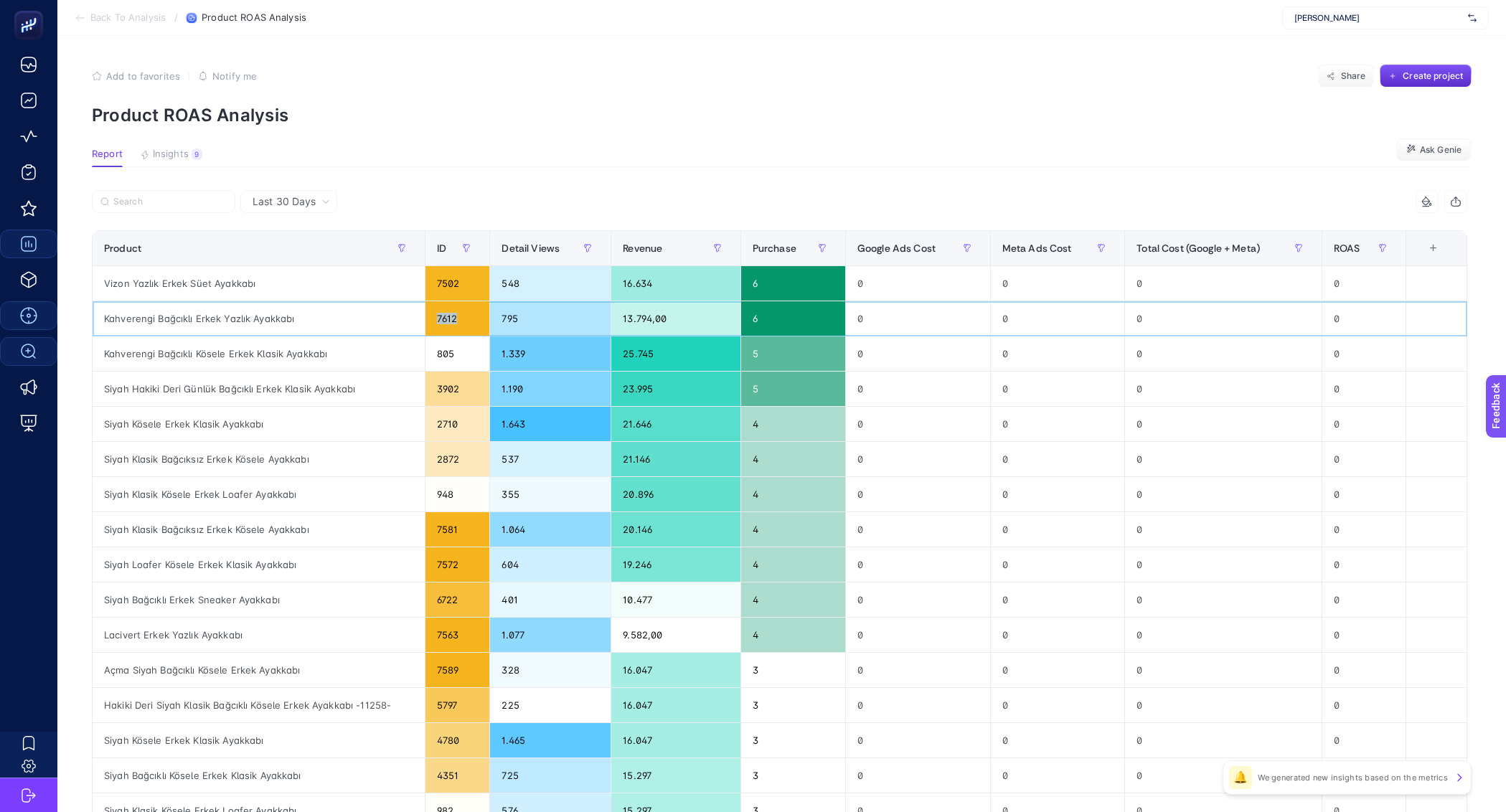
click at [445, 313] on div "7612" at bounding box center [458, 319] width 64 height 35
click at [720, 145] on article "Add to favorites false Notify me Share Create project Product ROAS Analysis Rep…" at bounding box center [781, 596] width 1449 height 1121
click at [95, 29] on section "Back To Analysis / Product ROAS Analysis [PERSON_NAME]" at bounding box center [781, 18] width 1449 height 36
click at [101, 19] on span "Back To Analysis" at bounding box center [128, 18] width 75 height 12
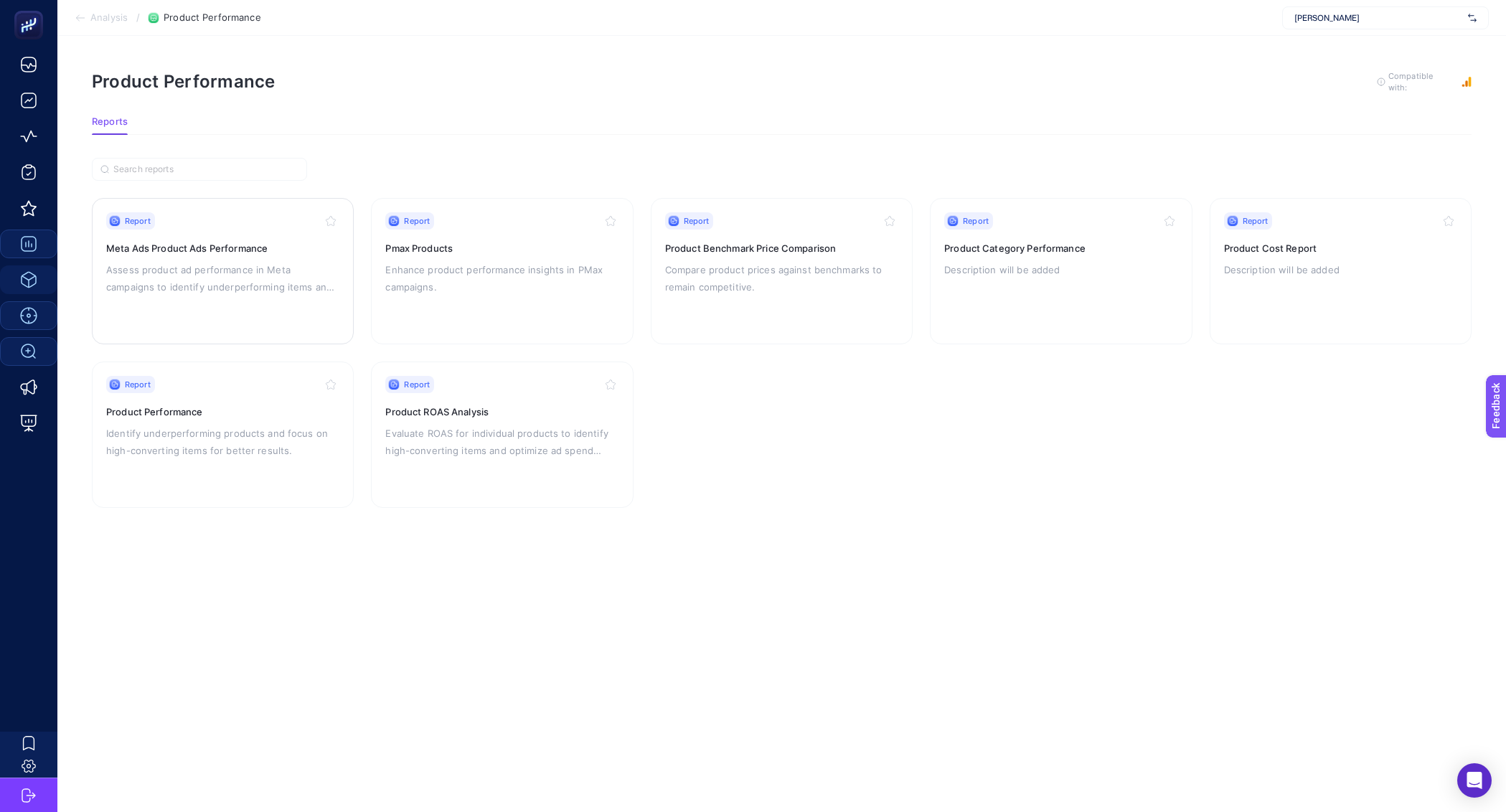
click at [225, 293] on p "Assess product ad performance in Meta campaigns to identify underperforming ite…" at bounding box center [222, 278] width 233 height 35
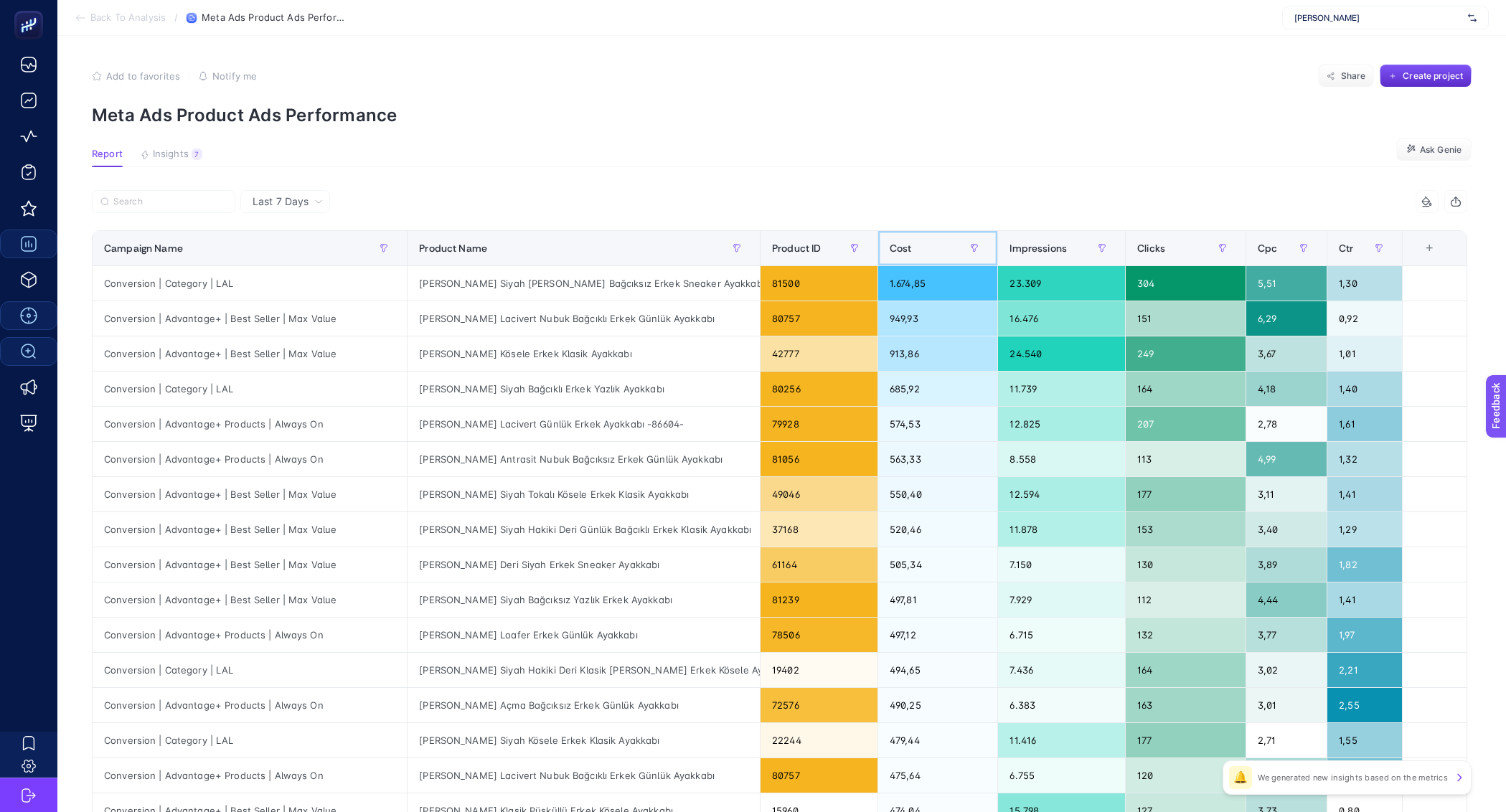
click at [946, 247] on div "Cost" at bounding box center [938, 248] width 96 height 23
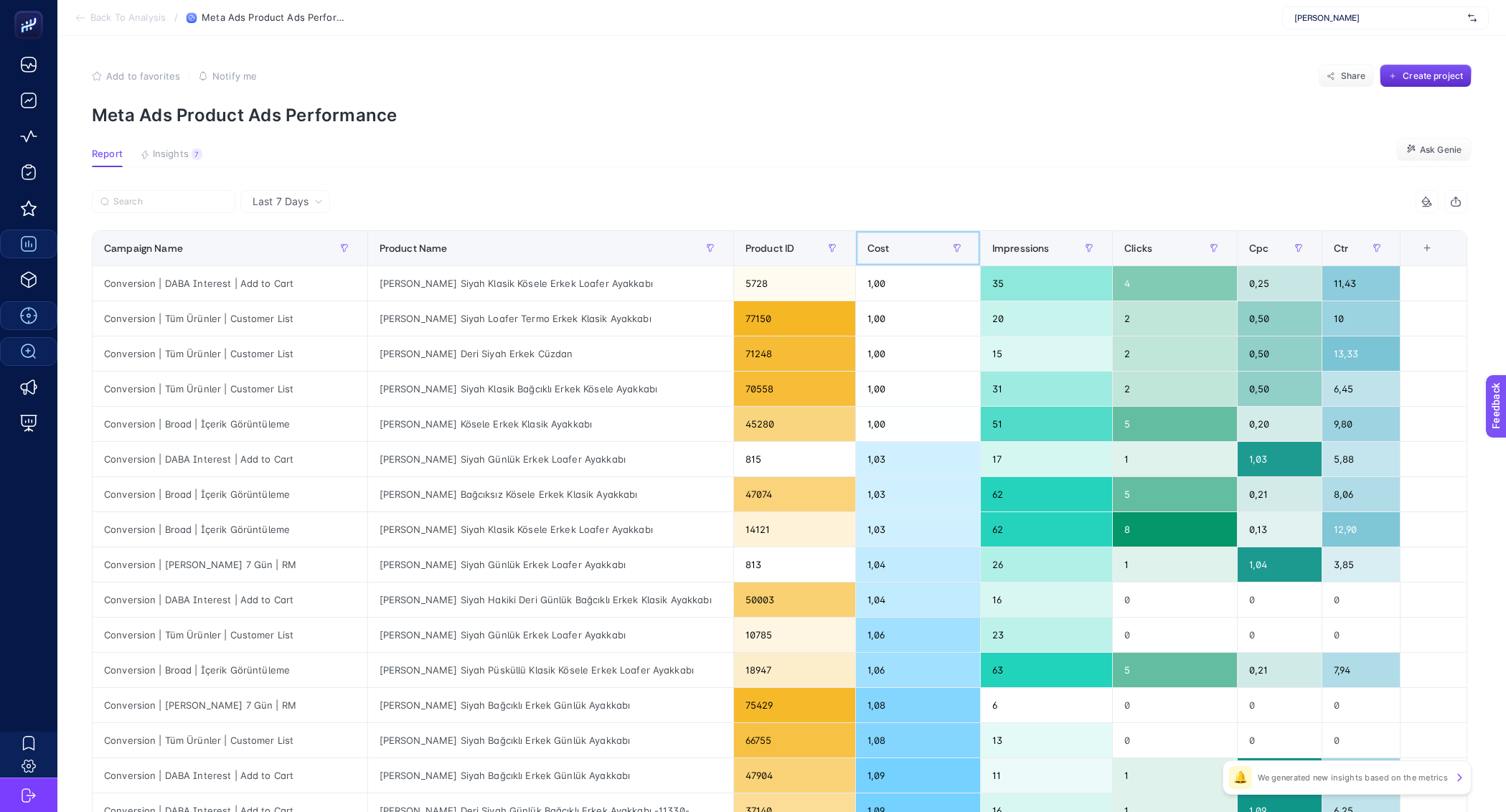
click at [946, 247] on div "Cost" at bounding box center [918, 248] width 101 height 23
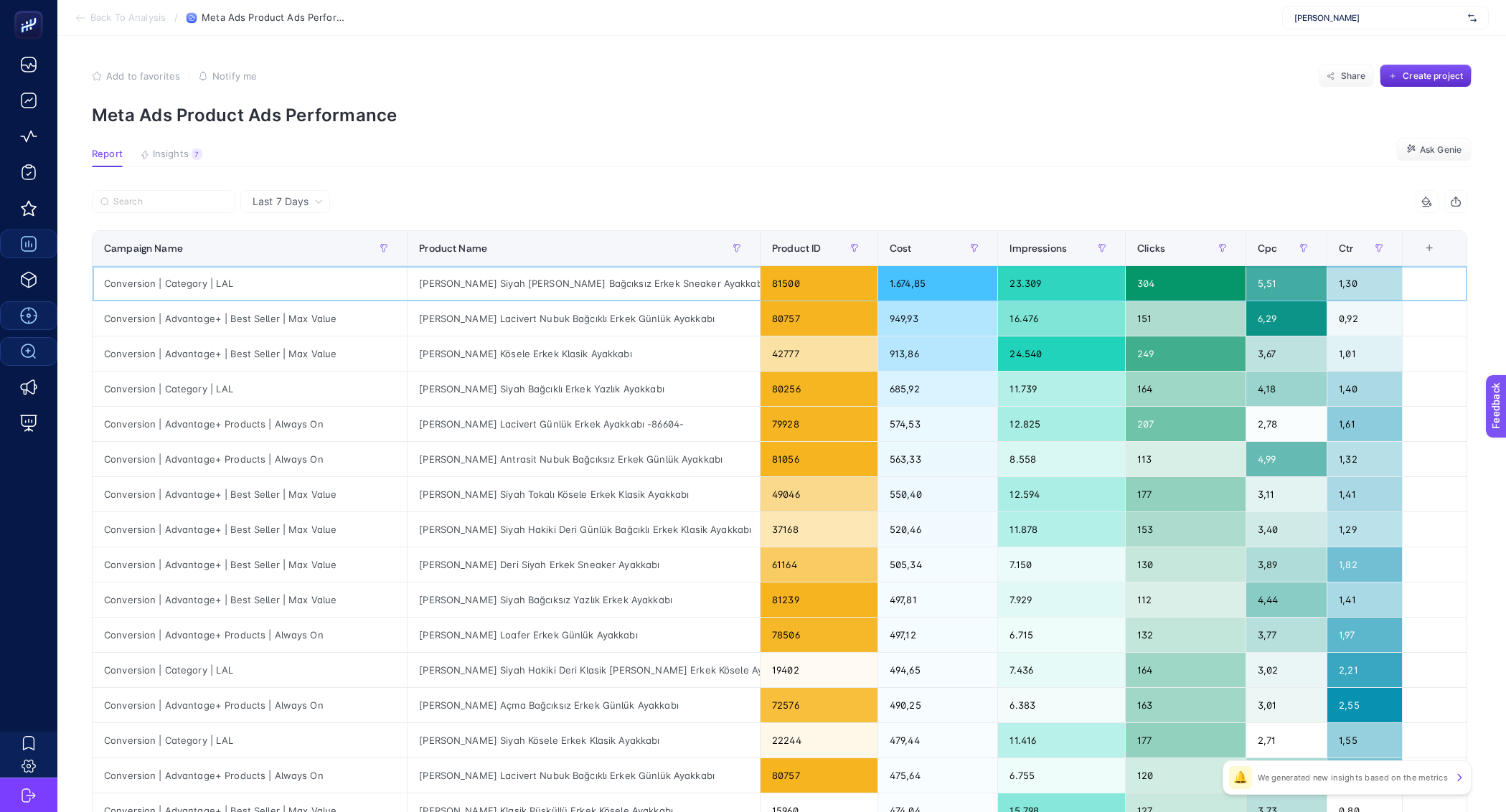
click at [623, 278] on div "[PERSON_NAME] Siyah [PERSON_NAME] Bağcıksız Erkek Sneaker Ayakkabı" at bounding box center [584, 283] width 353 height 35
click at [762, 186] on article "Add to favorites false Notify me Share Create project Meta Ads Product Ads Perf…" at bounding box center [781, 596] width 1449 height 1121
click at [918, 281] on div "1.674,85" at bounding box center [937, 283] width 119 height 35
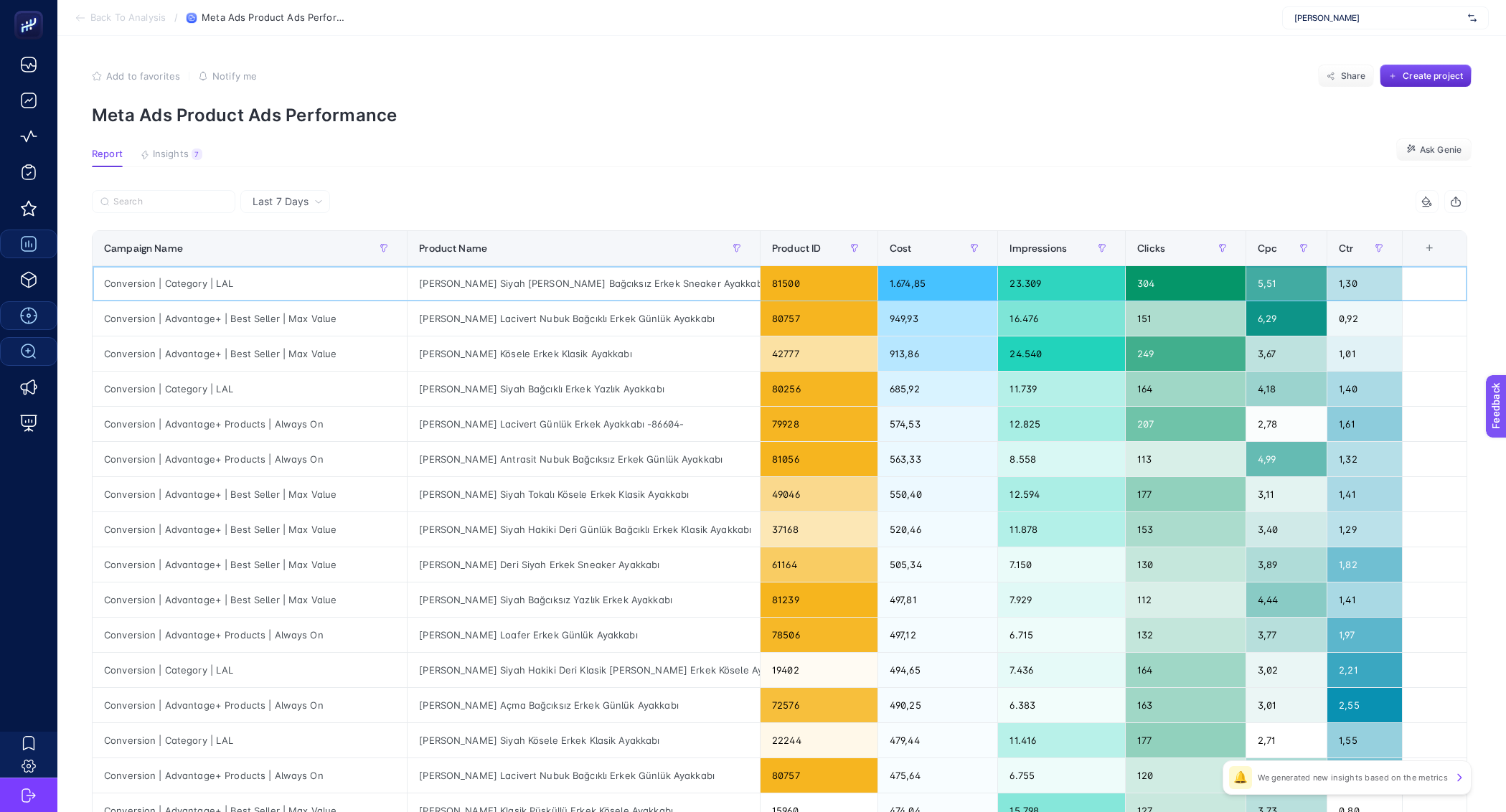
click at [918, 281] on div "1.674,85" at bounding box center [937, 283] width 119 height 35
click at [1444, 247] on div "+" at bounding box center [1430, 248] width 28 height 12
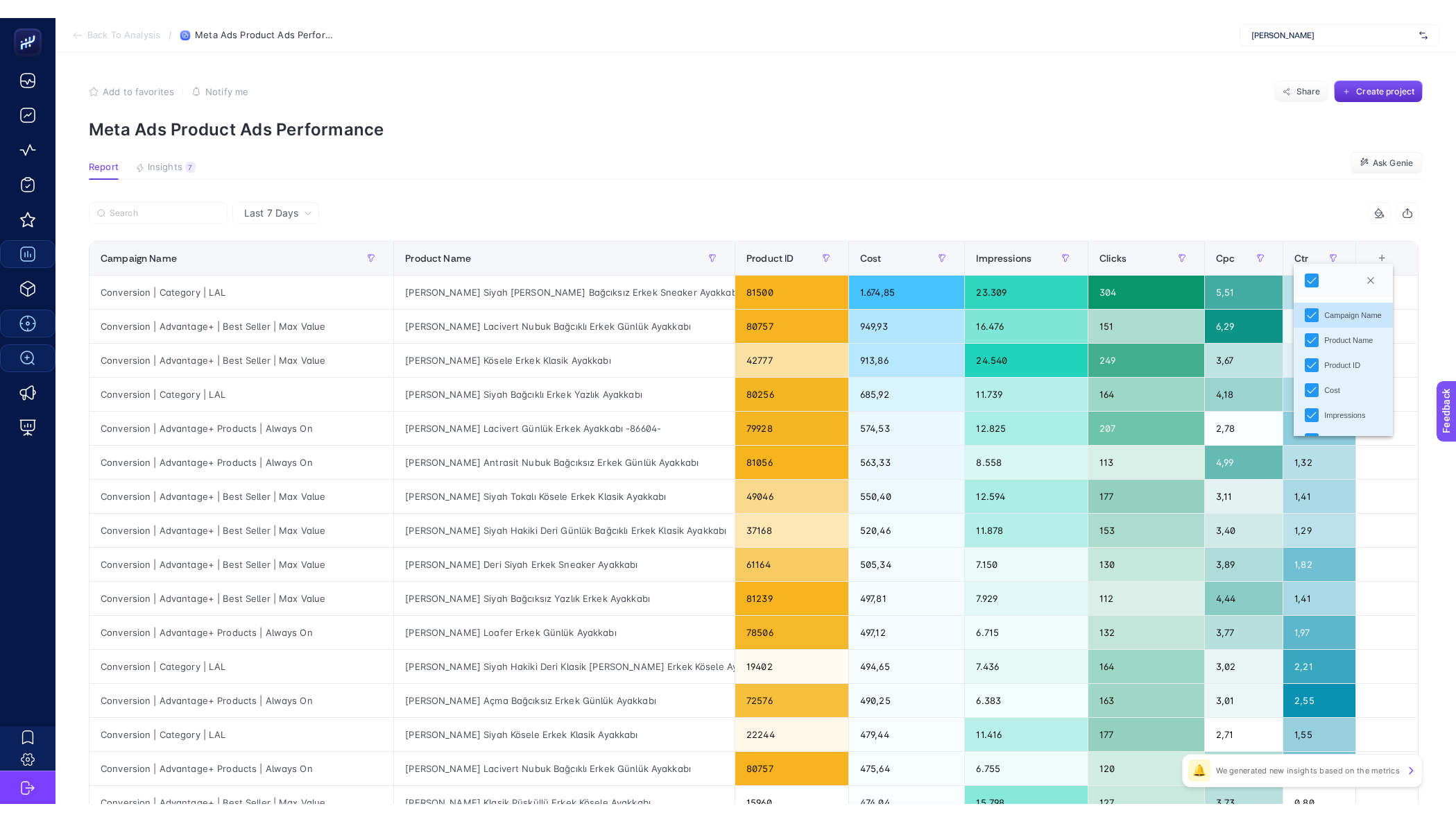
scroll to position [73, 0]
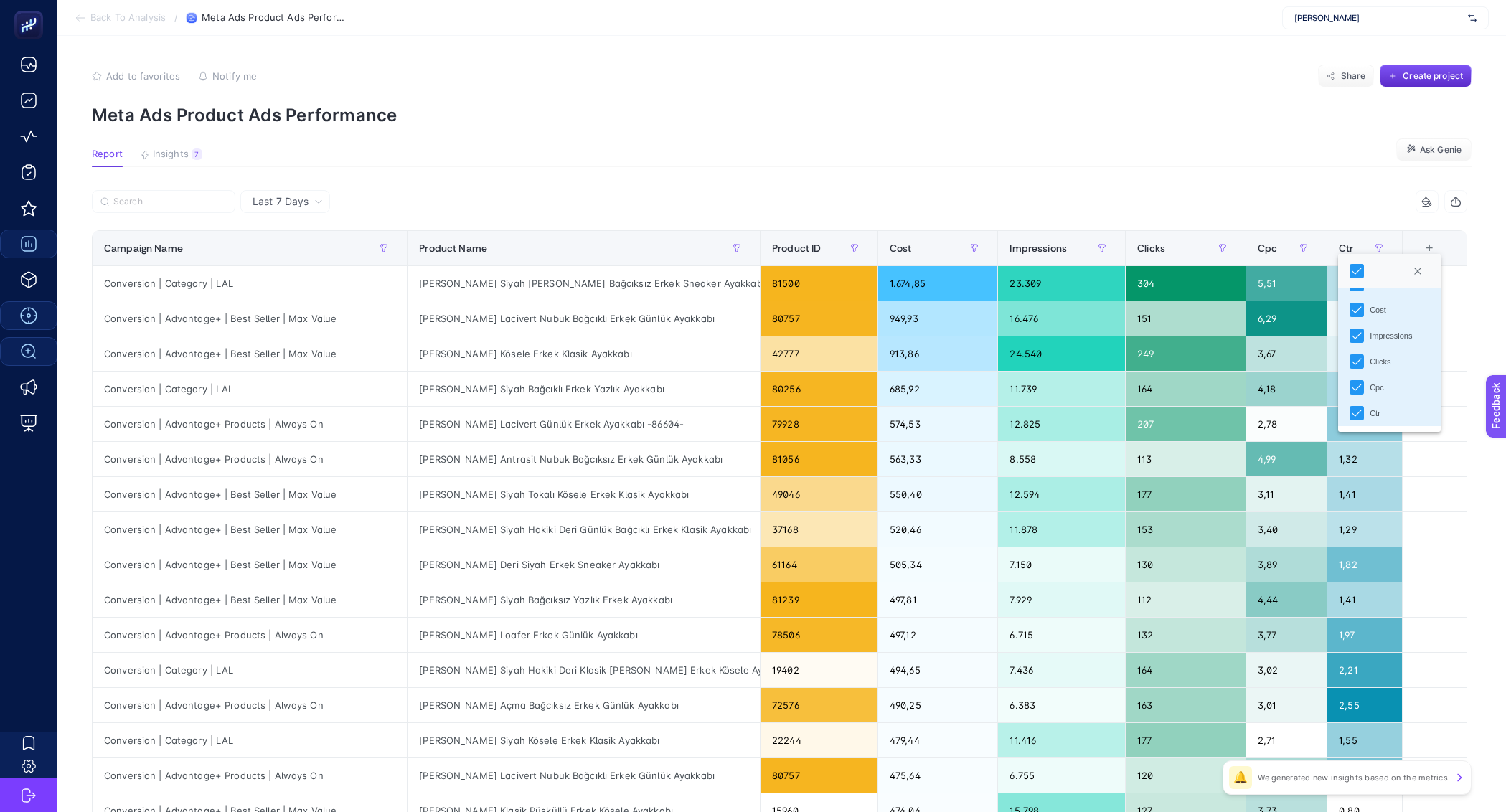
click at [1326, 203] on div "6 items selected" at bounding box center [1124, 202] width 688 height 23
click at [147, 12] on span "Back To Analysis" at bounding box center [128, 18] width 75 height 12
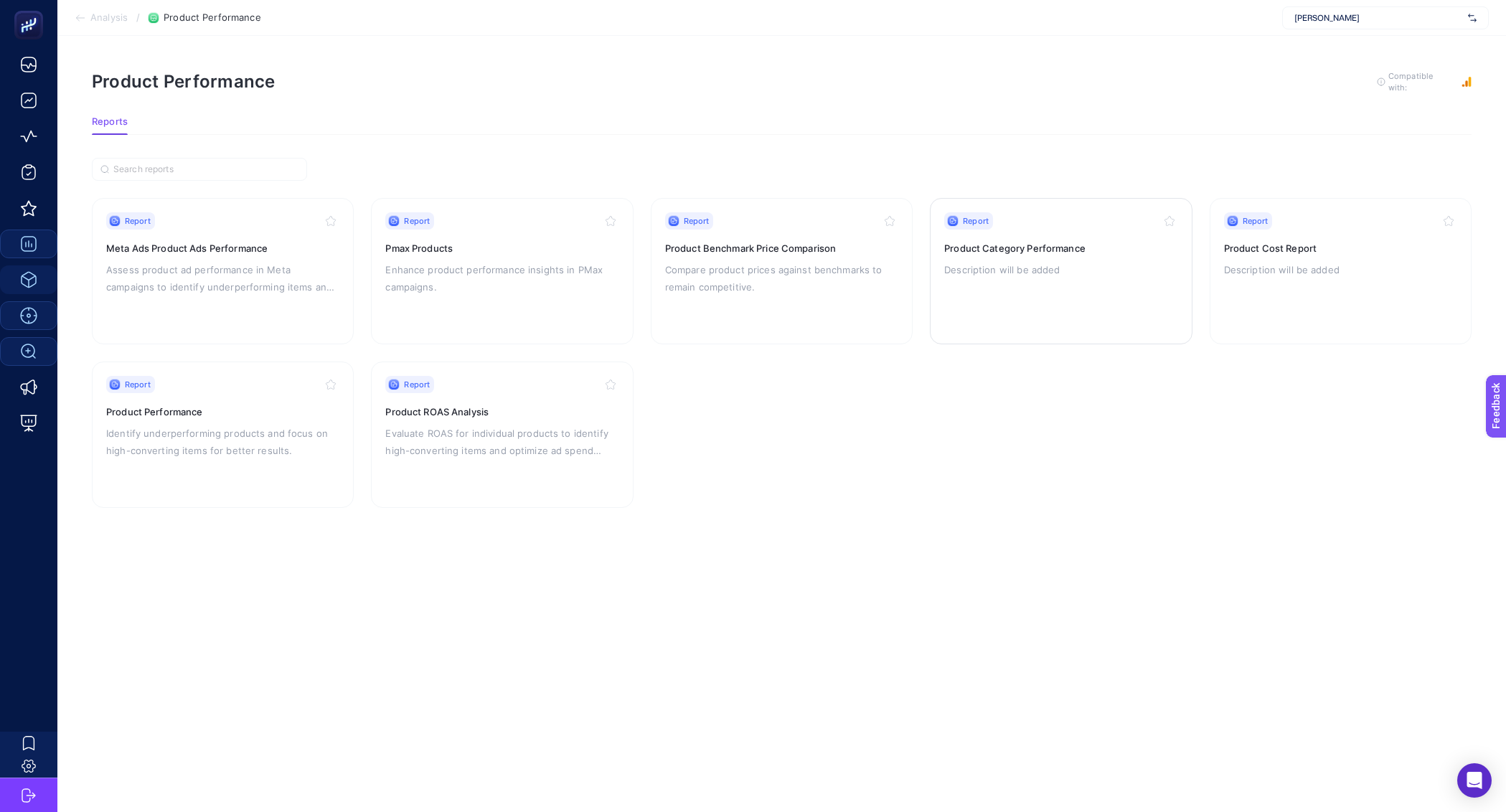
click at [1074, 292] on div "Report Product Category Performance Description will be added" at bounding box center [1061, 271] width 233 height 118
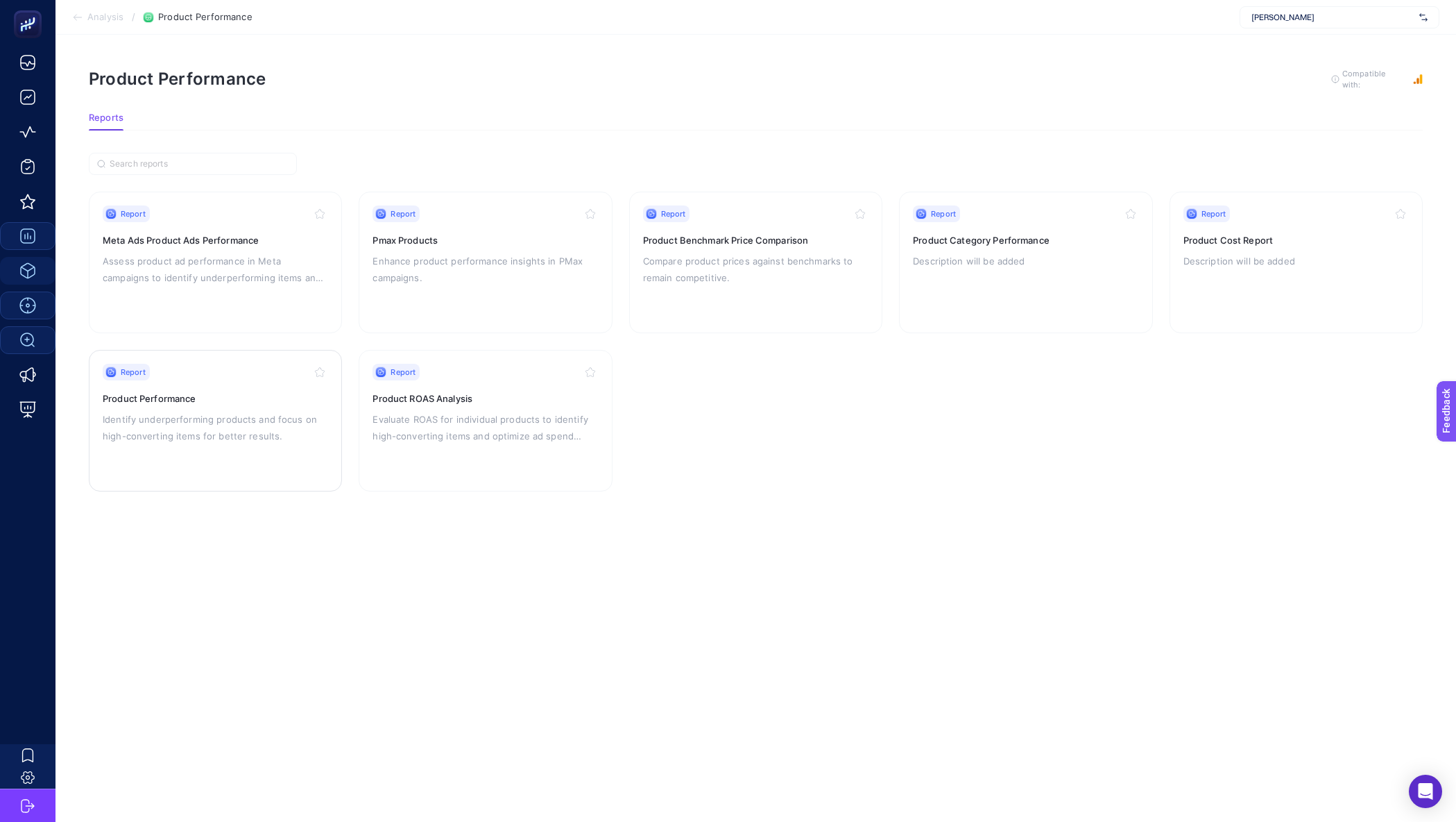
click at [266, 408] on div "Report Product Performance Identify underperforming products and focus on high-…" at bounding box center [215, 420] width 225 height 114
